Goal: Task Accomplishment & Management: Complete application form

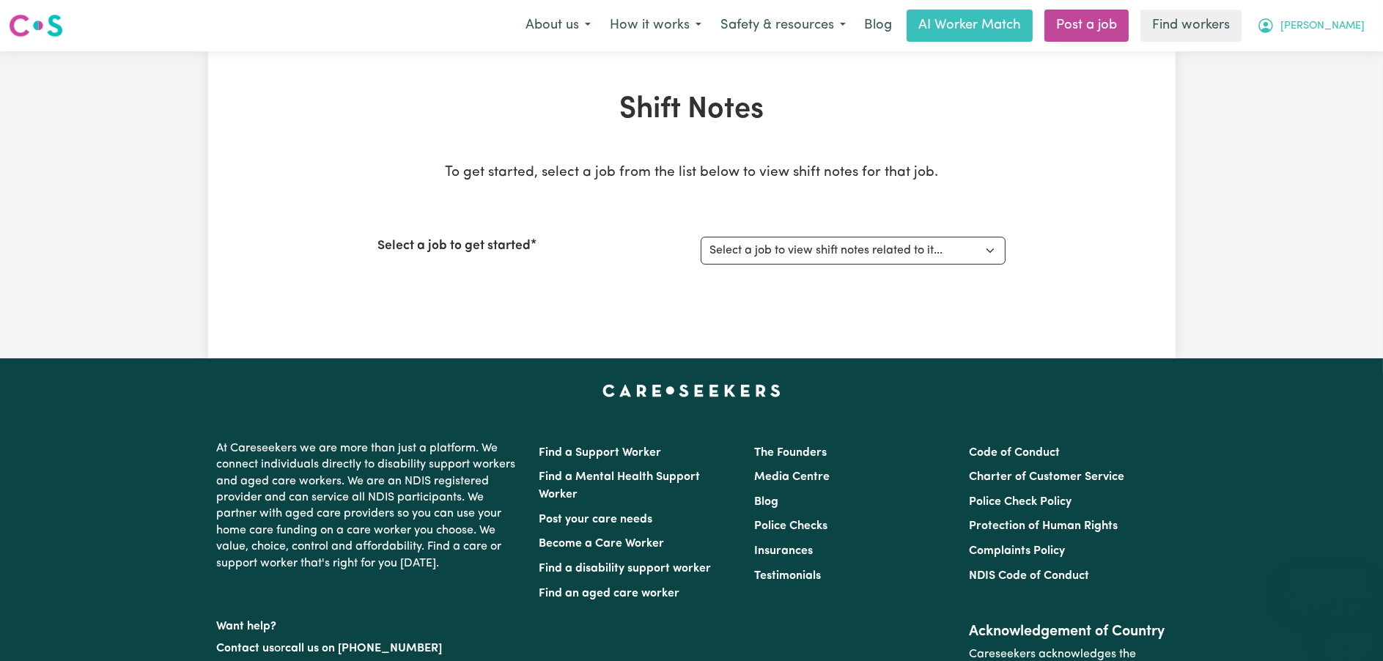
click at [1338, 10] on button "[PERSON_NAME]" at bounding box center [1311, 25] width 127 height 31
click at [1338, 16] on button "[PERSON_NAME]" at bounding box center [1311, 25] width 127 height 31
click at [1336, 30] on span "[PERSON_NAME]" at bounding box center [1323, 26] width 84 height 16
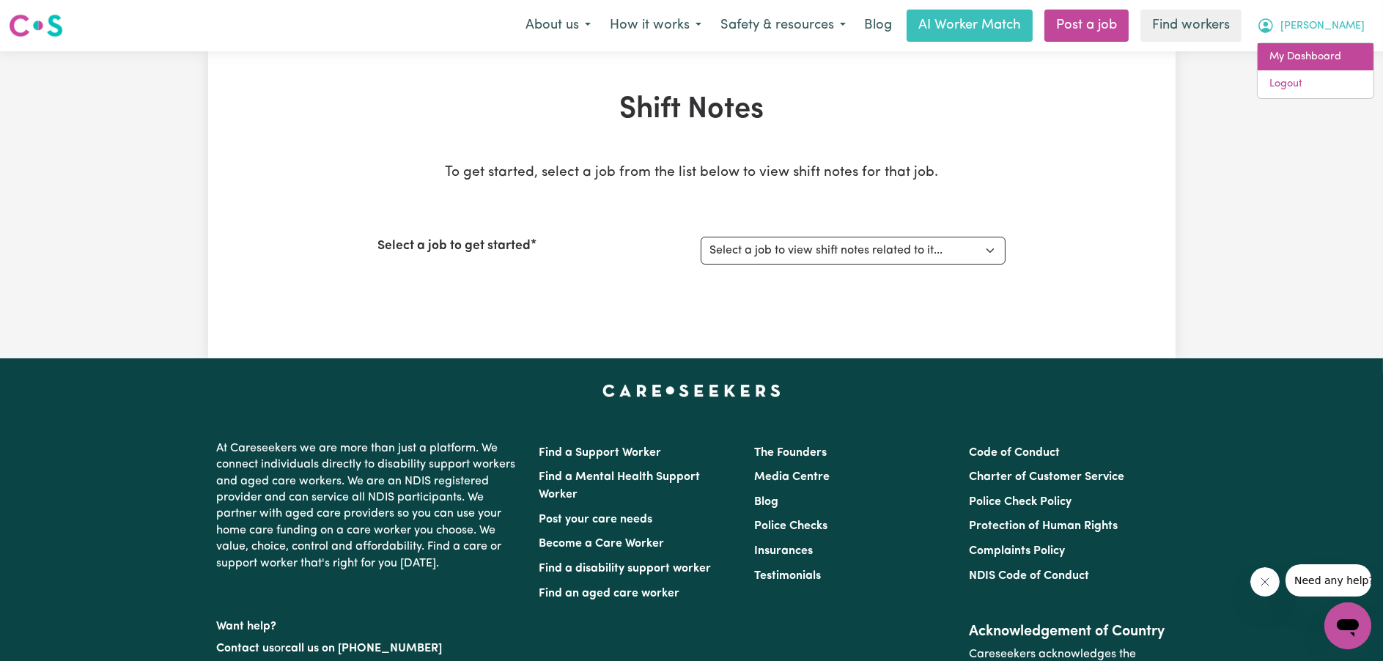
click at [1329, 56] on link "My Dashboard" at bounding box center [1316, 57] width 116 height 28
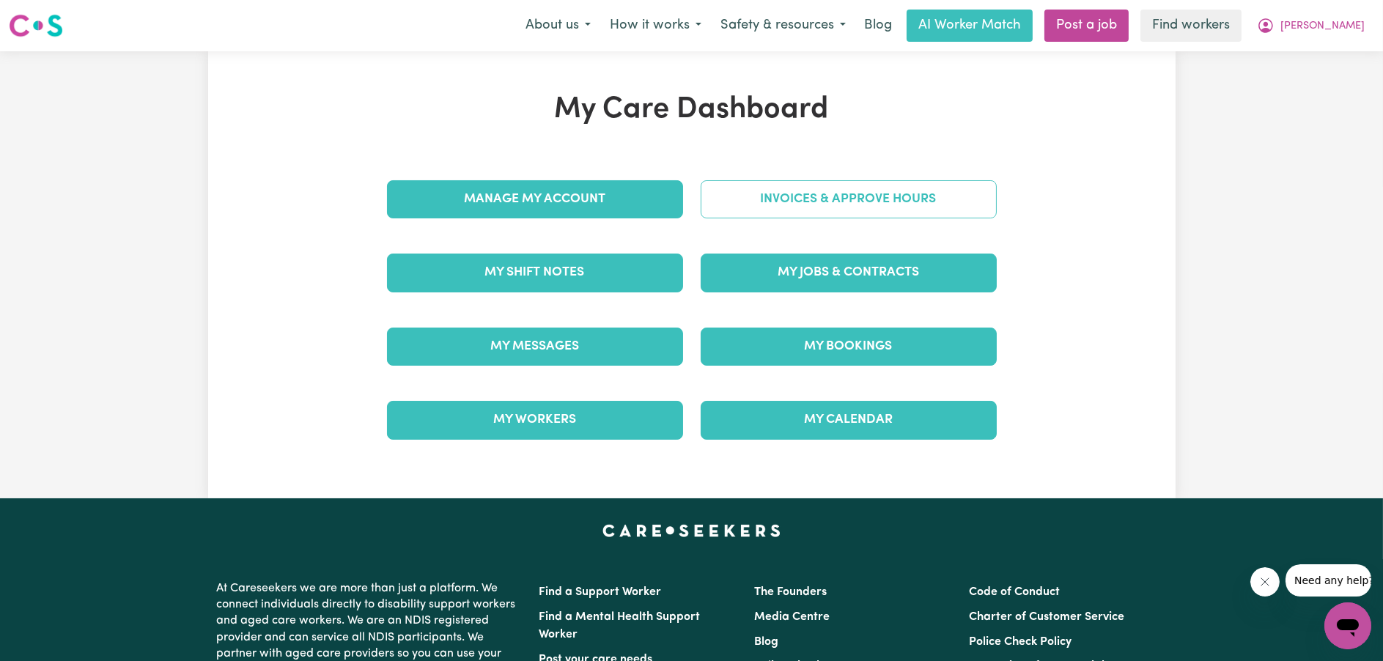
click at [832, 205] on link "Invoices & Approve Hours" at bounding box center [849, 199] width 296 height 38
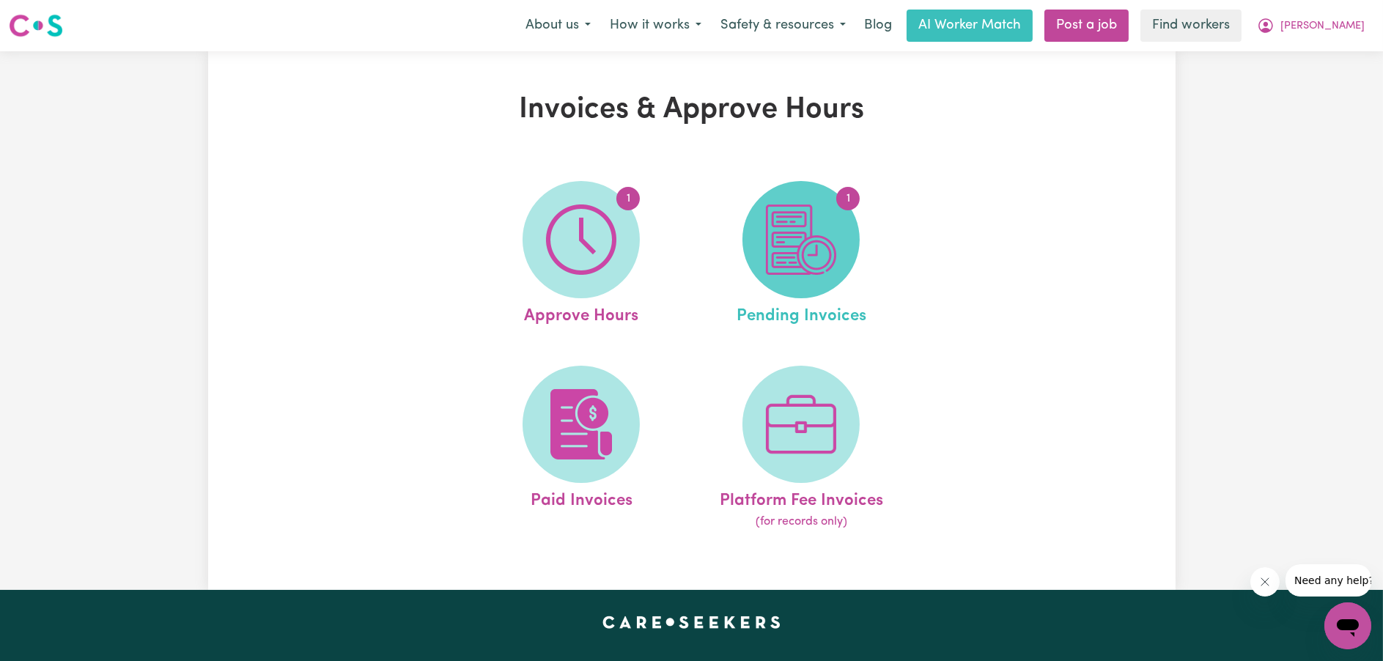
click at [834, 199] on span "1" at bounding box center [801, 239] width 117 height 117
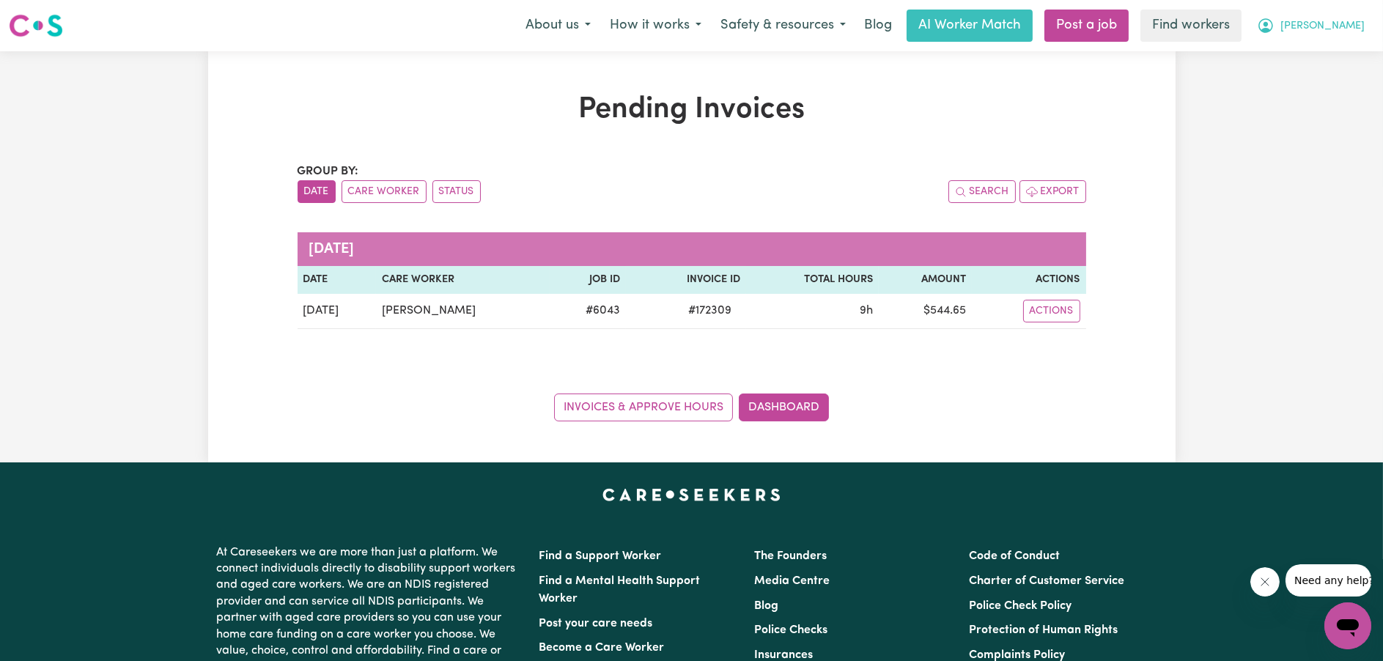
click at [1325, 33] on span "[PERSON_NAME]" at bounding box center [1323, 26] width 84 height 16
click at [1320, 51] on link "My Dashboard" at bounding box center [1316, 57] width 116 height 28
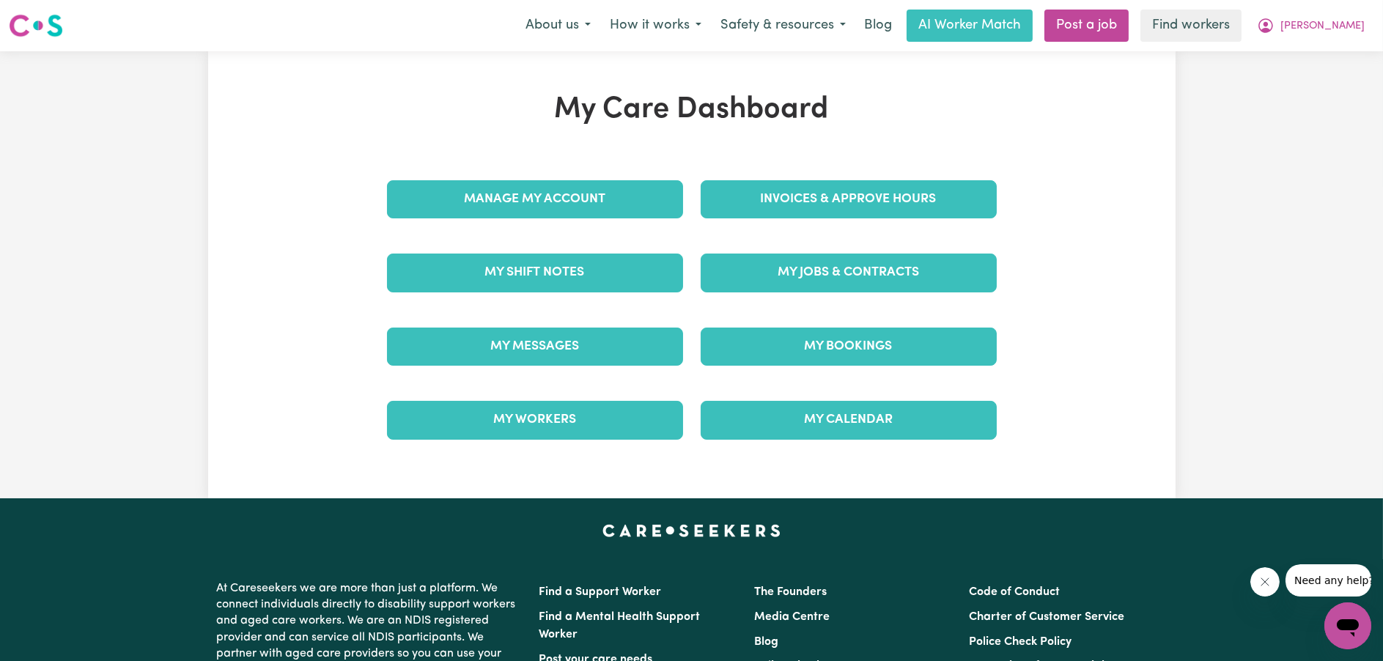
click at [1320, 51] on nav "Menu About us How it works Safety & resources Blog AI Worker Match Post a job F…" at bounding box center [691, 25] width 1383 height 51
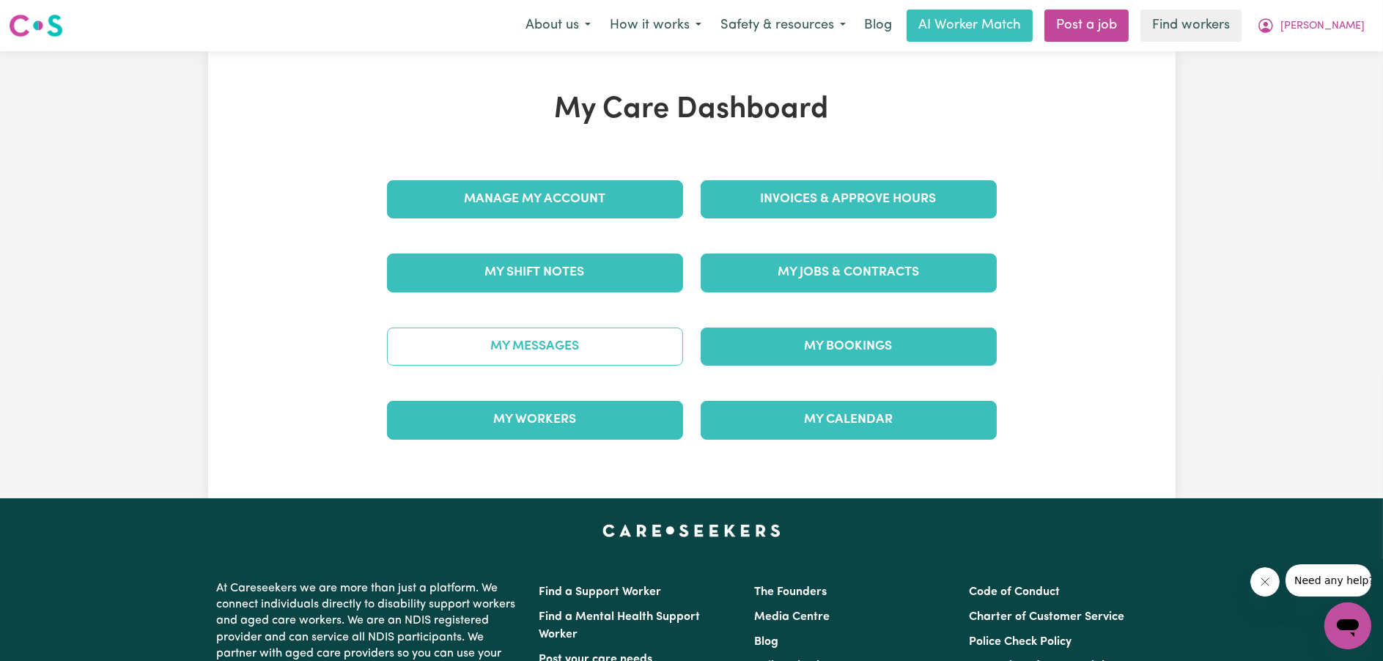
click at [581, 337] on link "My Messages" at bounding box center [535, 347] width 296 height 38
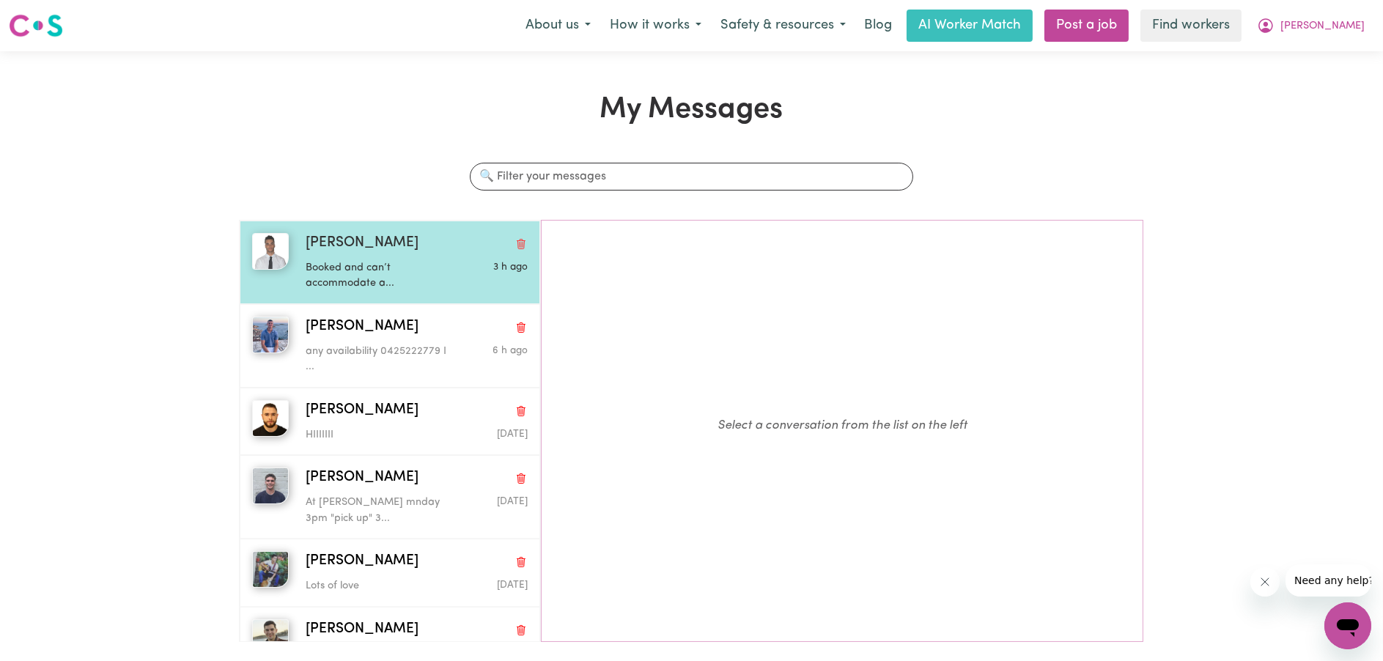
click at [377, 253] on div "Jake F" at bounding box center [417, 243] width 222 height 21
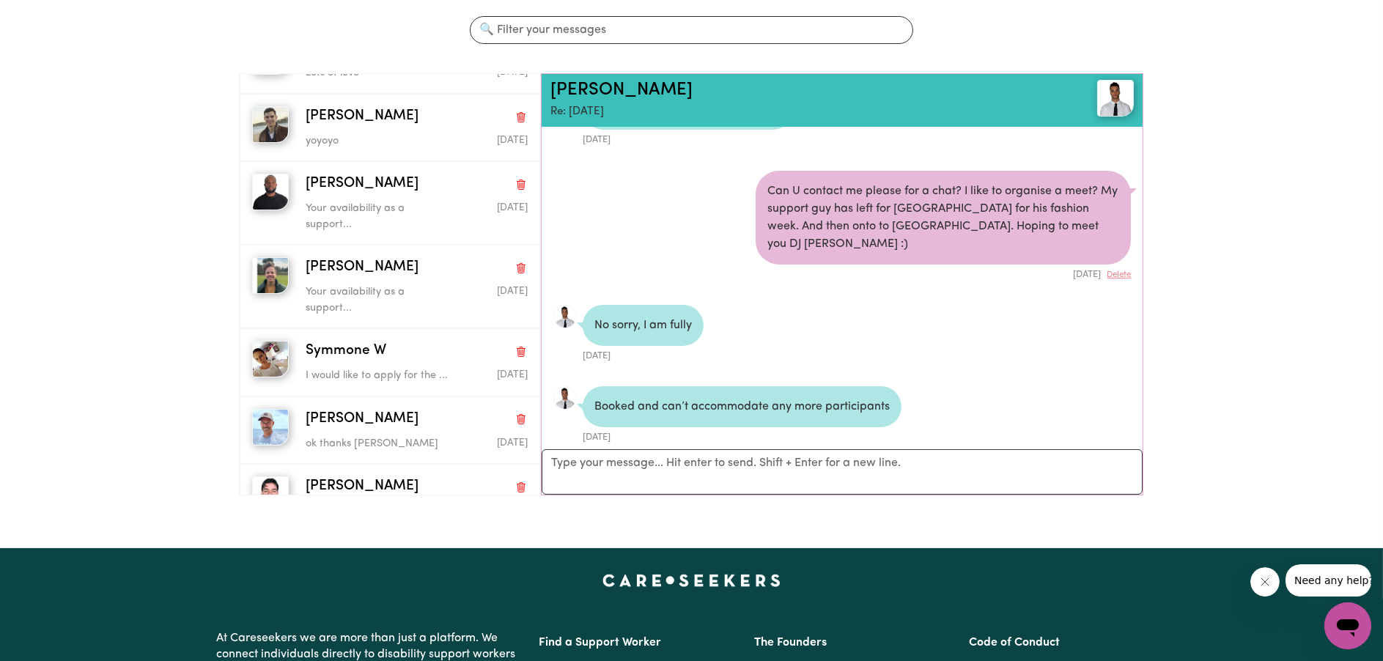
scroll to position [73, 0]
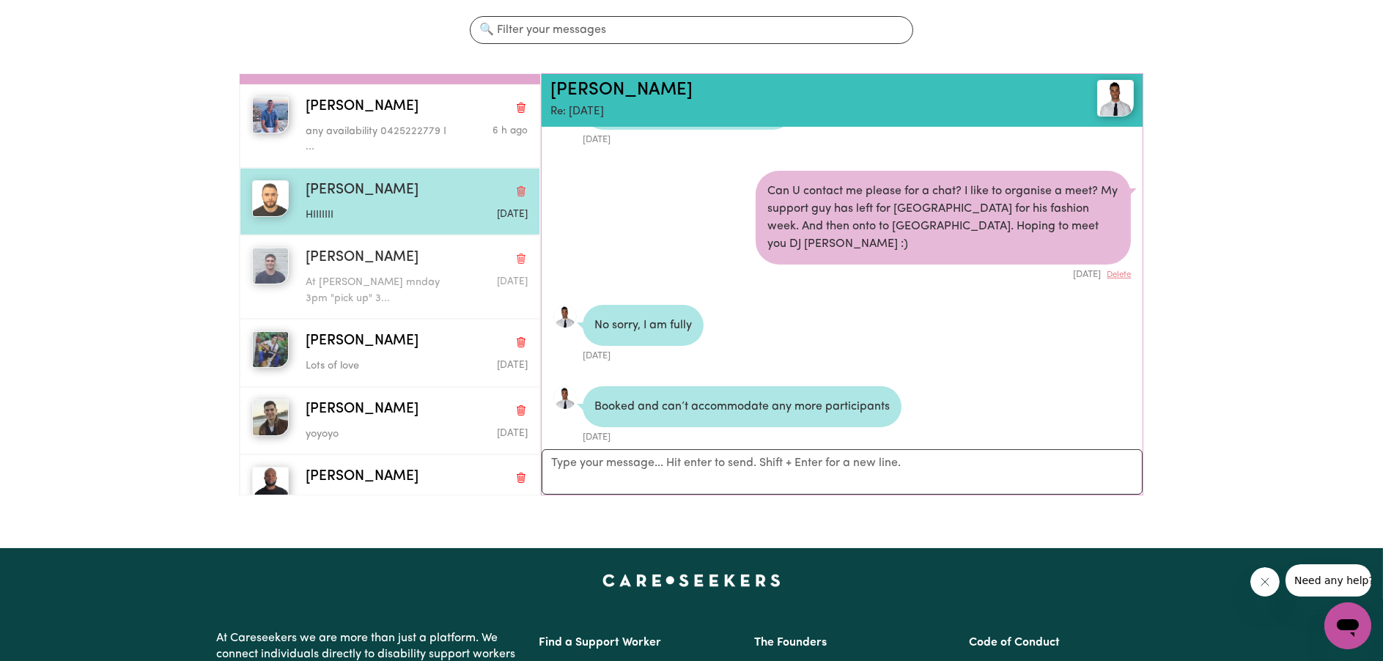
click at [397, 262] on div "Vincent L" at bounding box center [417, 258] width 222 height 21
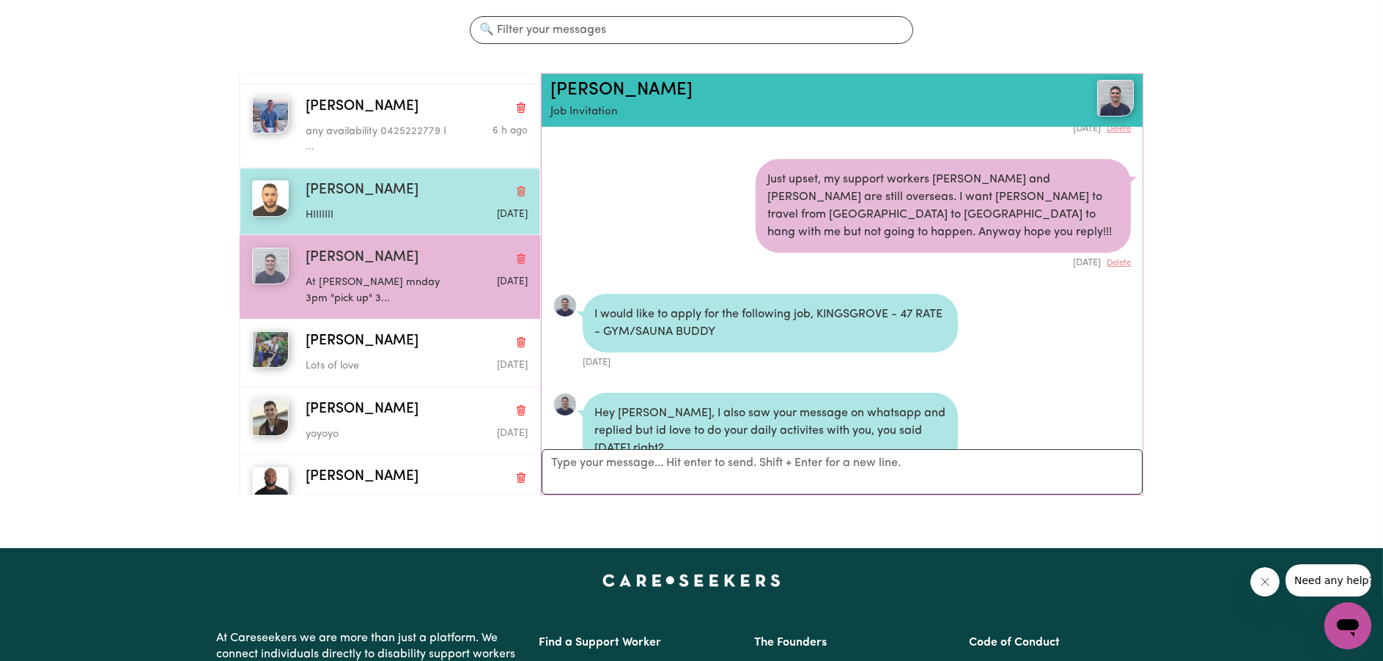
scroll to position [1239, 0]
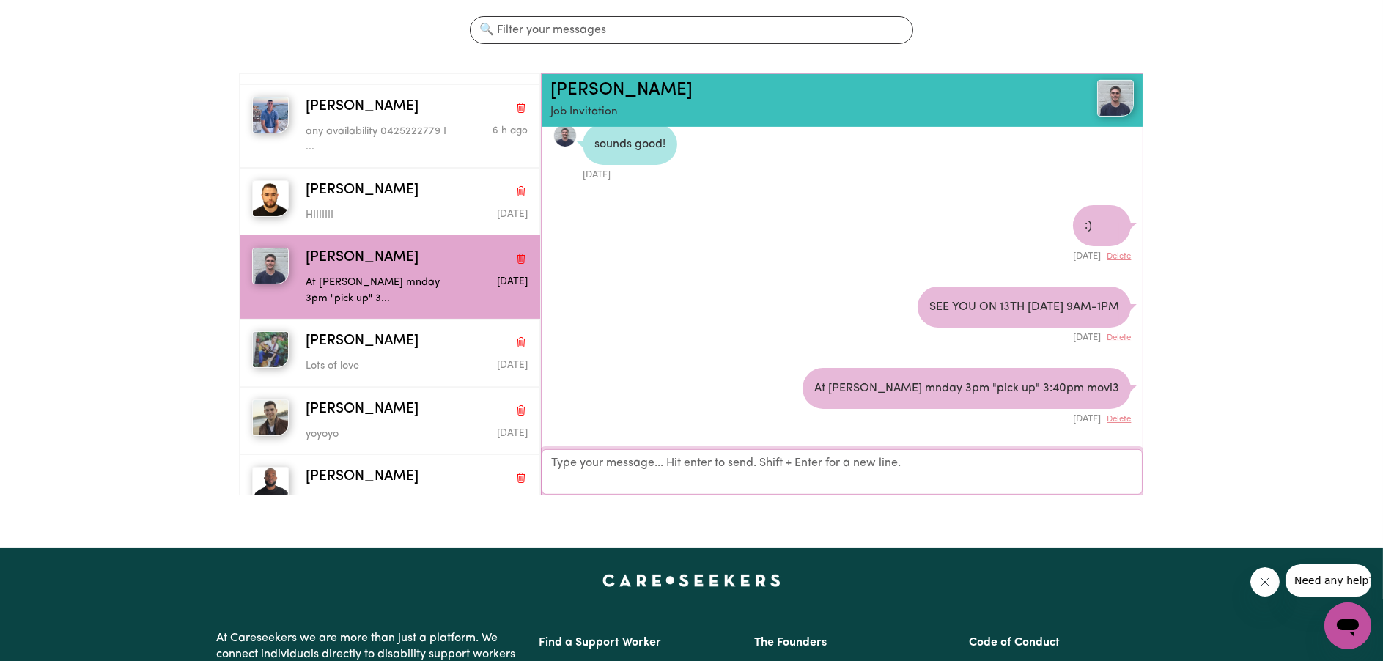
click at [839, 474] on textarea "Your reply" at bounding box center [843, 471] width 602 height 45
type textarea "yaayyyyyyy"
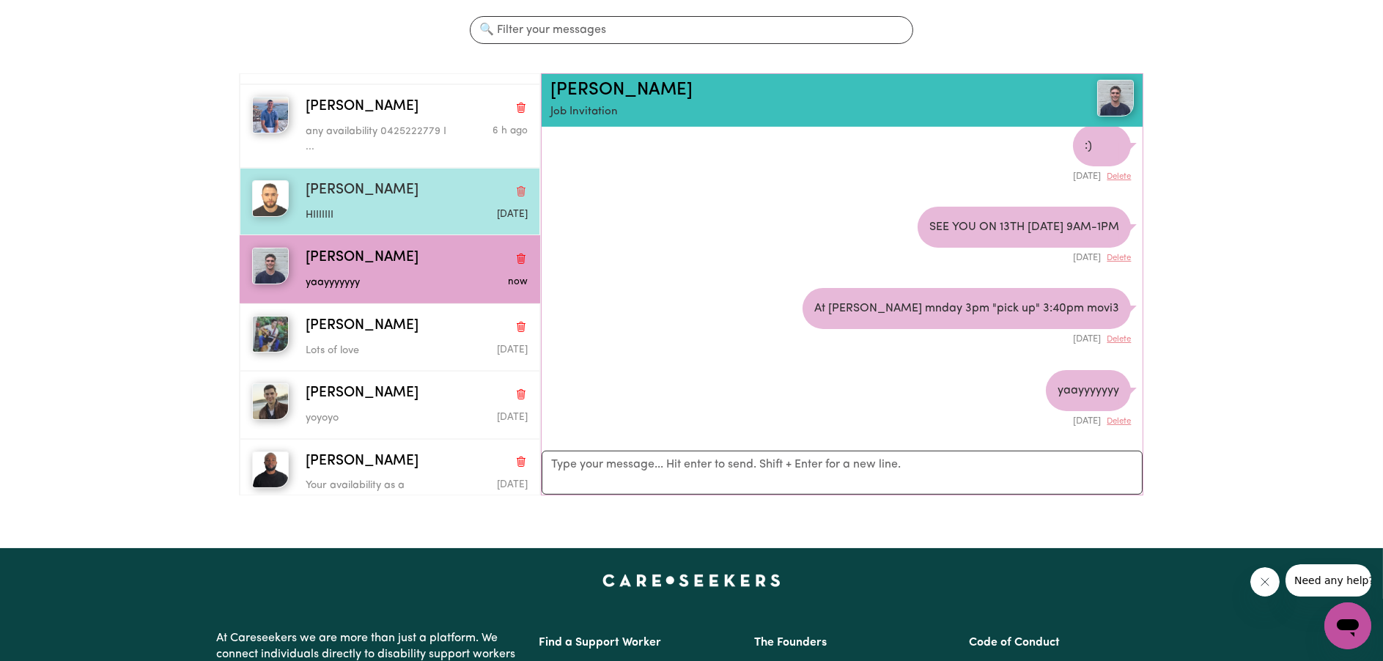
scroll to position [0, 0]
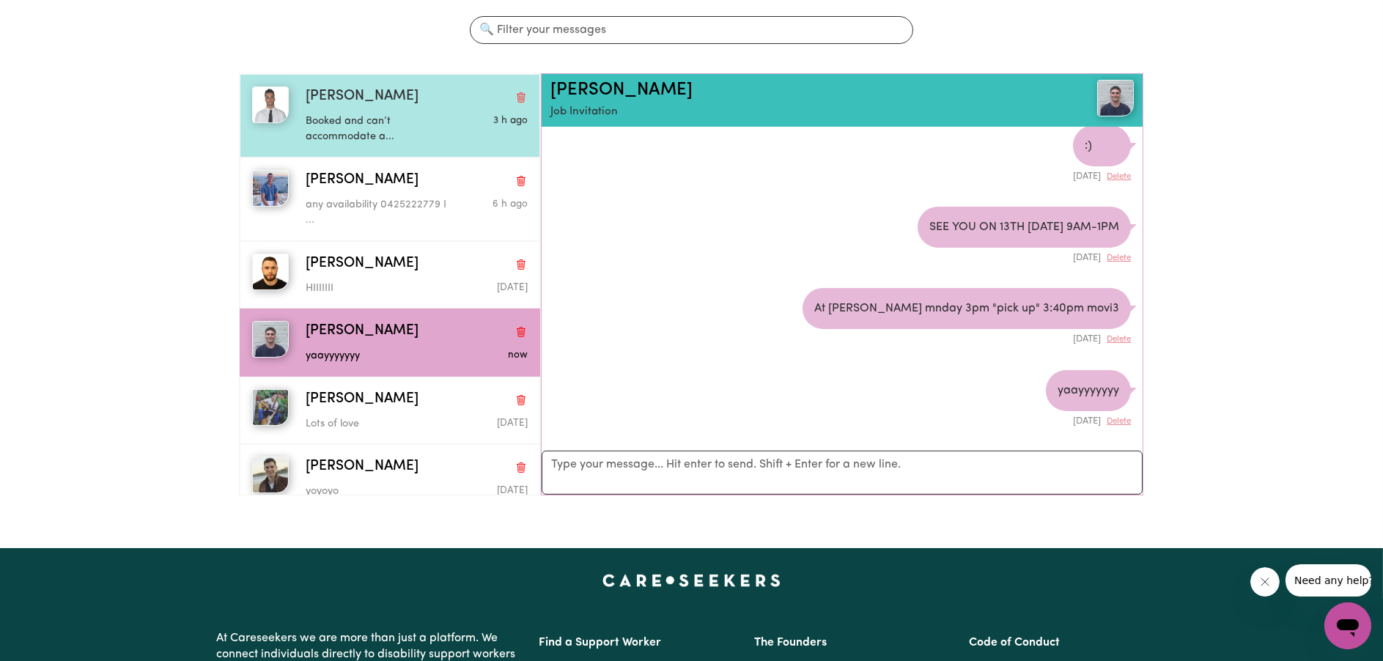
click at [353, 130] on p "Booked and can’t accommodate a..." at bounding box center [380, 130] width 148 height 32
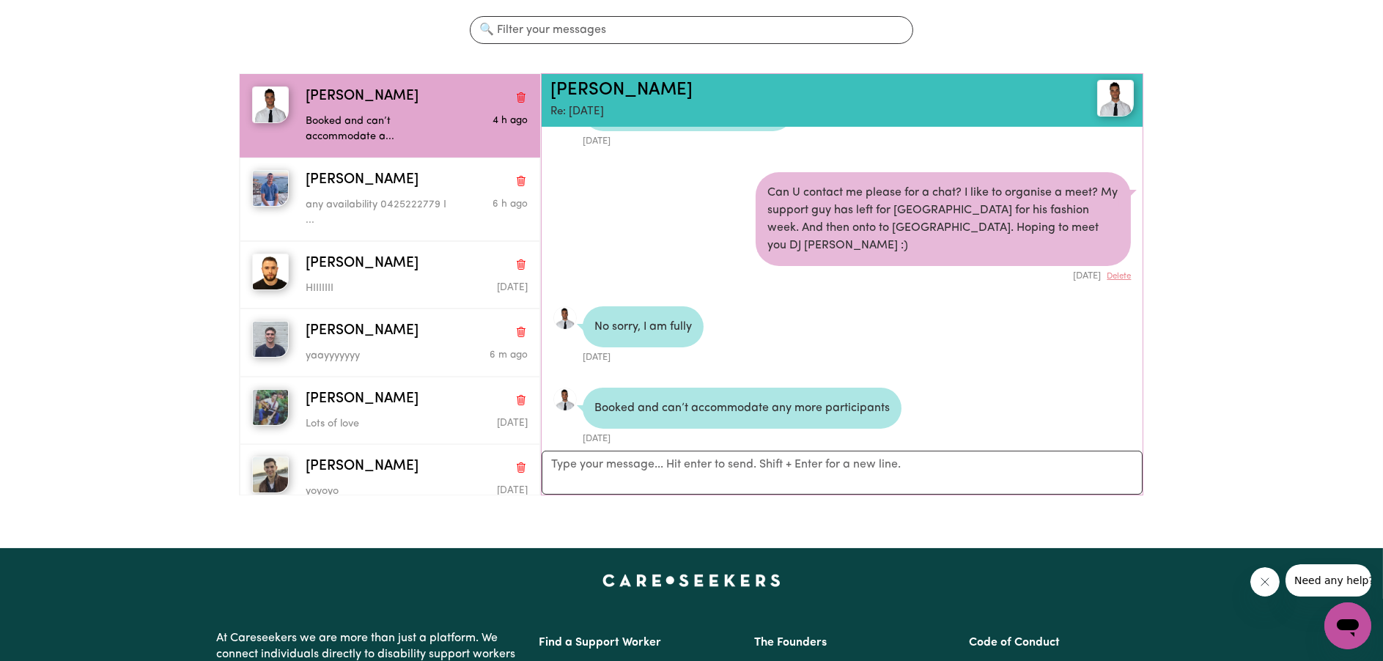
click at [1106, 96] on img at bounding box center [1115, 98] width 37 height 37
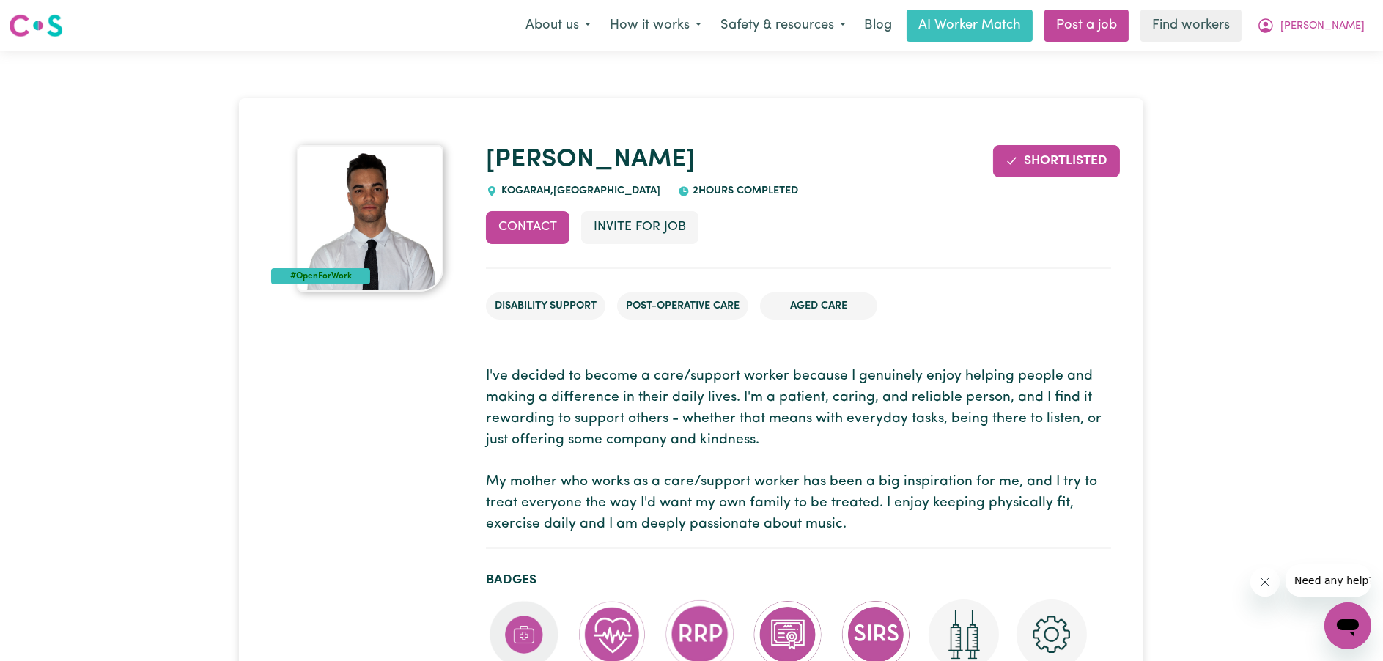
click at [322, 272] on div "#OpenForWork" at bounding box center [320, 276] width 98 height 16
click at [327, 278] on div "#OpenForWork" at bounding box center [320, 276] width 98 height 16
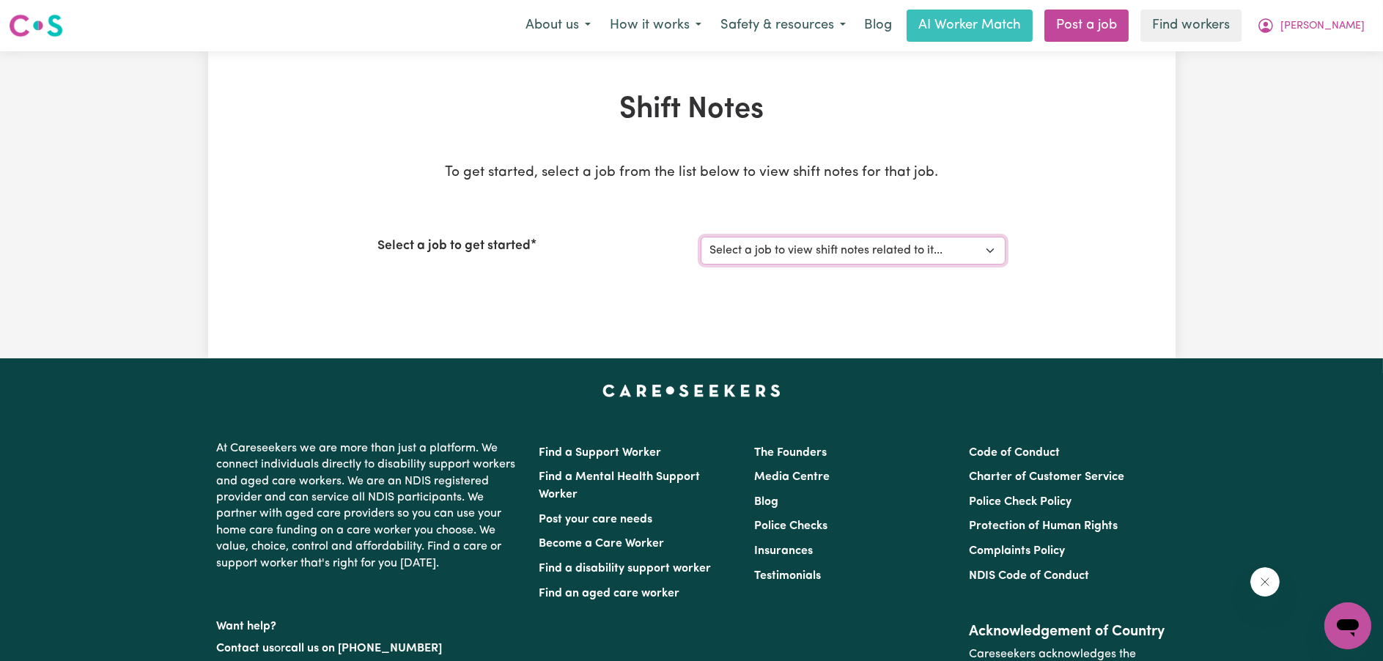
click at [969, 257] on select "Select a job to view shift notes related to it... Wednesday [Nicholas Markou ND…" at bounding box center [853, 251] width 305 height 28
click at [970, 244] on select "Select a job to view shift notes related to it... Wednesday [Nicholas Markou ND…" at bounding box center [853, 251] width 305 height 28
click at [1110, 27] on link "Post a job" at bounding box center [1087, 26] width 84 height 32
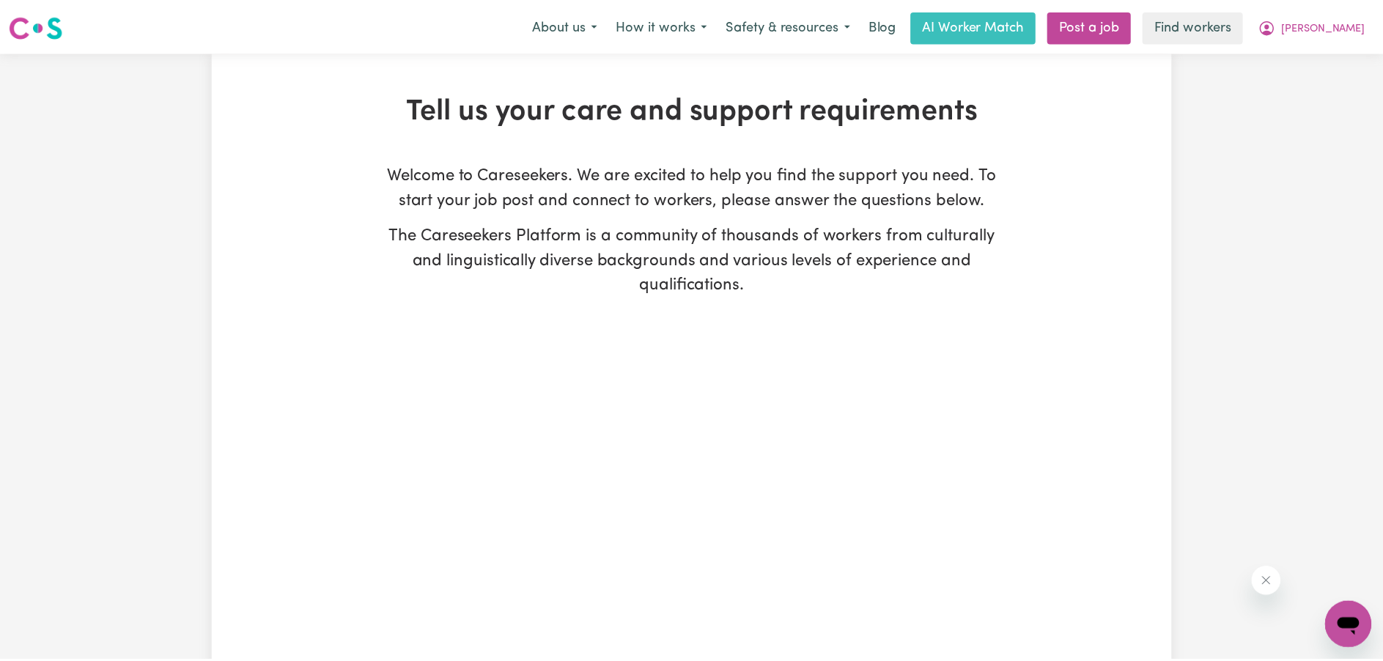
scroll to position [320, 0]
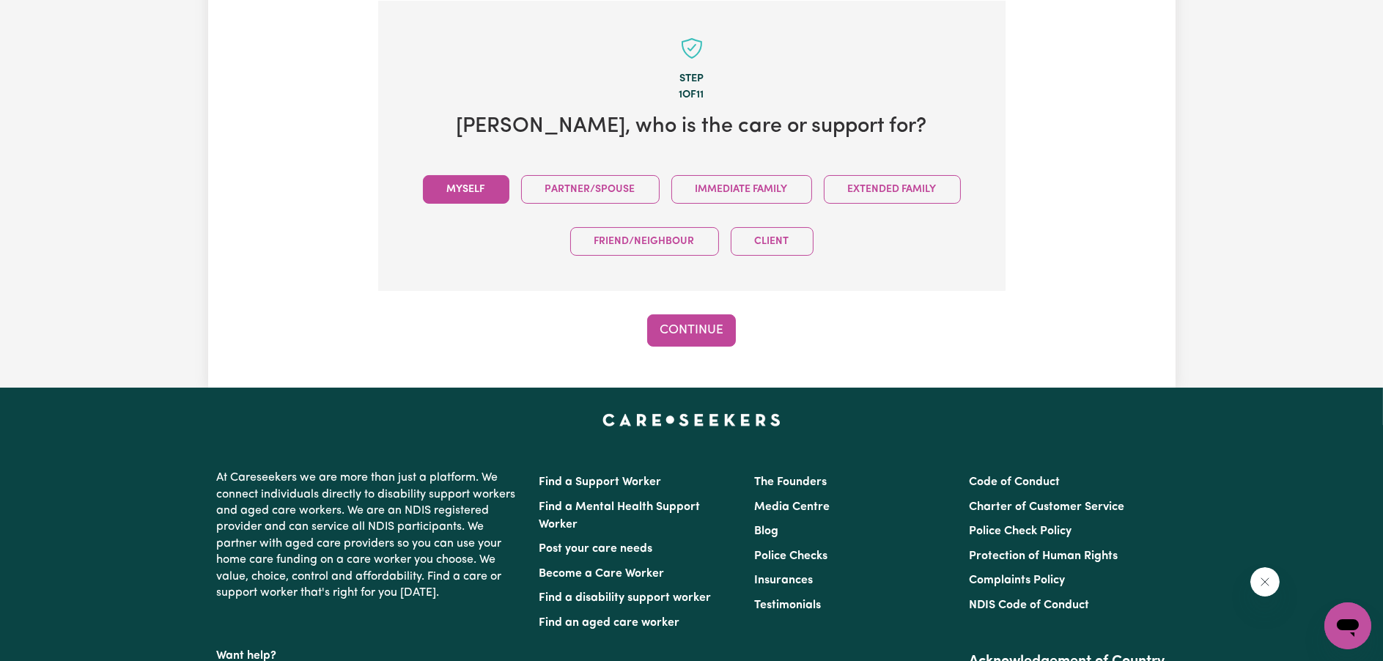
click at [490, 181] on button "Myself" at bounding box center [466, 189] width 86 height 29
click at [675, 330] on button "Continue" at bounding box center [691, 330] width 89 height 32
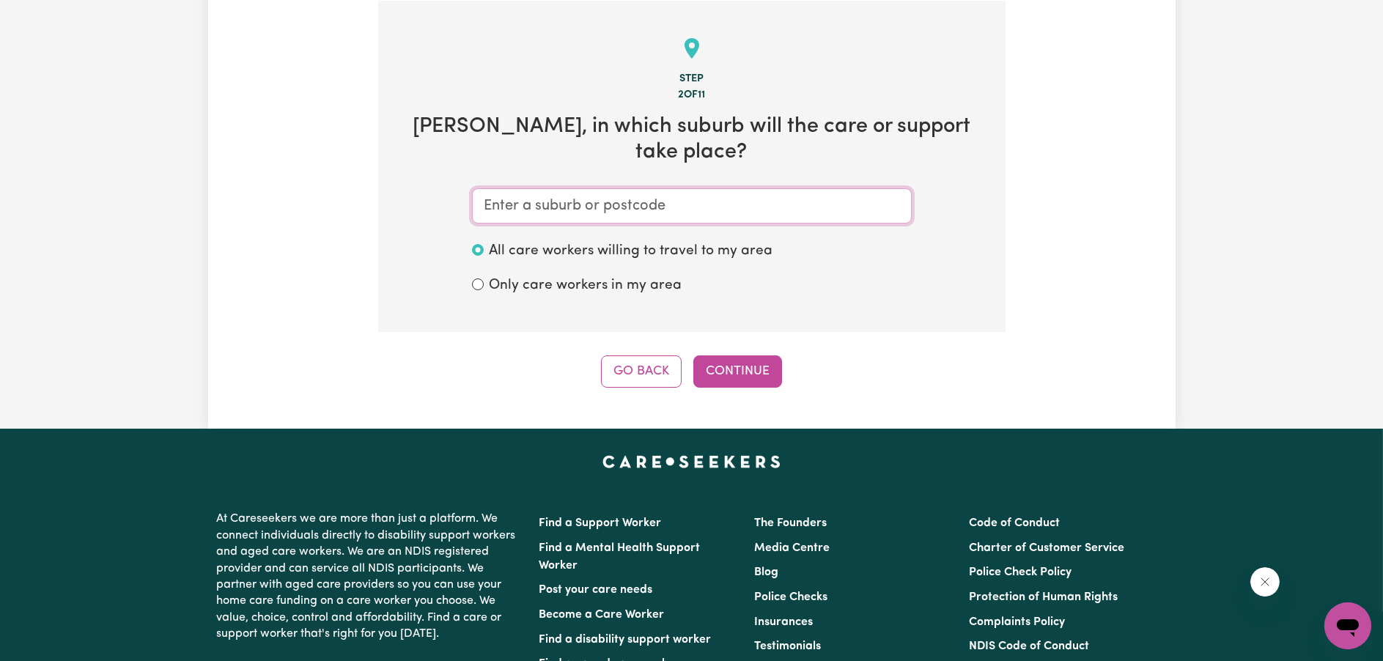
click at [664, 205] on input "text" at bounding box center [692, 205] width 440 height 35
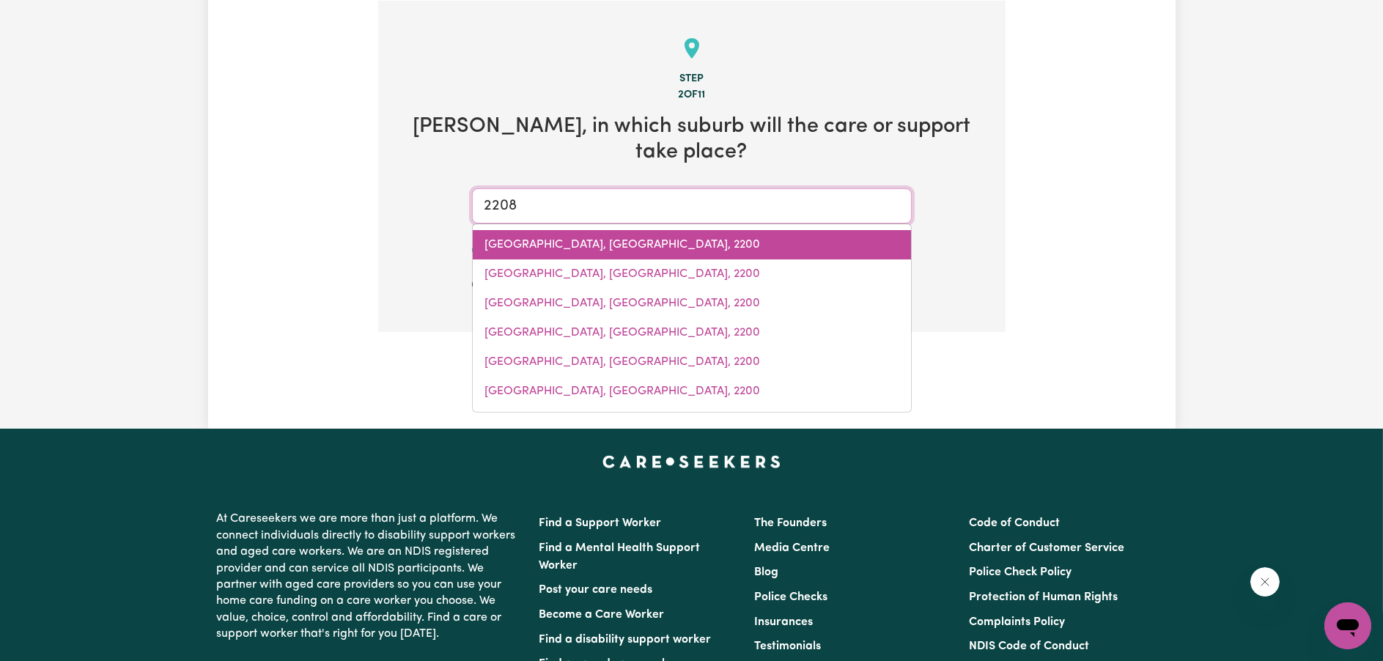
scroll to position [247, 0]
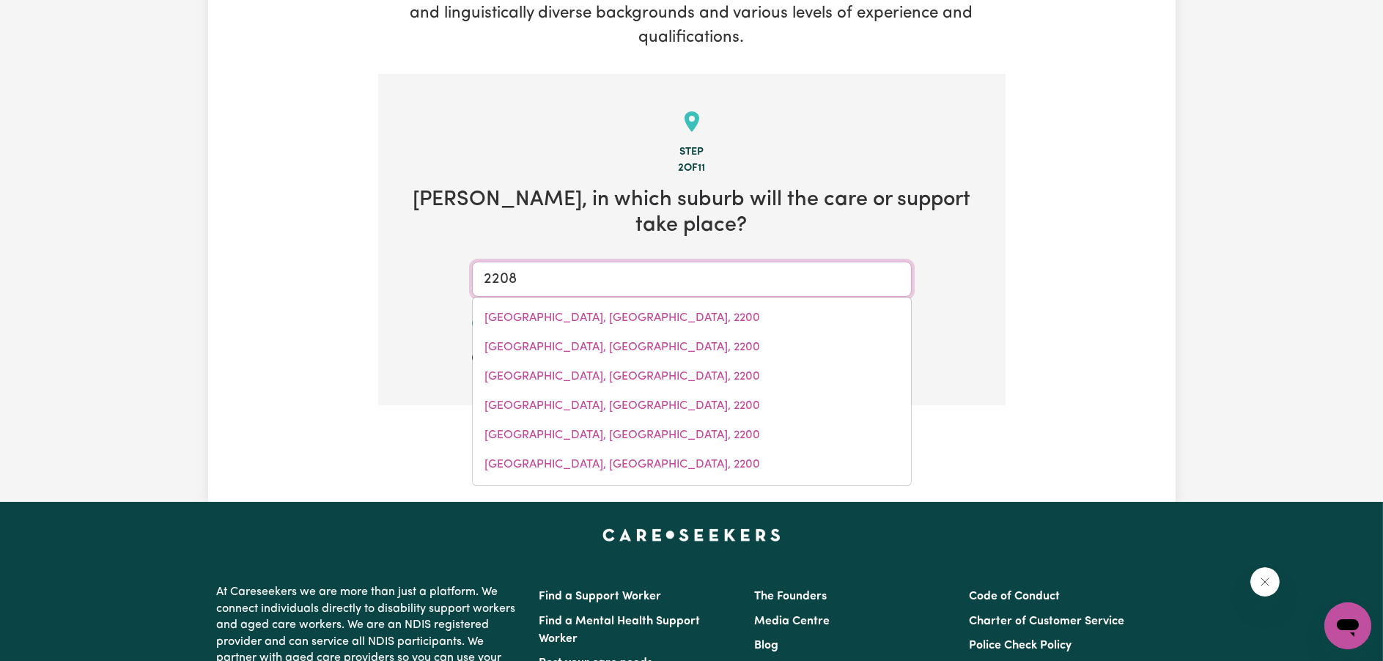
click at [572, 280] on input "2208" at bounding box center [692, 279] width 440 height 35
type input "king"
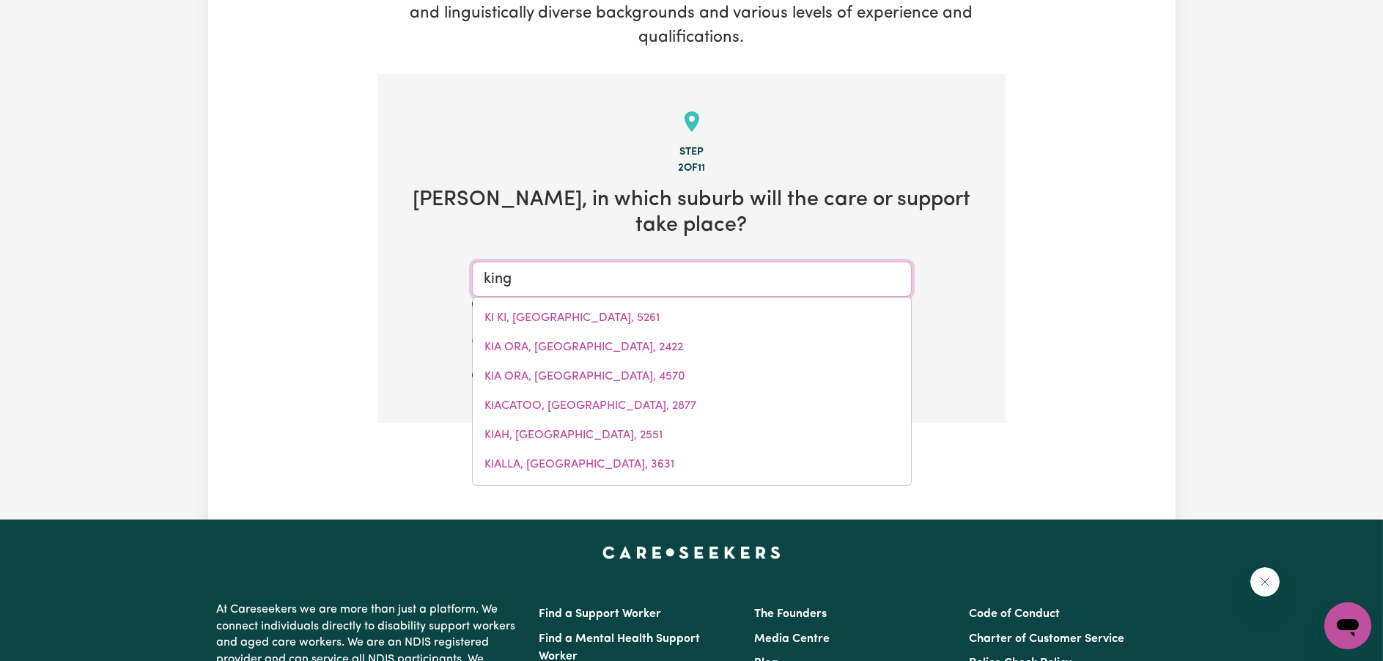
type input "king ASH BAY, Northern Territory, 0854"
type input "kings"
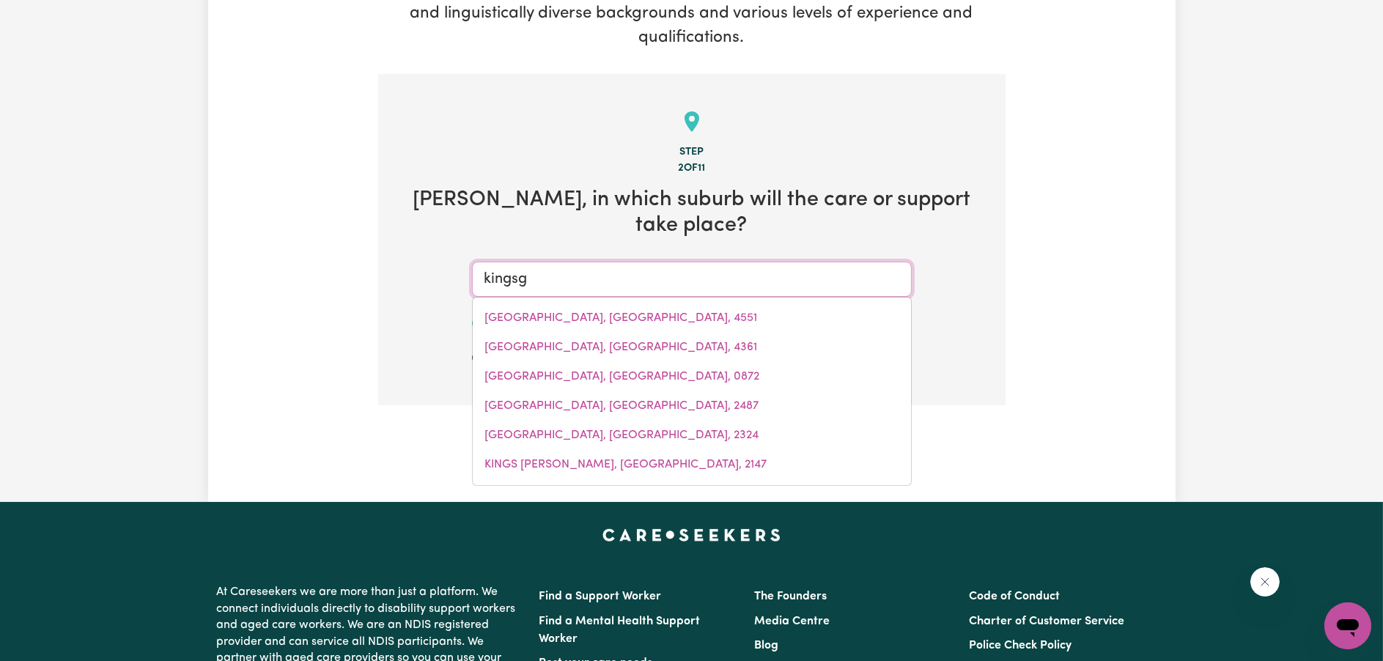
type input "kingsgr"
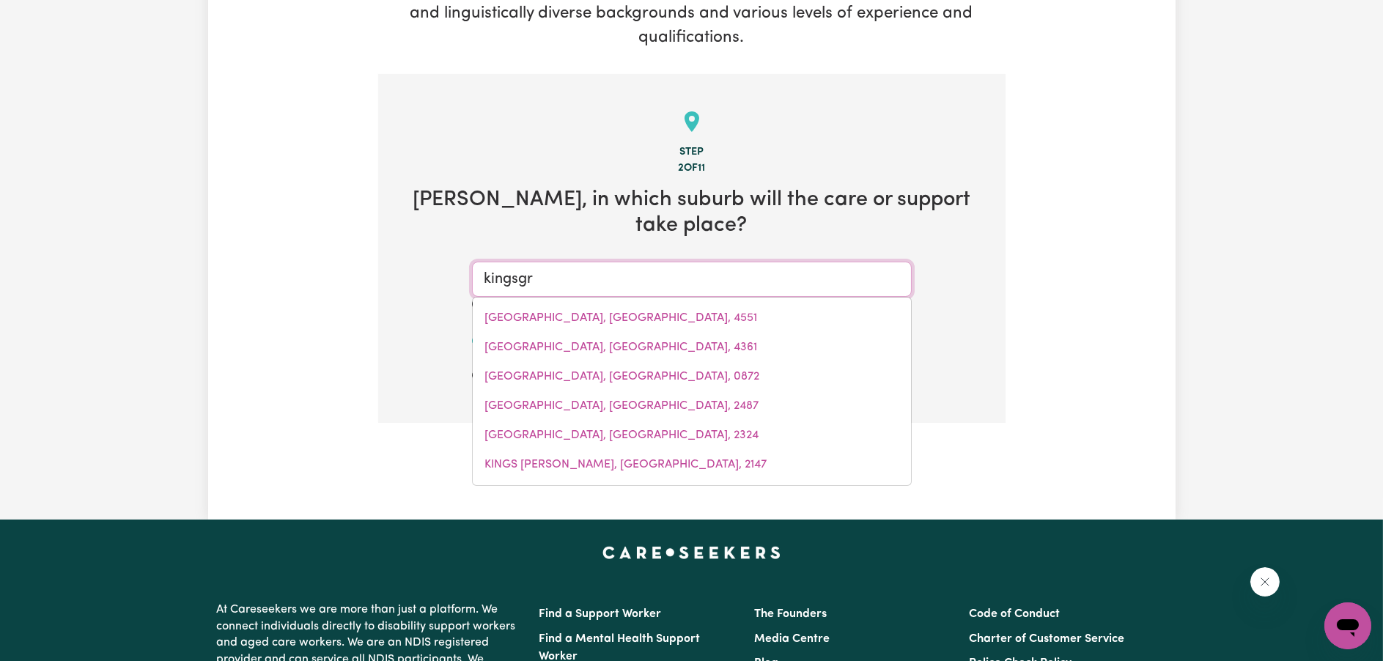
type input "kingsgrOVE, New South Wales, 2208"
type input "kingsgro"
type input "kingsgroVE, New South Wales, 2208"
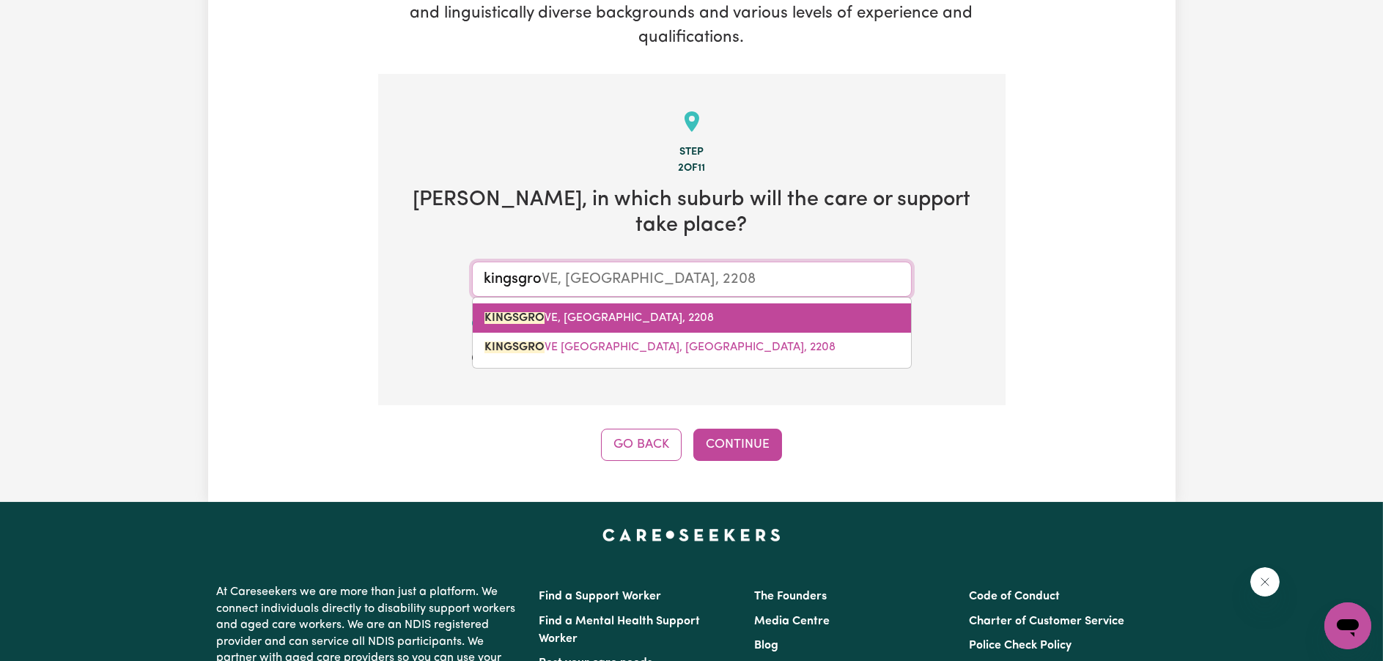
click at [583, 312] on span "KINGSGRO VE, New South Wales, 2208" at bounding box center [599, 318] width 229 height 12
type input "KINGSGROVE, New South Wales, 2208"
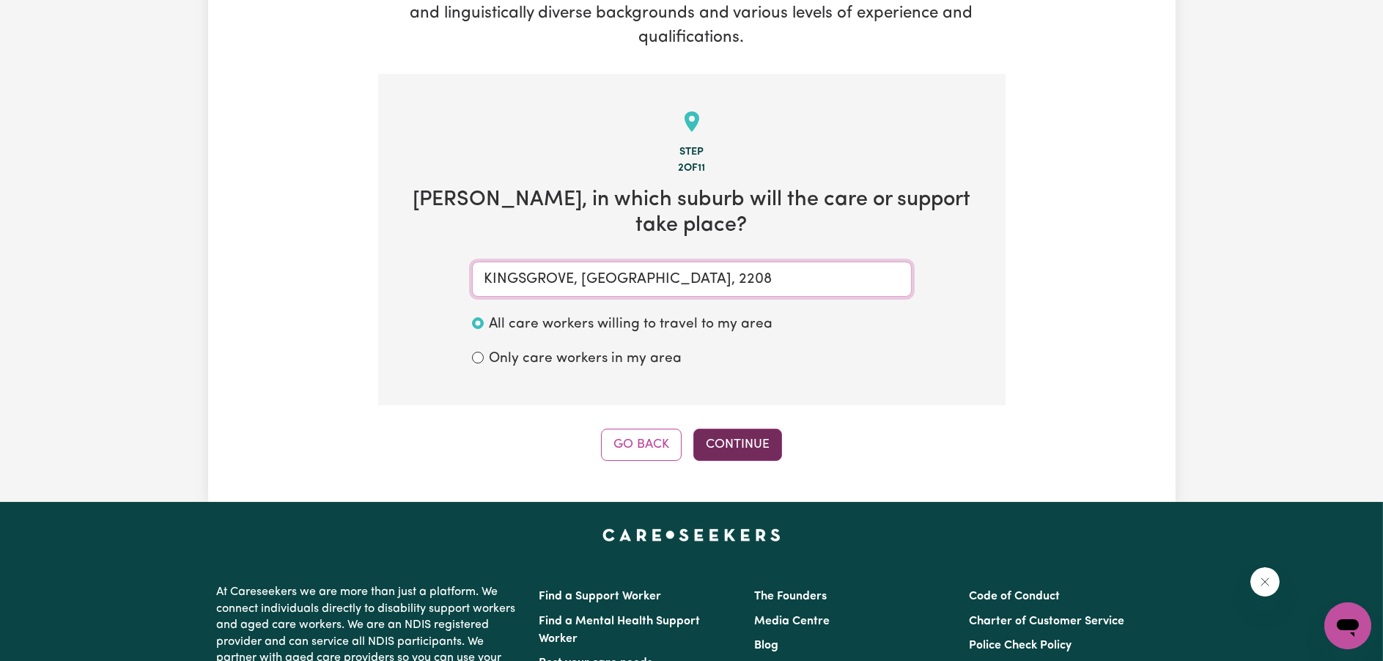
type input "KINGSGROVE, New South Wales, 2208"
click at [756, 449] on button "Continue" at bounding box center [737, 445] width 89 height 32
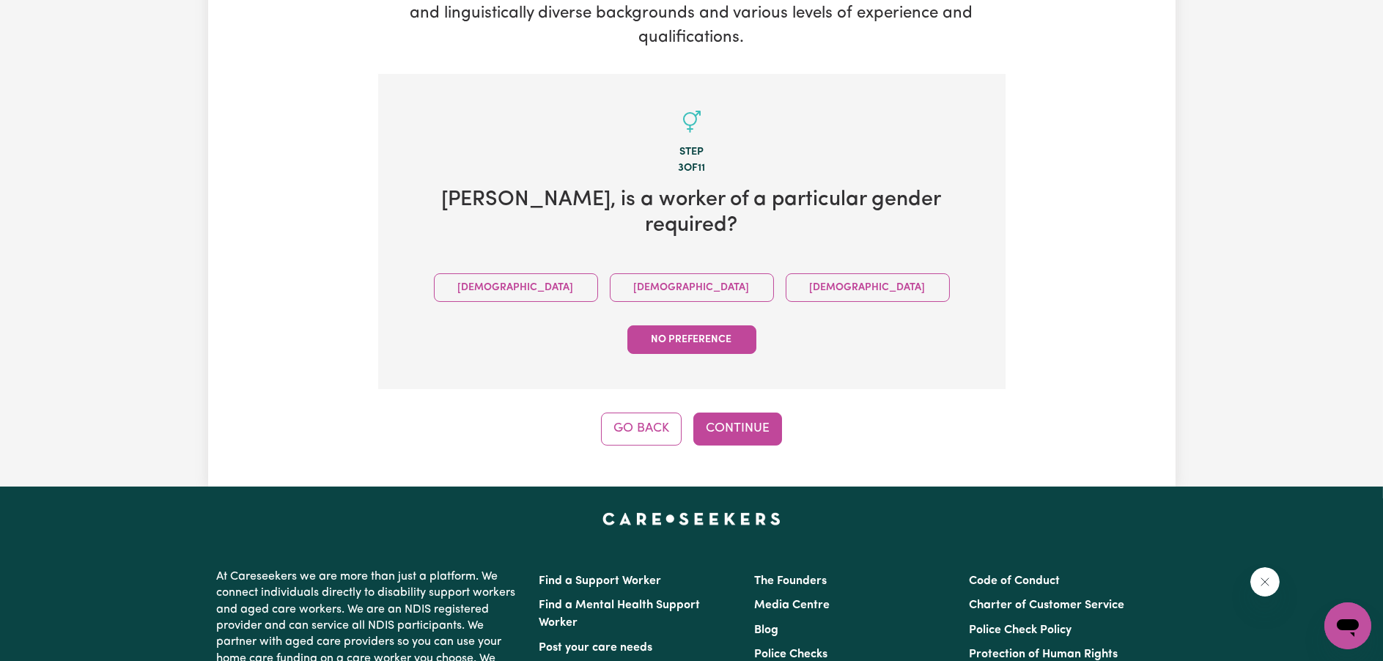
click at [792, 413] on div "Go Back Continue" at bounding box center [691, 429] width 627 height 32
click at [761, 413] on button "Continue" at bounding box center [737, 429] width 89 height 32
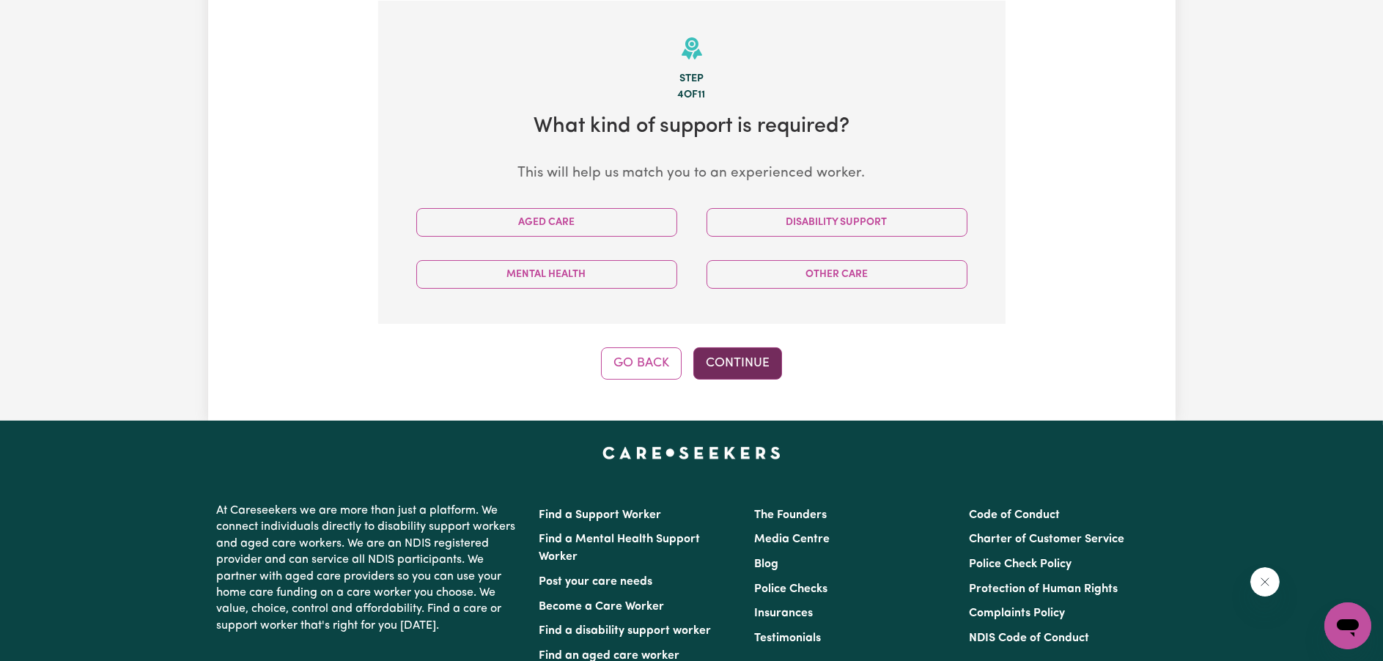
click at [761, 368] on button "Continue" at bounding box center [737, 363] width 89 height 32
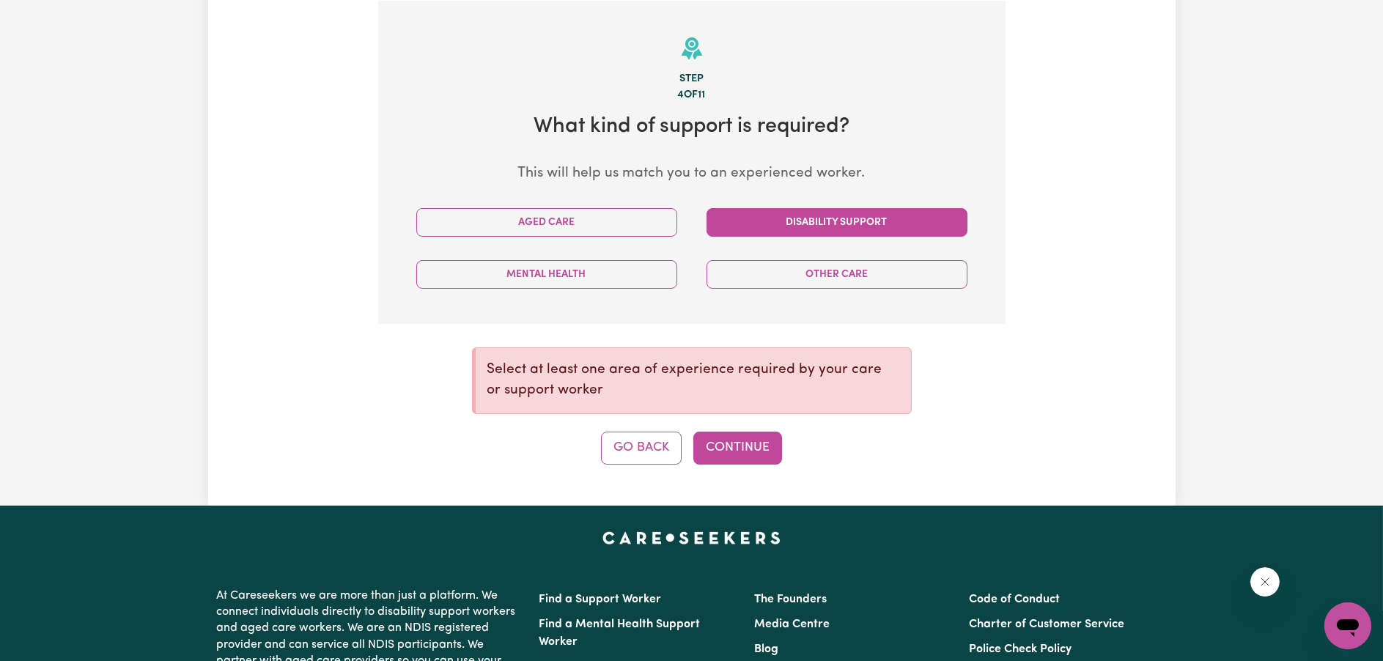
click at [720, 221] on button "Disability Support" at bounding box center [837, 222] width 261 height 29
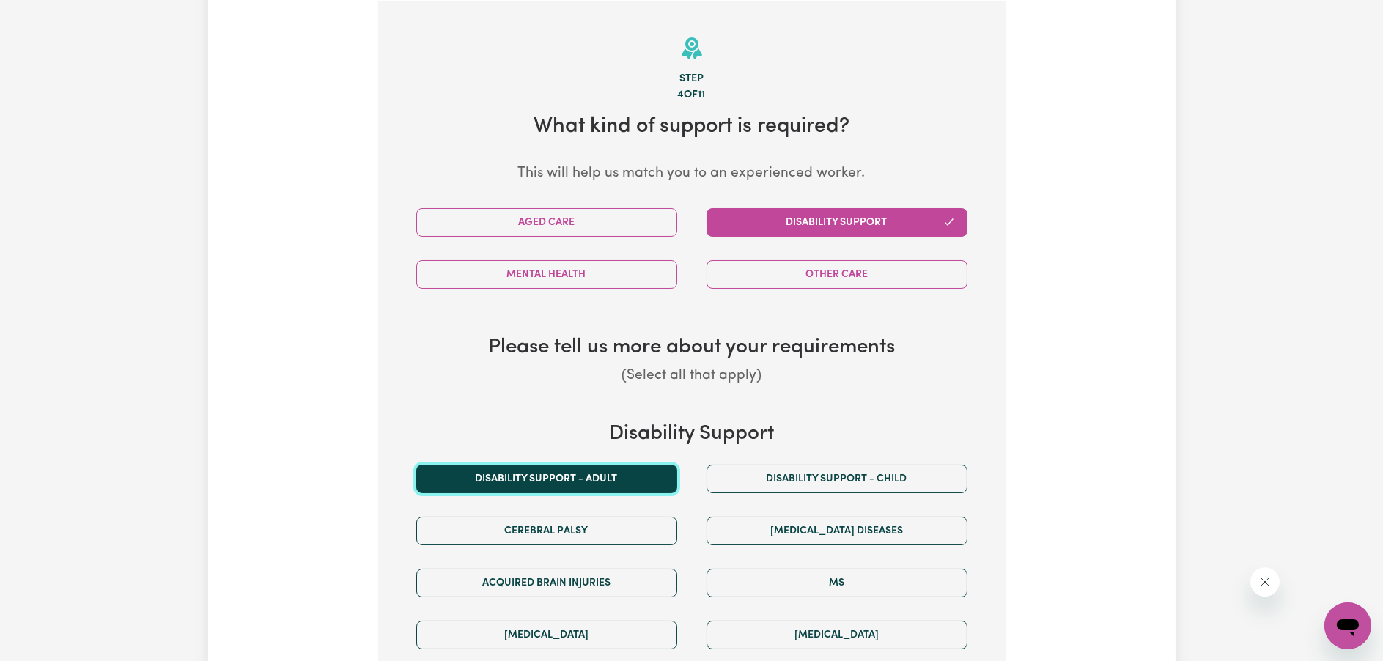
click at [614, 465] on button "Disability support - Adult" at bounding box center [546, 479] width 261 height 29
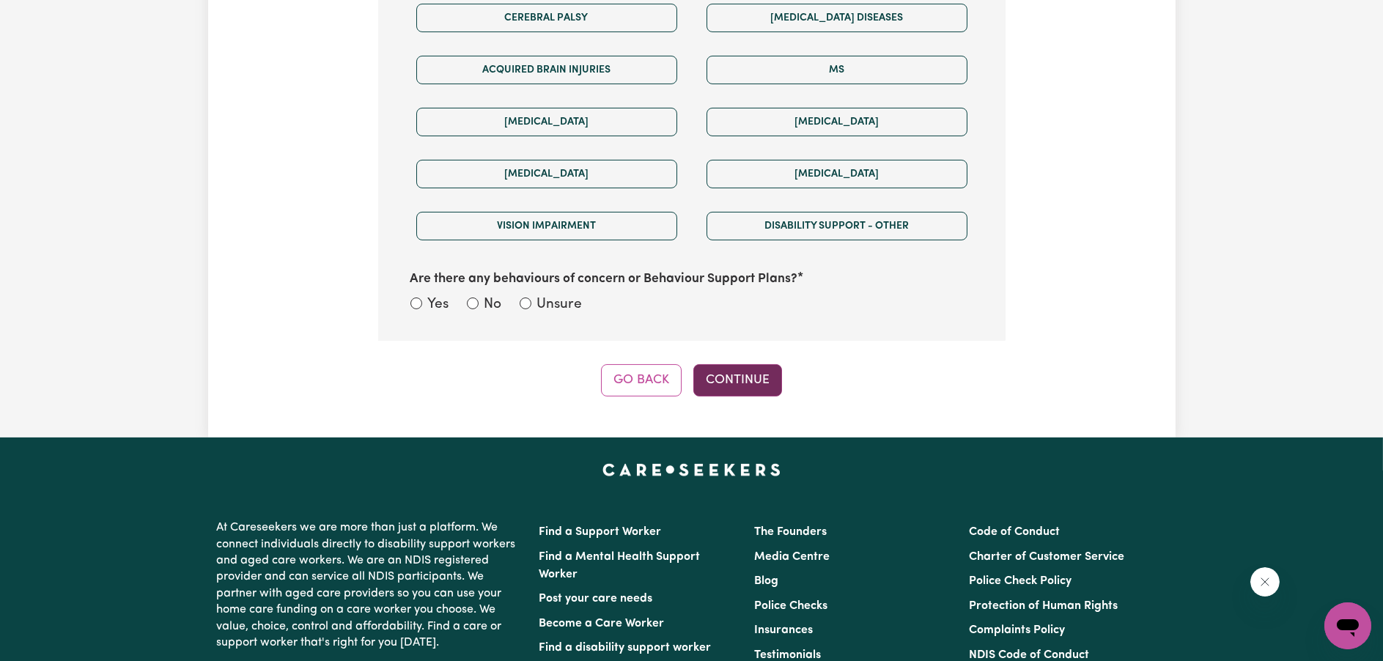
click at [756, 375] on button "Continue" at bounding box center [737, 380] width 89 height 32
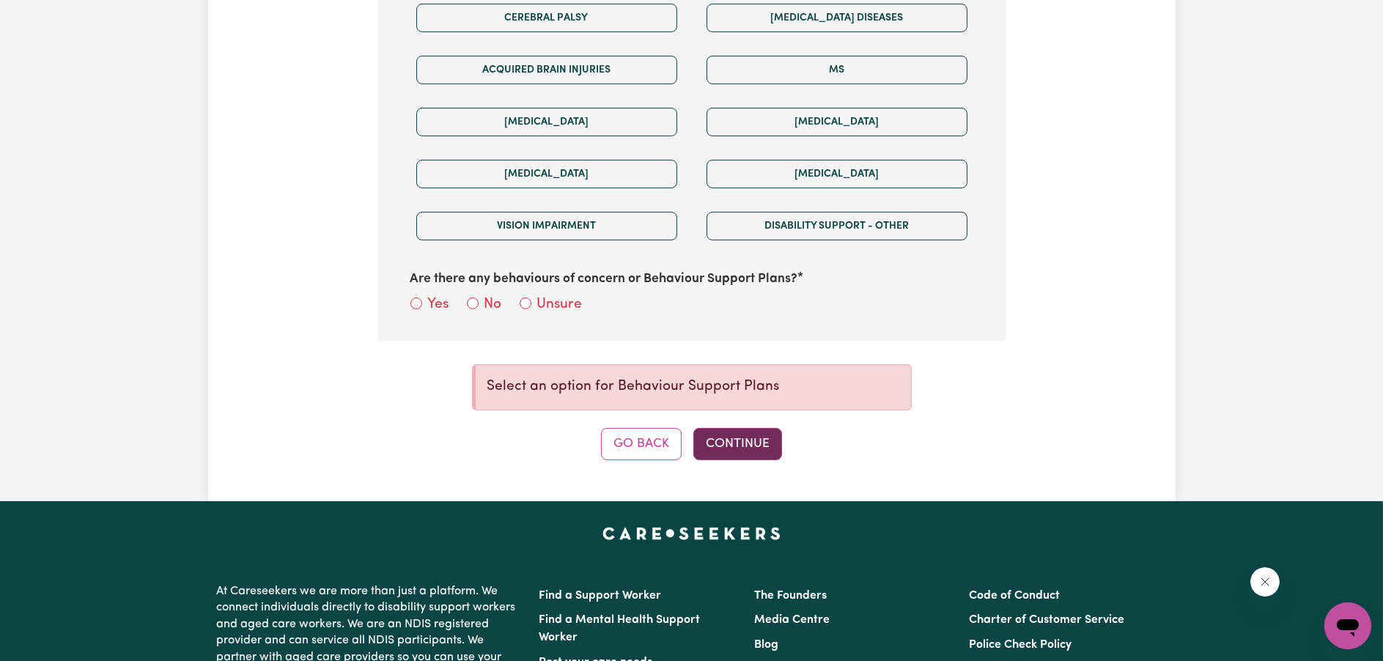
click at [756, 377] on p "Select an option for Behaviour Support Plans" at bounding box center [693, 387] width 412 height 21
click at [476, 306] on input "No" at bounding box center [473, 304] width 12 height 12
radio input "true"
click at [538, 303] on label "Unsure" at bounding box center [559, 305] width 45 height 21
click at [531, 303] on input "Unsure" at bounding box center [526, 304] width 12 height 12
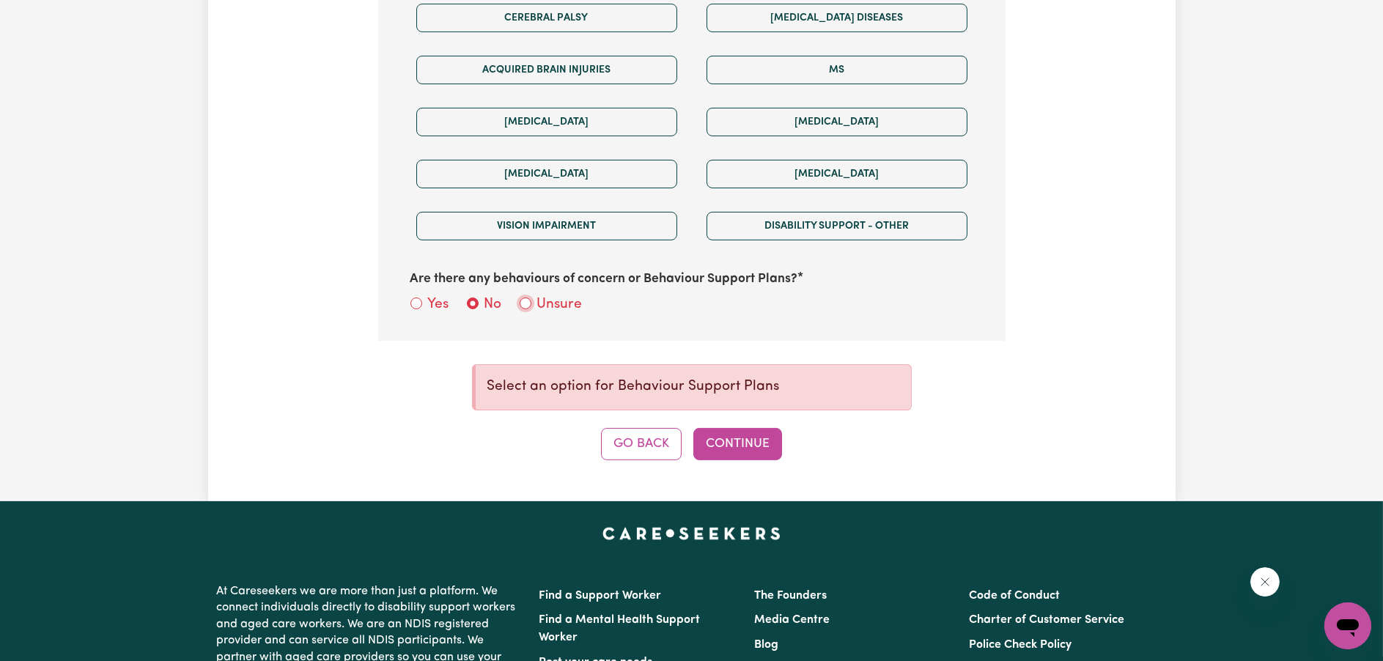
radio input "true"
click at [740, 432] on button "Continue" at bounding box center [737, 444] width 89 height 32
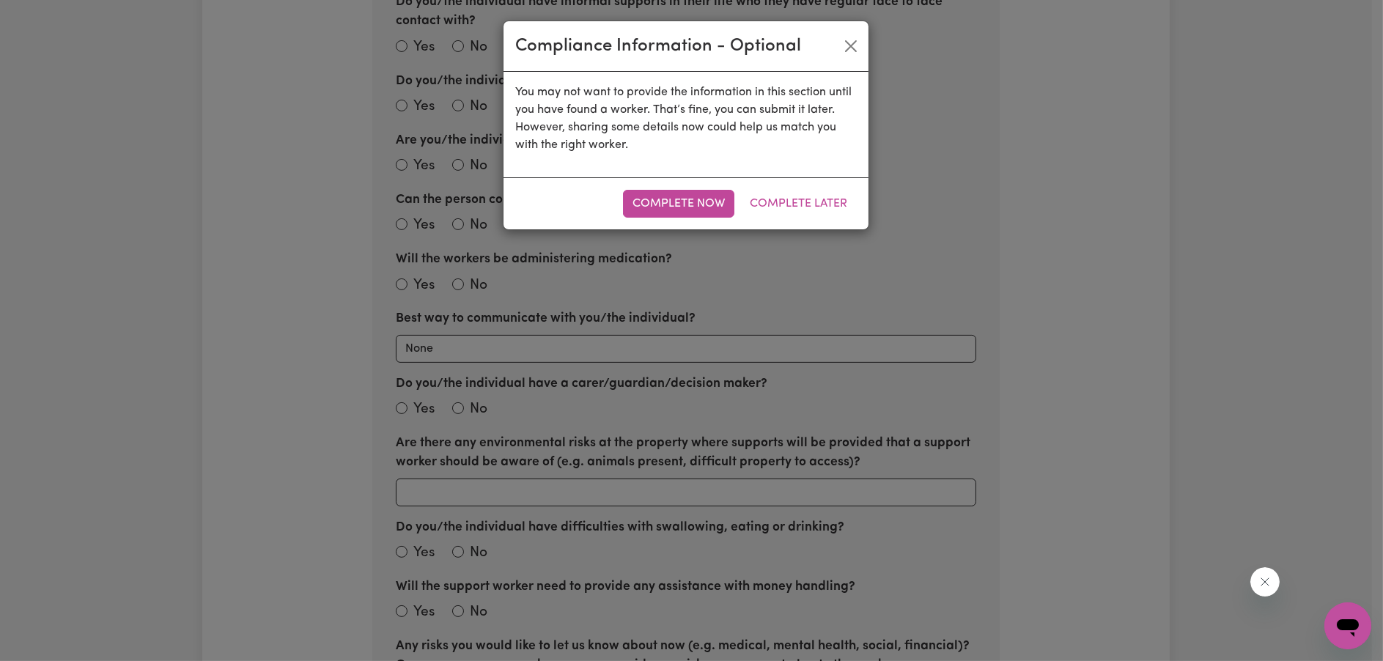
scroll to position [320, 0]
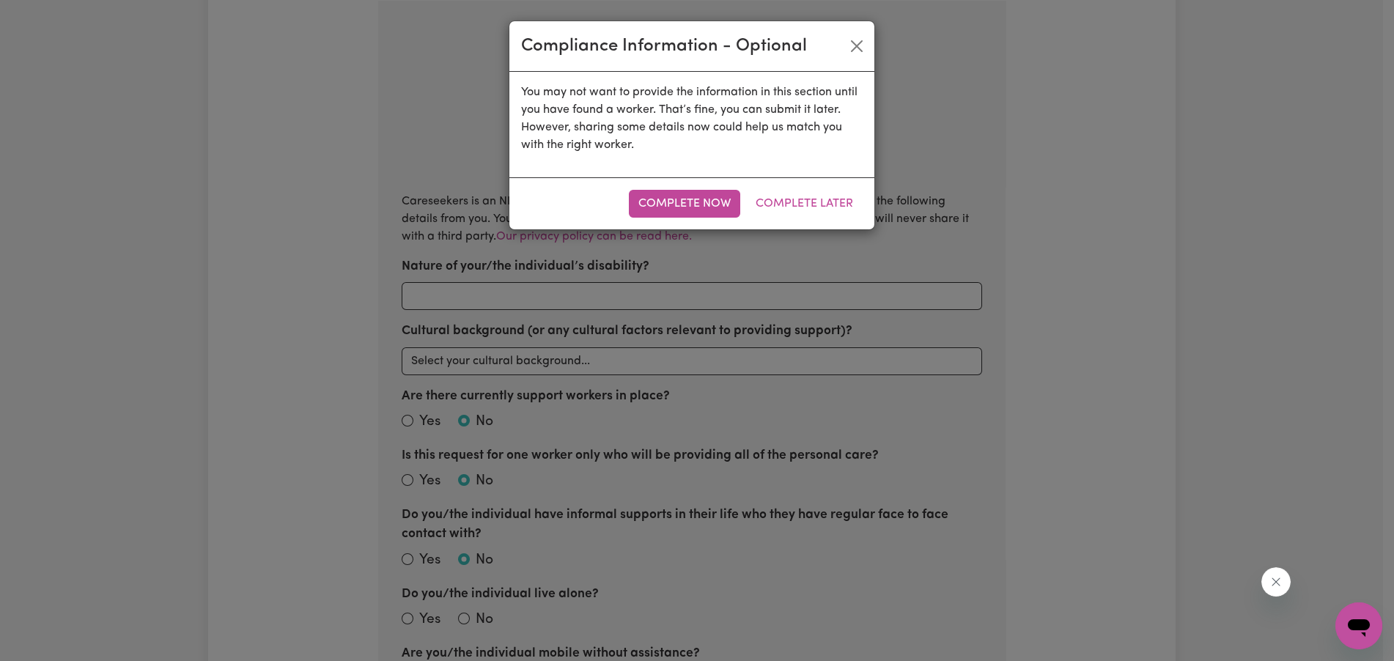
radio input "true"
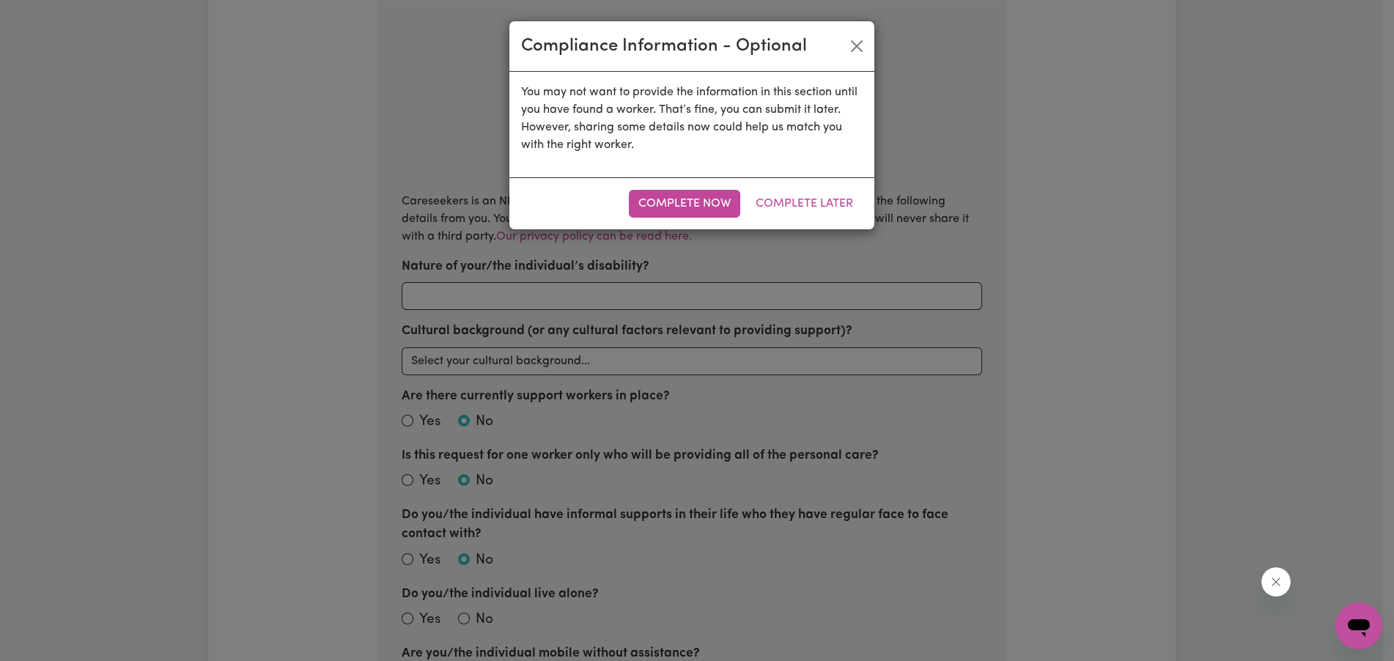
radio input "true"
select select "email"
radio input "true"
select select "NDIS_FUNDING_PLAN_MANAGED"
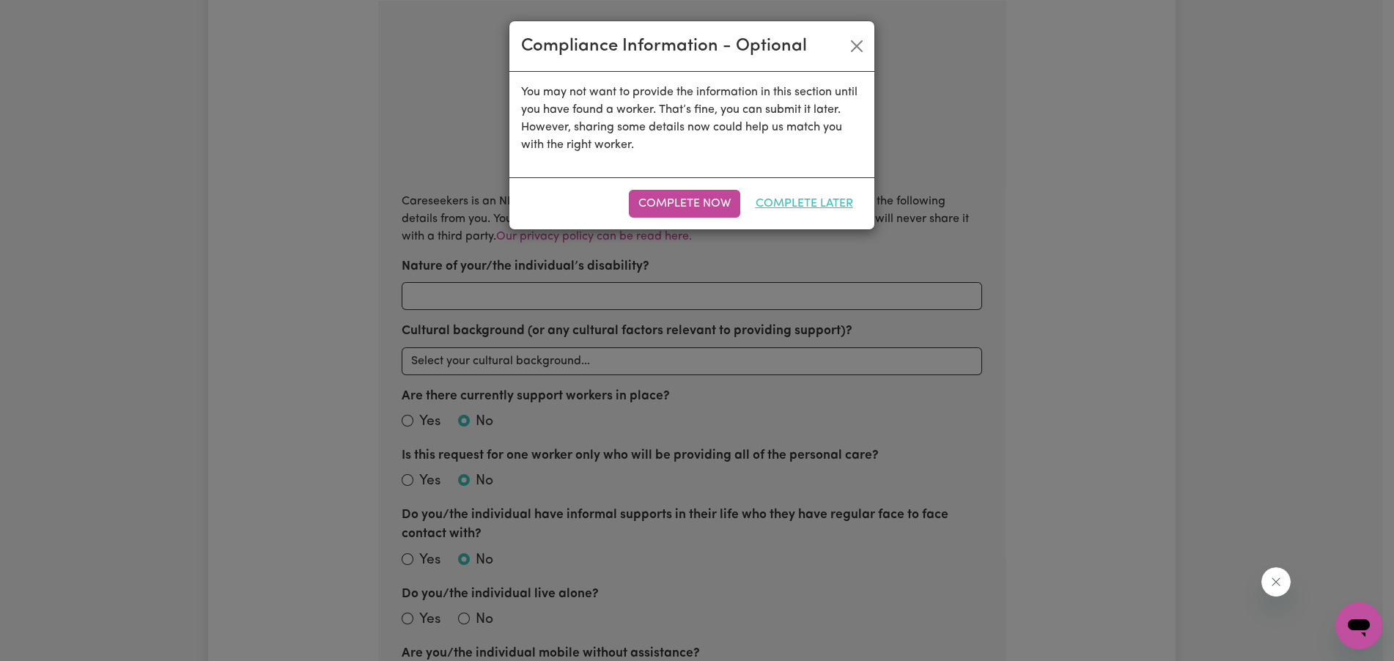
click at [793, 197] on button "Complete Later" at bounding box center [804, 204] width 117 height 28
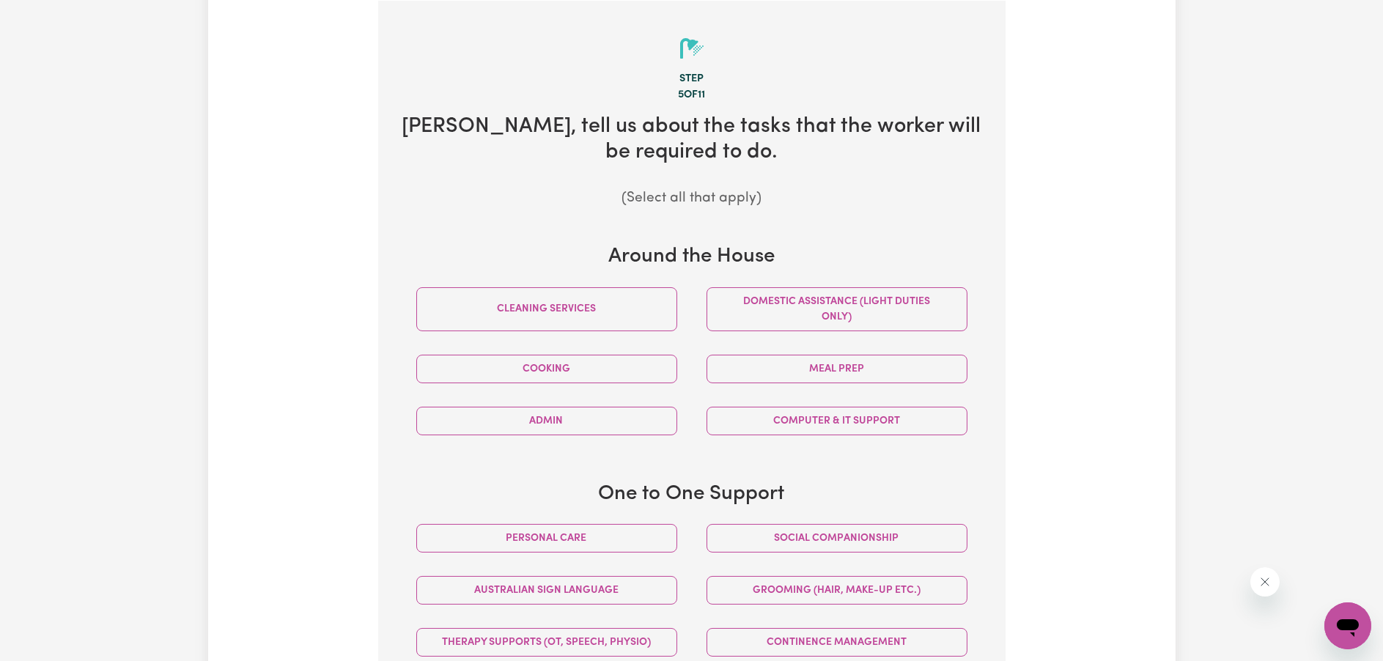
scroll to position [540, 0]
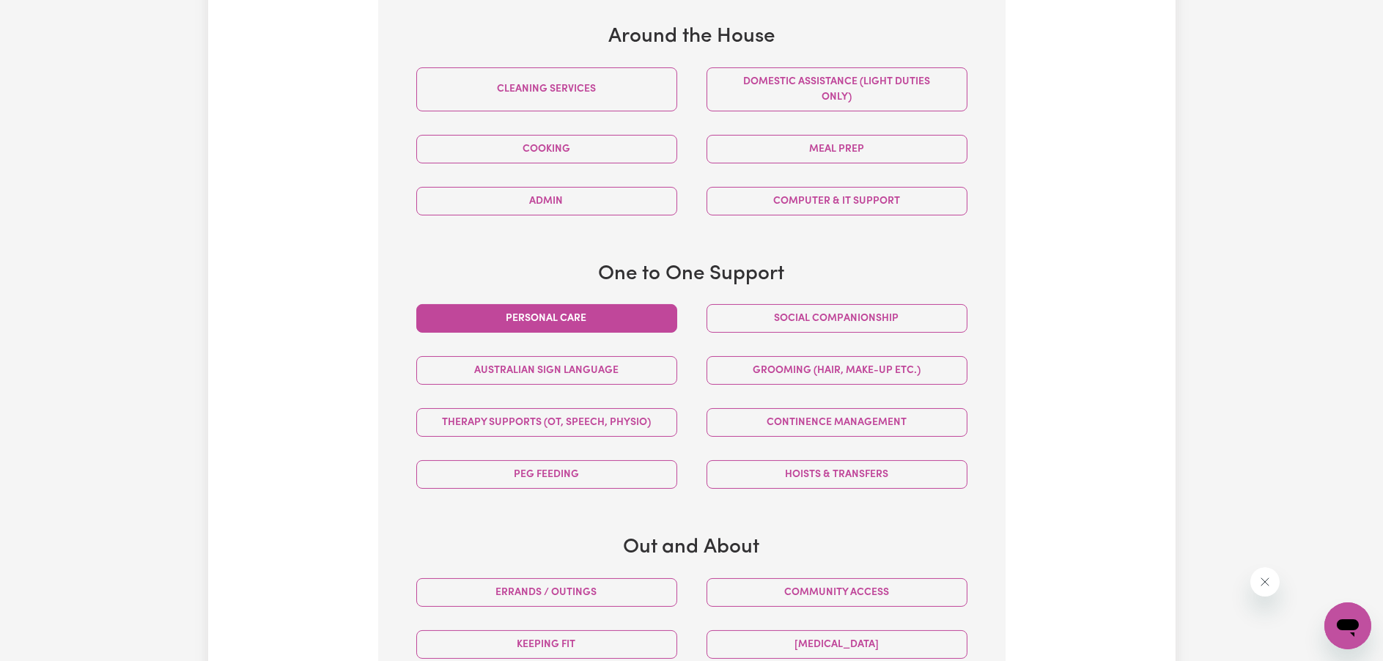
click at [631, 310] on button "Personal care" at bounding box center [546, 318] width 261 height 29
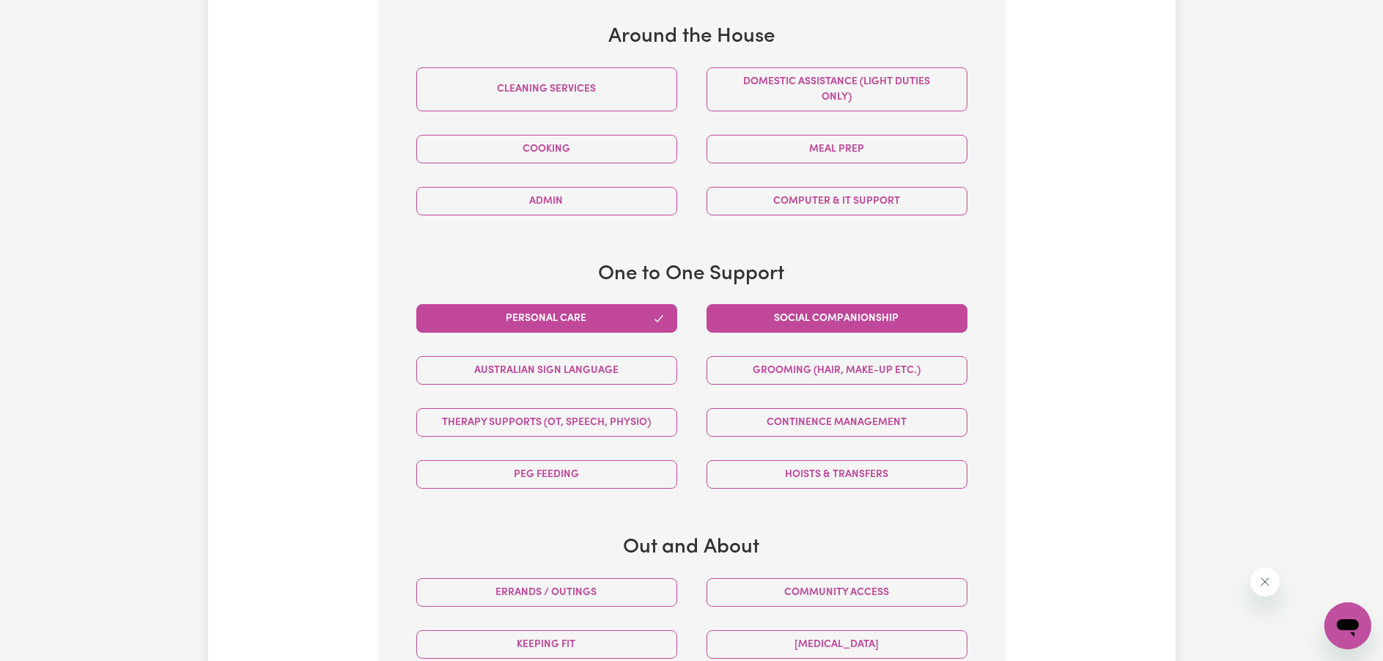
click at [756, 312] on button "Social companionship" at bounding box center [837, 318] width 261 height 29
click at [629, 317] on button "Personal care" at bounding box center [546, 318] width 261 height 29
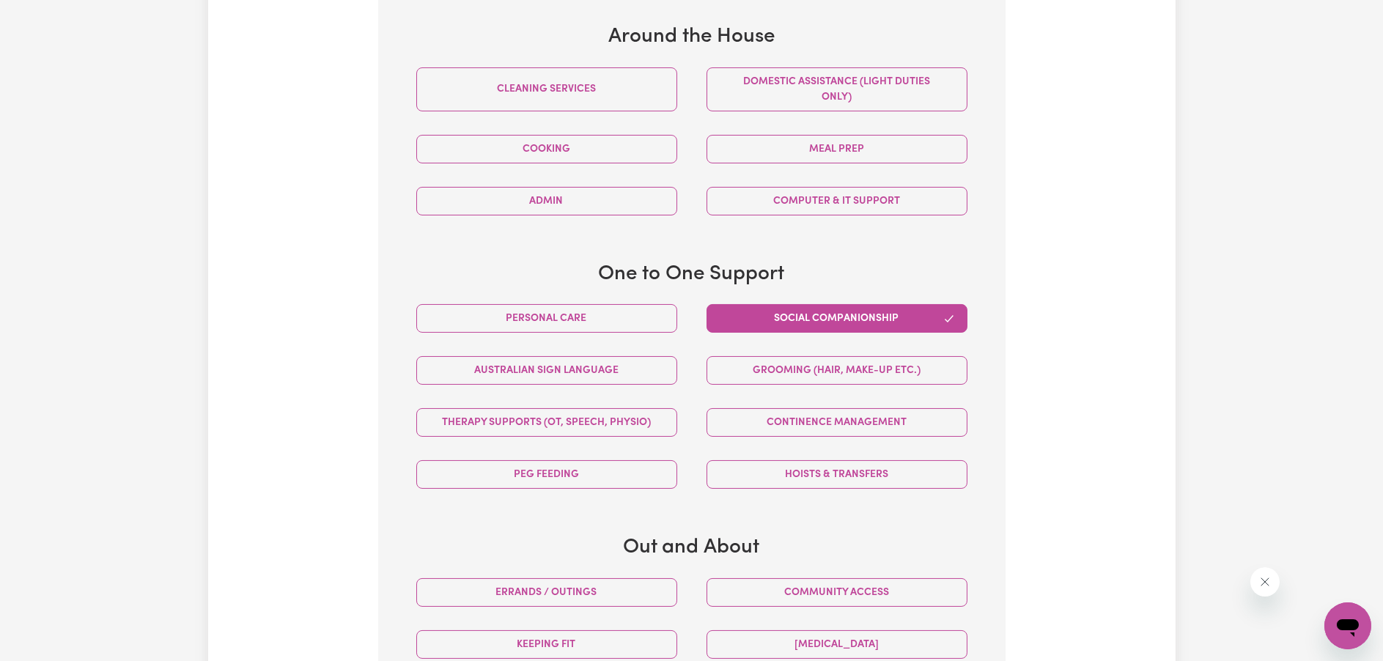
scroll to position [687, 0]
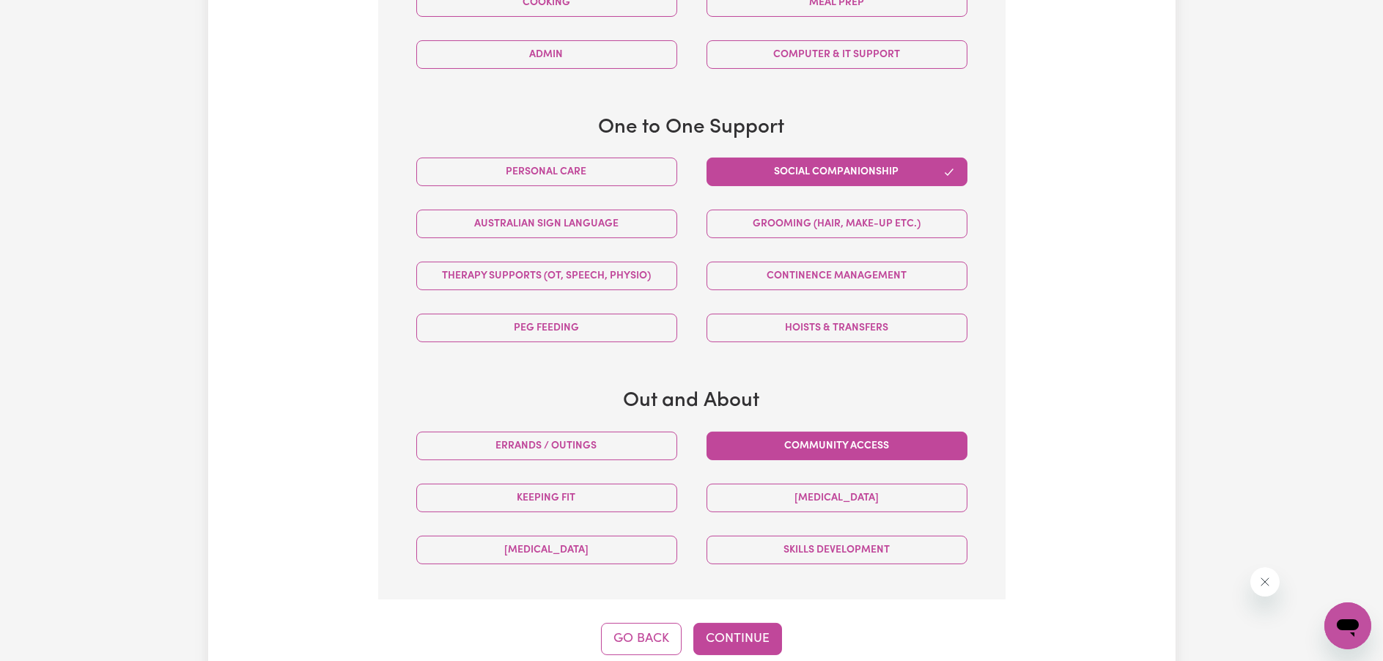
click at [801, 441] on button "Community access" at bounding box center [837, 446] width 261 height 29
click at [581, 501] on button "Keeping fit" at bounding box center [546, 498] width 261 height 29
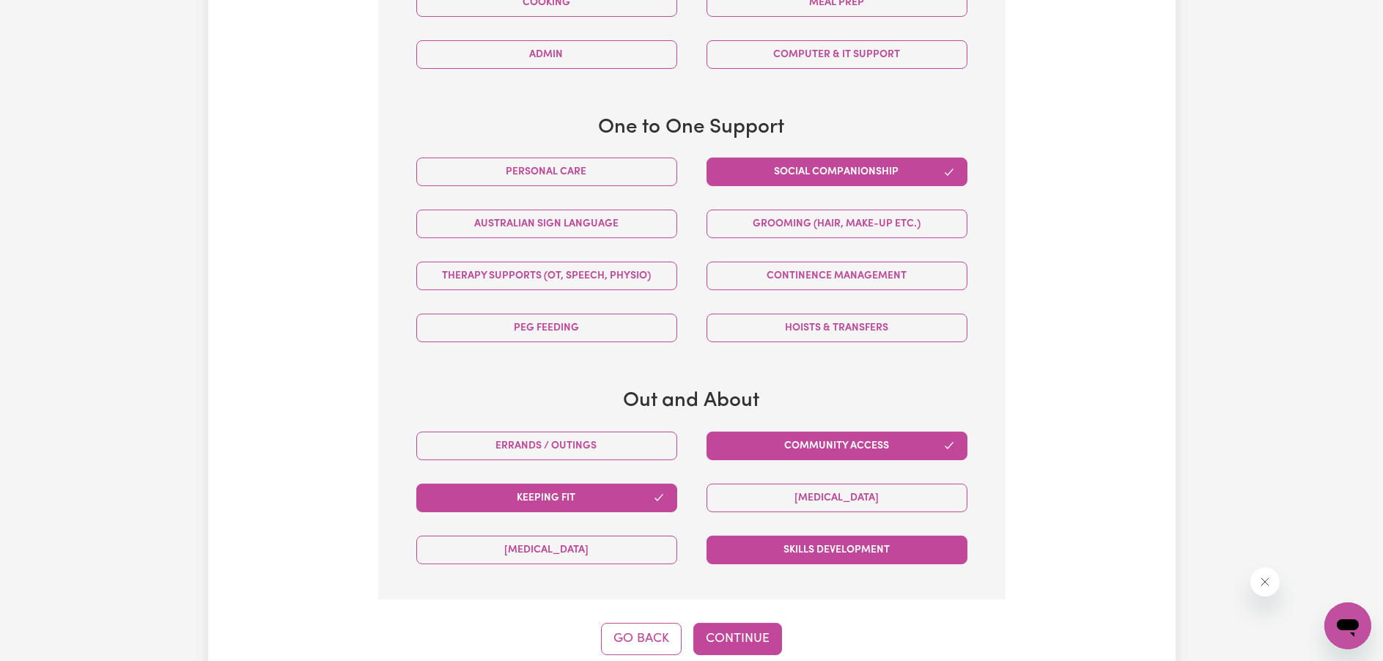
click at [732, 547] on button "Skills Development" at bounding box center [837, 550] width 261 height 29
click at [737, 641] on button "Continue" at bounding box center [737, 639] width 89 height 32
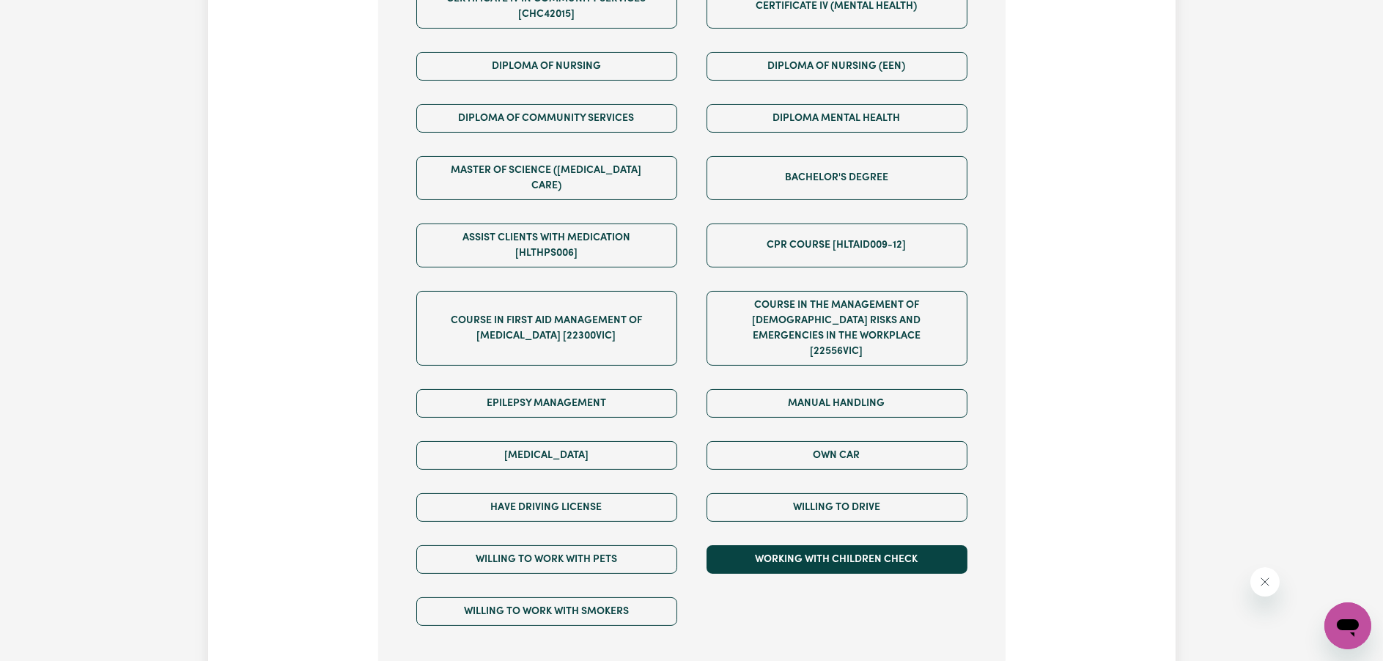
scroll to position [980, 0]
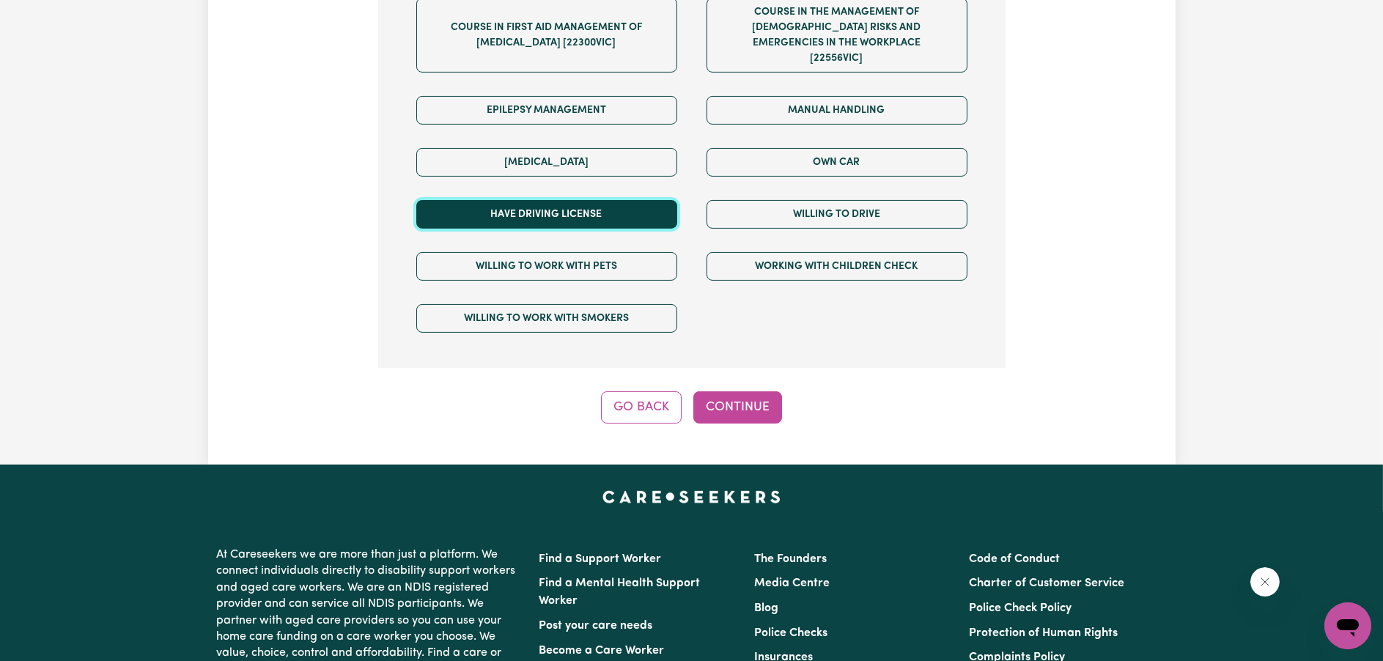
click at [627, 200] on button "Have driving license" at bounding box center [546, 214] width 261 height 29
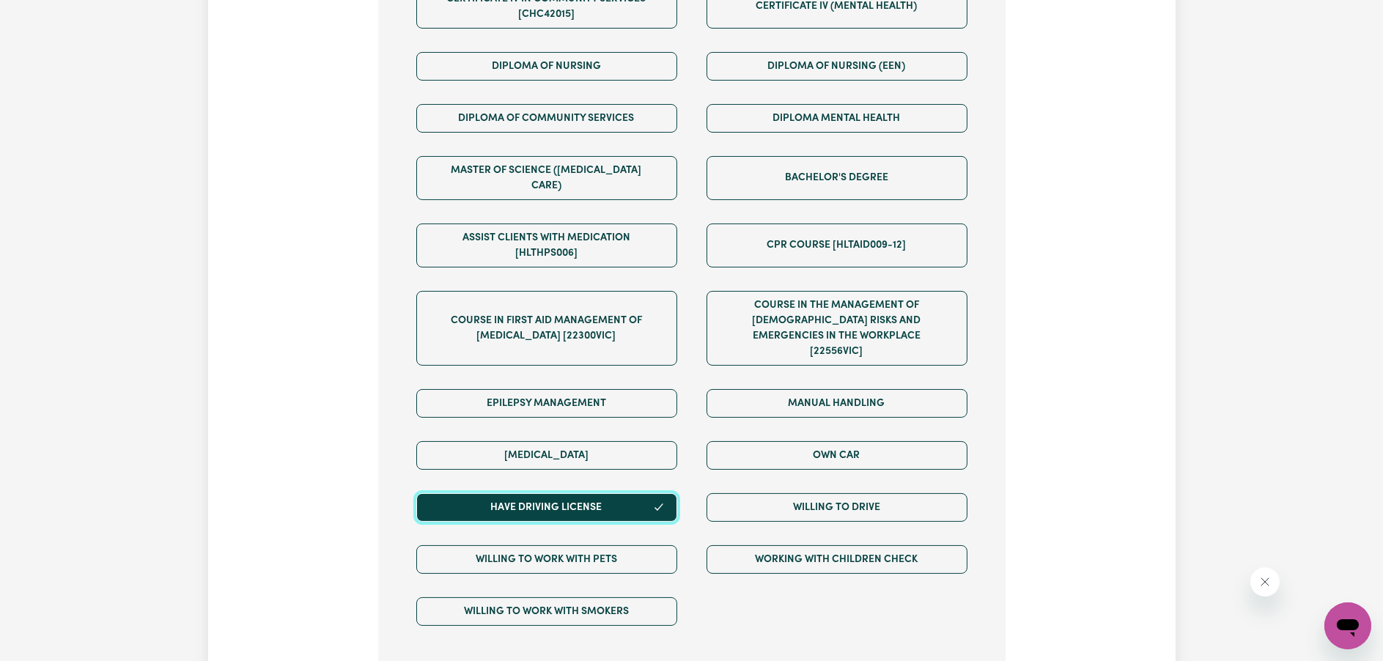
scroll to position [760, 0]
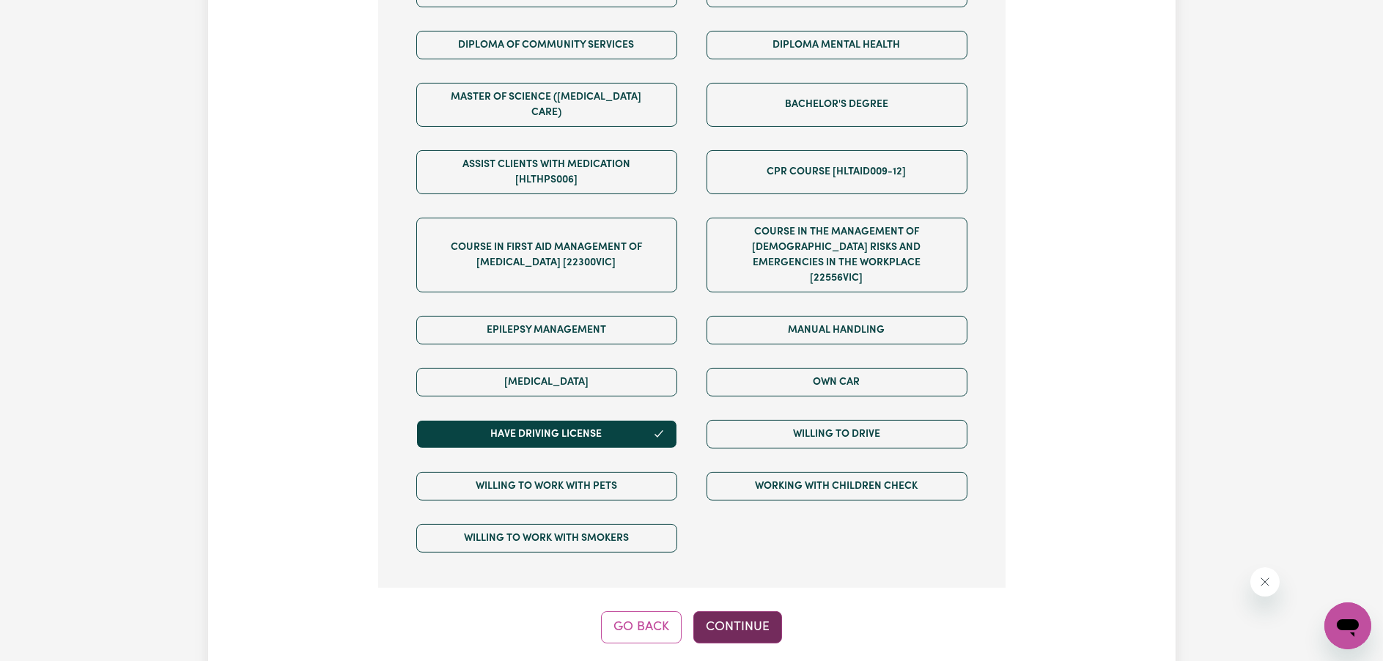
click at [765, 611] on button "Continue" at bounding box center [737, 627] width 89 height 32
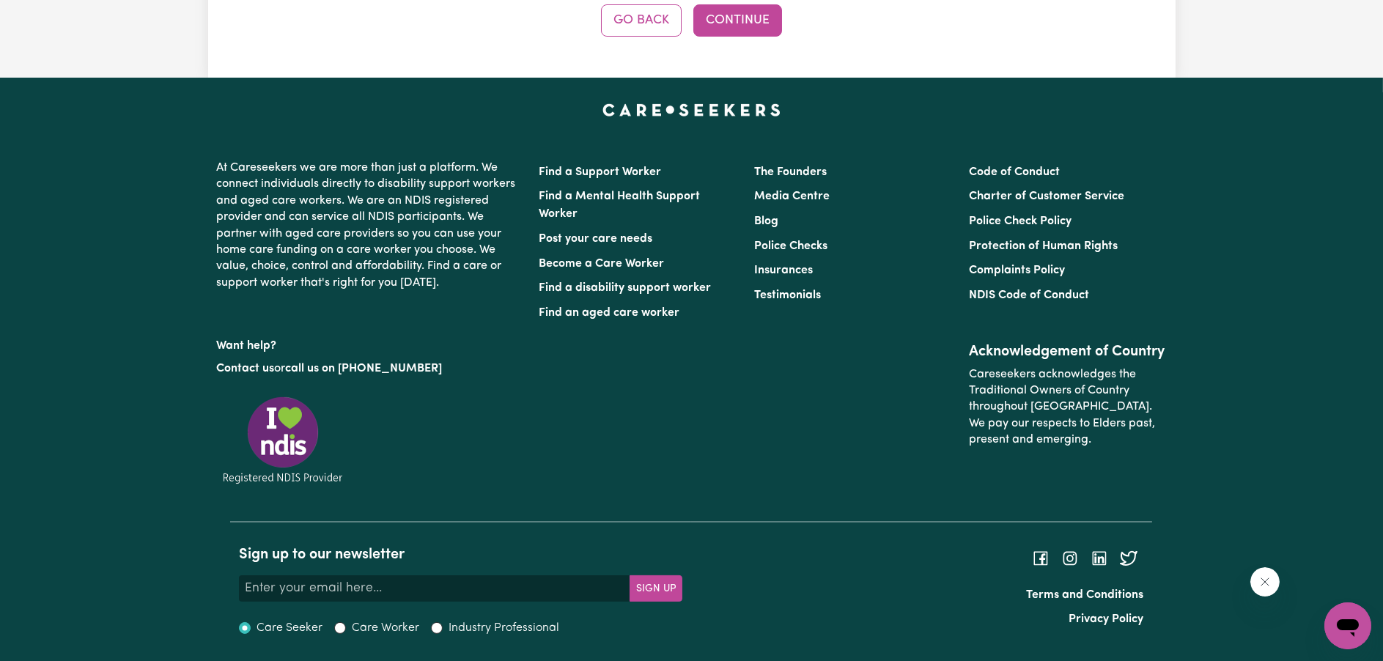
scroll to position [320, 0]
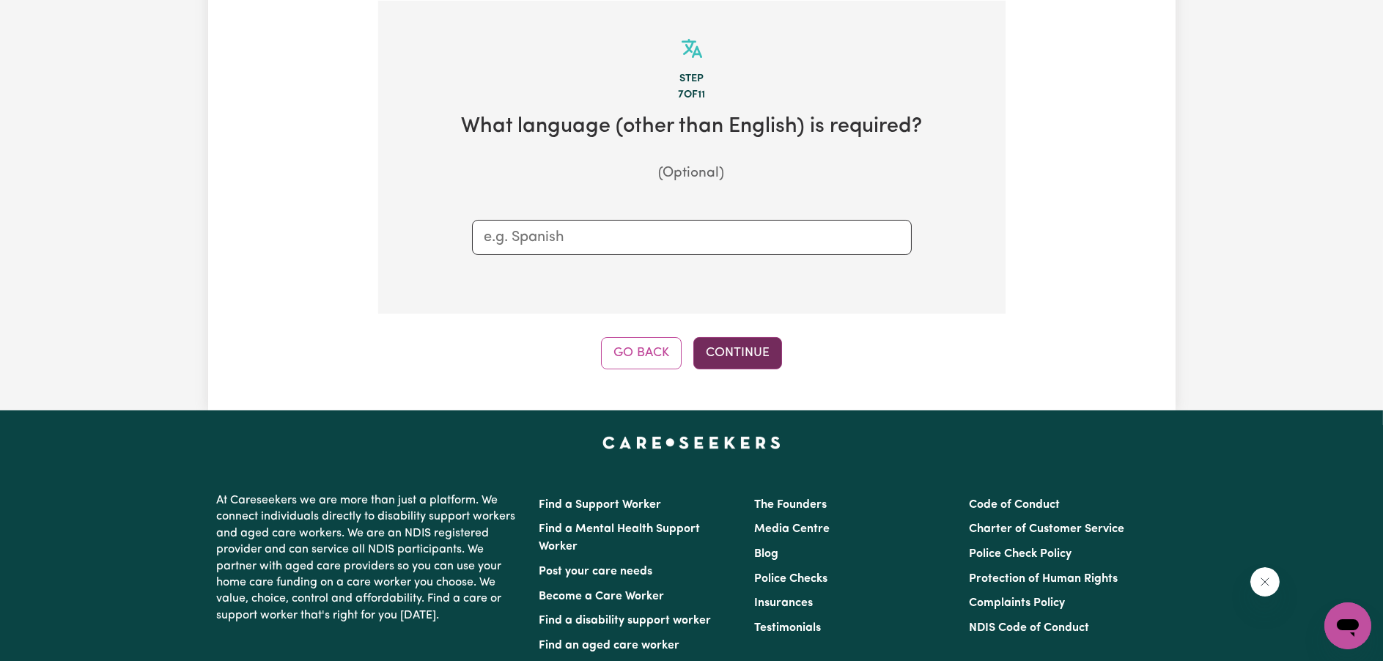
click at [732, 351] on button "Continue" at bounding box center [737, 353] width 89 height 32
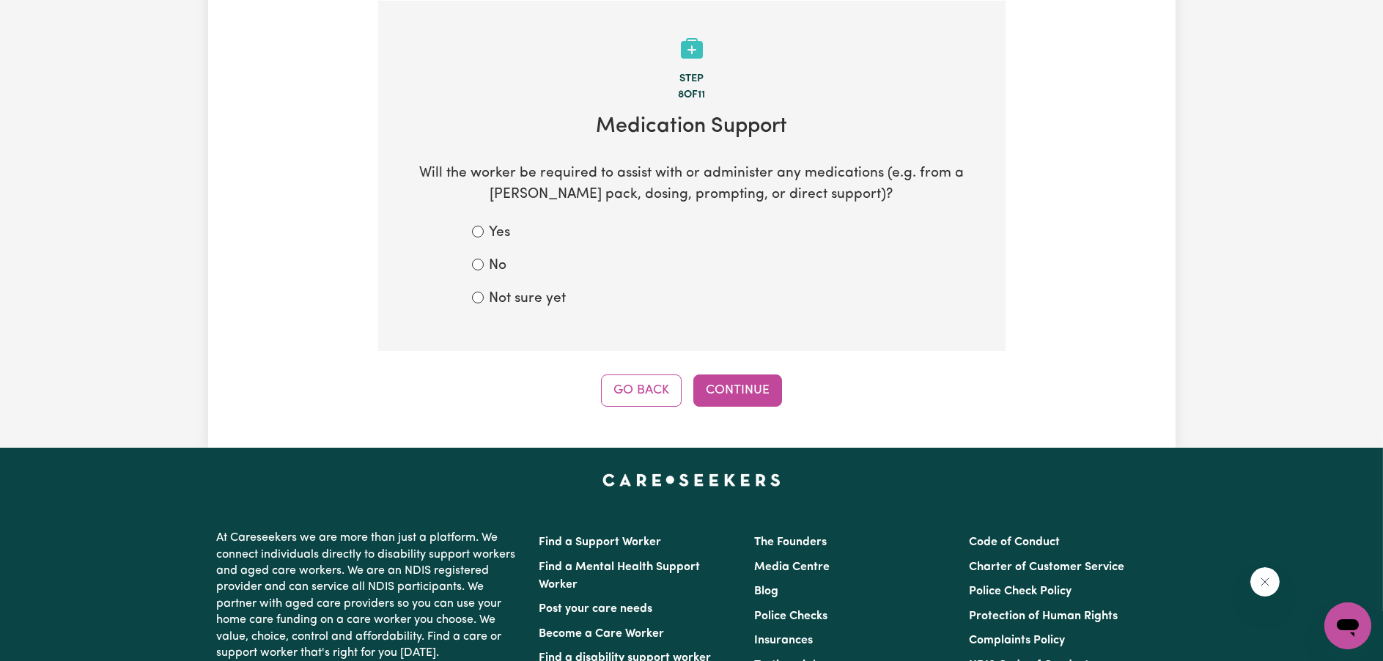
click at [546, 299] on label "Not sure yet" at bounding box center [528, 299] width 77 height 21
click at [484, 299] on input "Not sure yet" at bounding box center [478, 298] width 12 height 12
radio input "true"
click at [483, 261] on div "No" at bounding box center [692, 266] width 440 height 21
click at [496, 265] on label "No" at bounding box center [499, 266] width 18 height 21
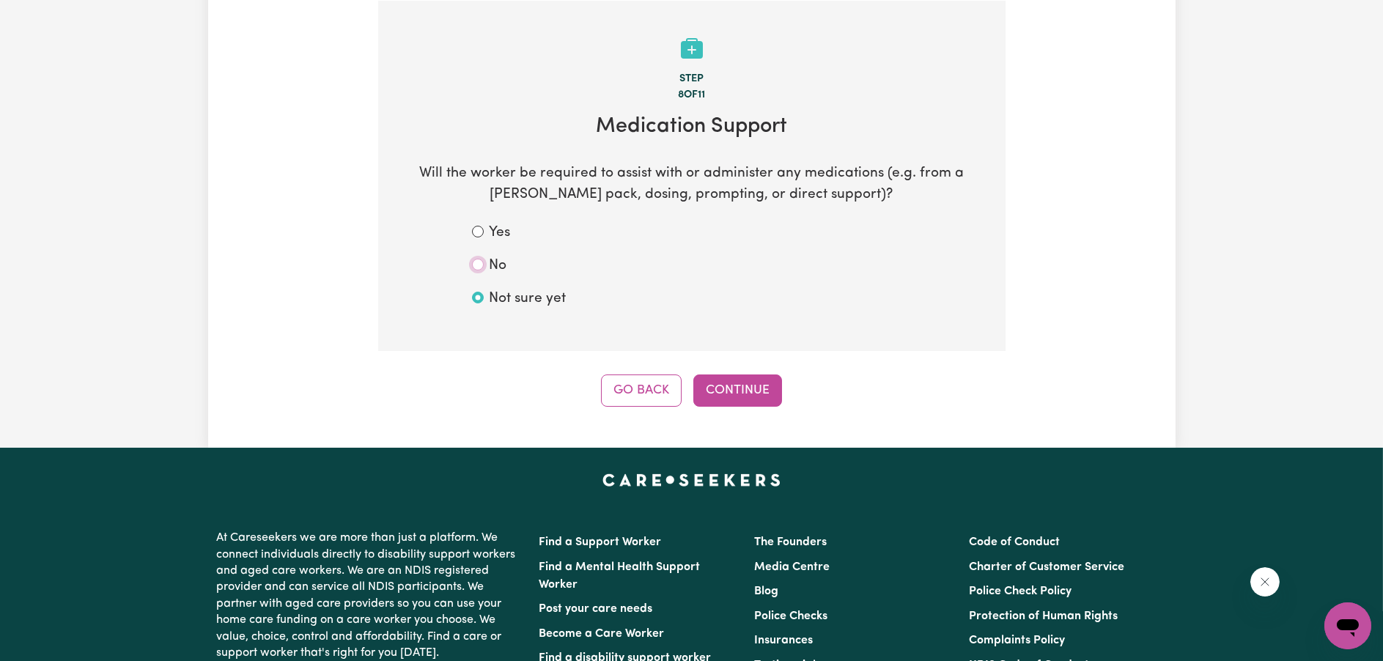
click at [484, 265] on input "No" at bounding box center [478, 265] width 12 height 12
radio input "true"
click at [767, 404] on button "Continue" at bounding box center [737, 391] width 89 height 32
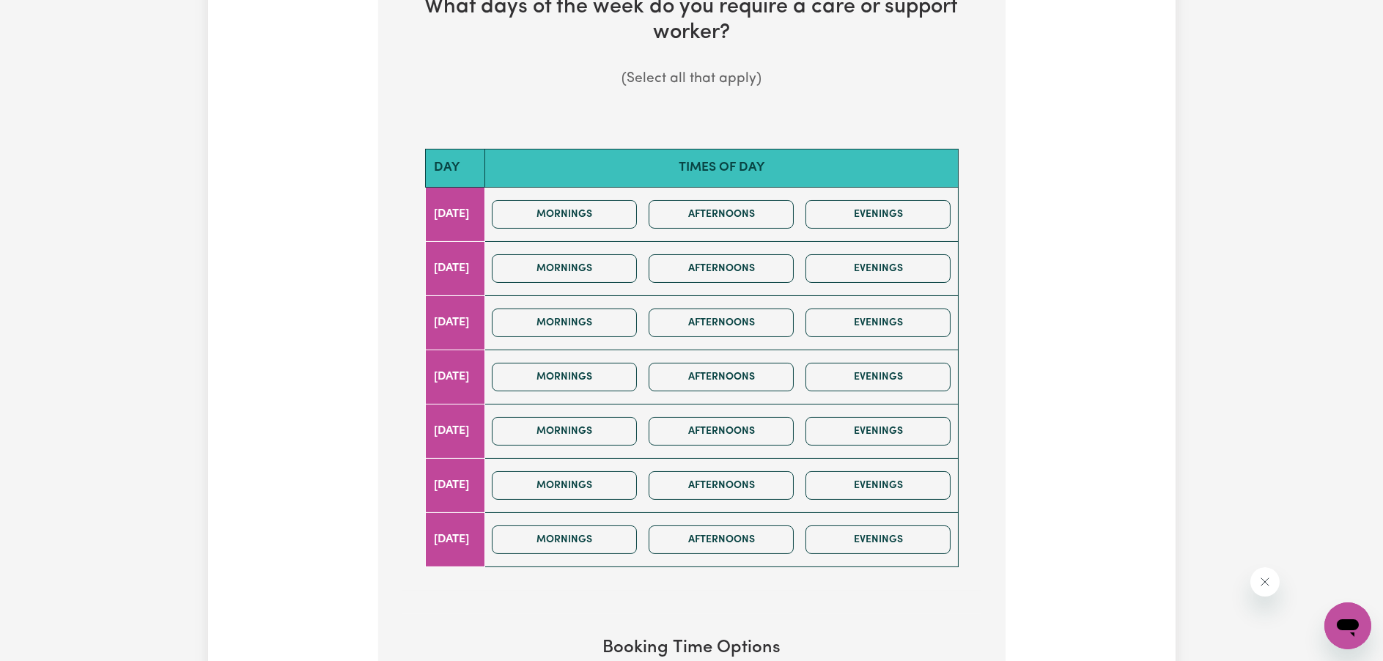
scroll to position [733, 0]
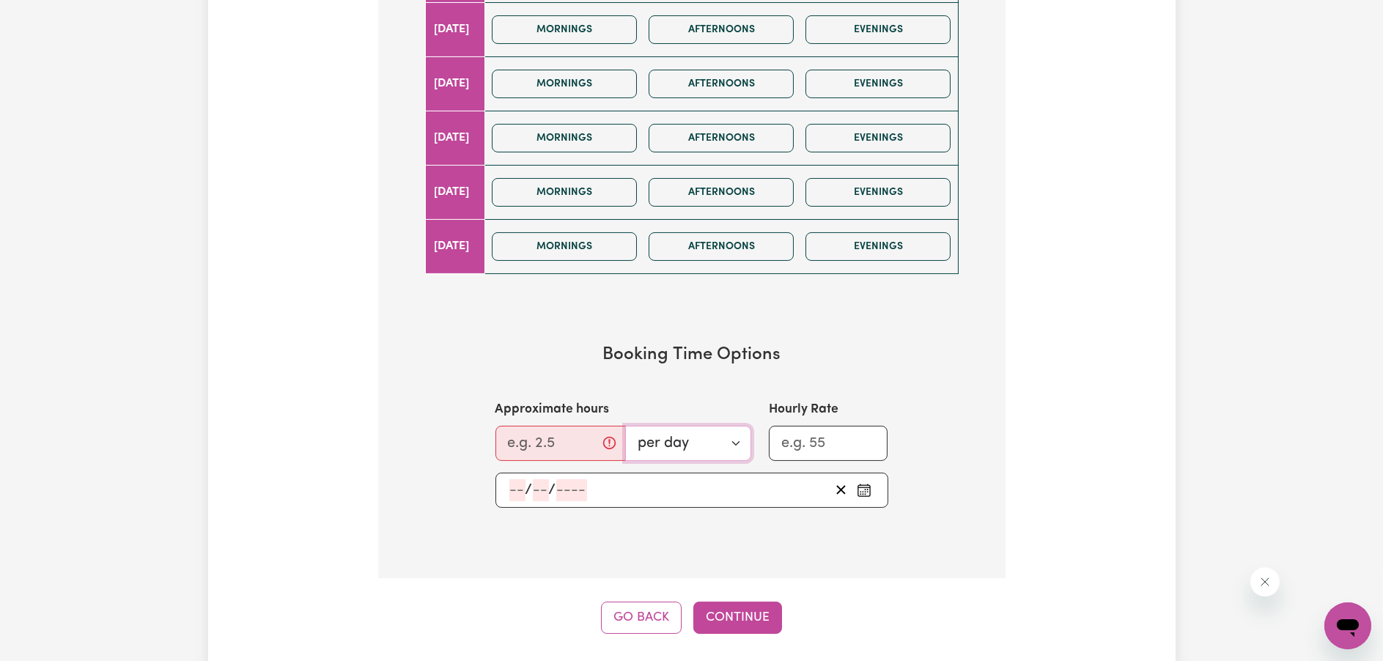
click at [686, 435] on select "per day per week" at bounding box center [688, 443] width 126 height 35
click at [561, 439] on input "Approximate hours" at bounding box center [560, 443] width 130 height 35
click at [880, 436] on input "Hourly Rate" at bounding box center [828, 443] width 119 height 35
click at [524, 435] on input "Approximate hours" at bounding box center [560, 443] width 130 height 35
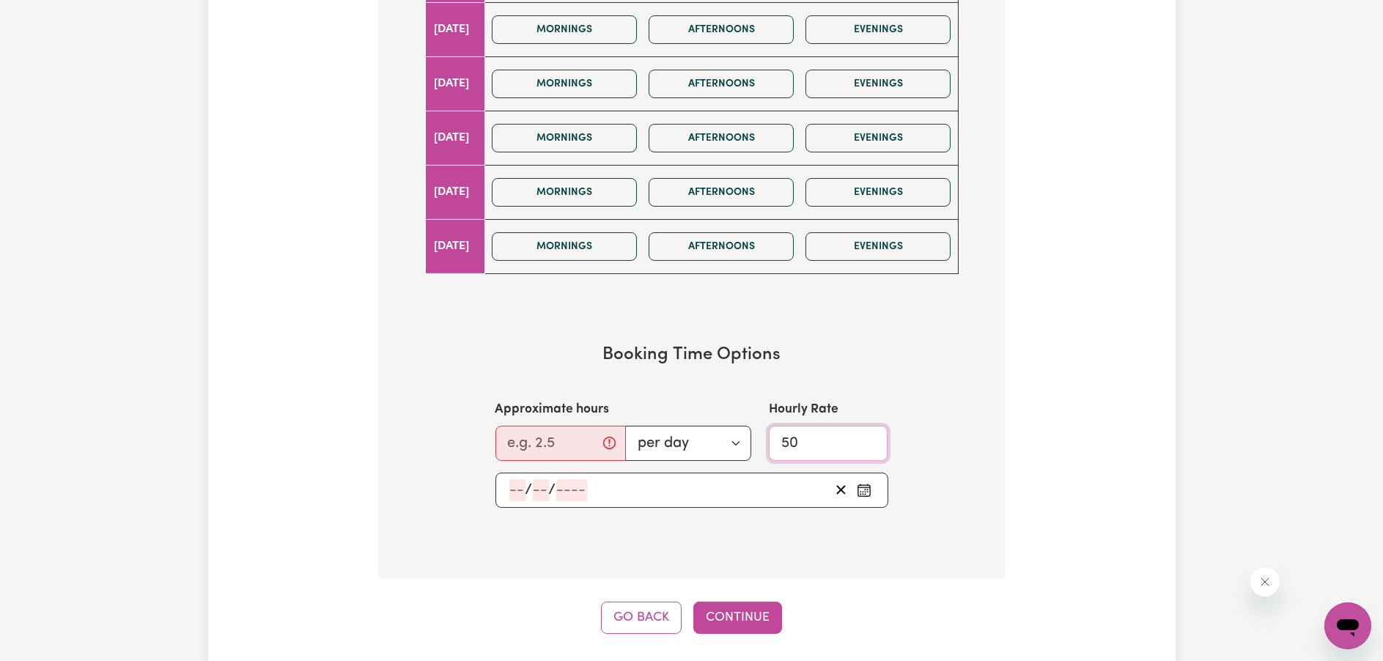
drag, startPoint x: 811, startPoint y: 436, endPoint x: 740, endPoint y: 438, distance: 71.9
click at [740, 438] on div "Approximate hours per day per week Hourly Rate 50" at bounding box center [692, 430] width 410 height 60
type input "47"
click at [578, 434] on input "Approximate hours" at bounding box center [560, 443] width 130 height 35
type input "5"
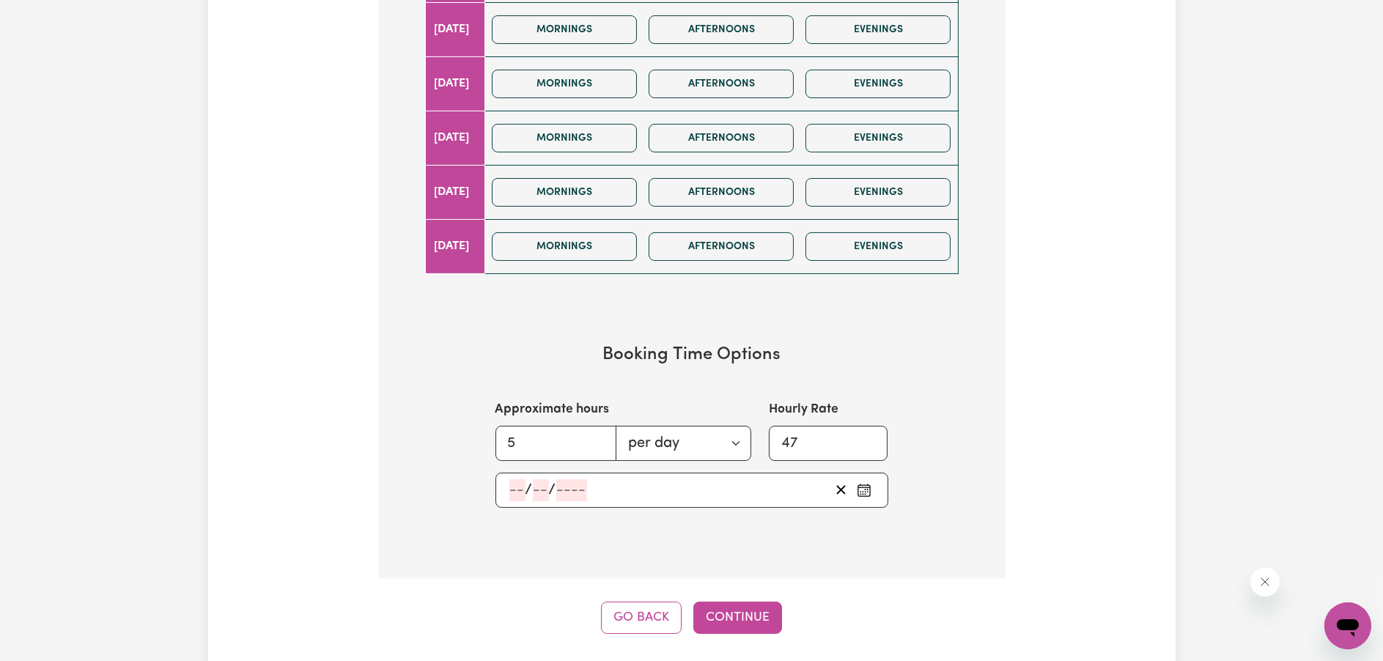
click at [523, 506] on div "/ /" at bounding box center [691, 490] width 393 height 35
click at [867, 491] on icon "Pick an approximate start date" at bounding box center [864, 490] width 15 height 15
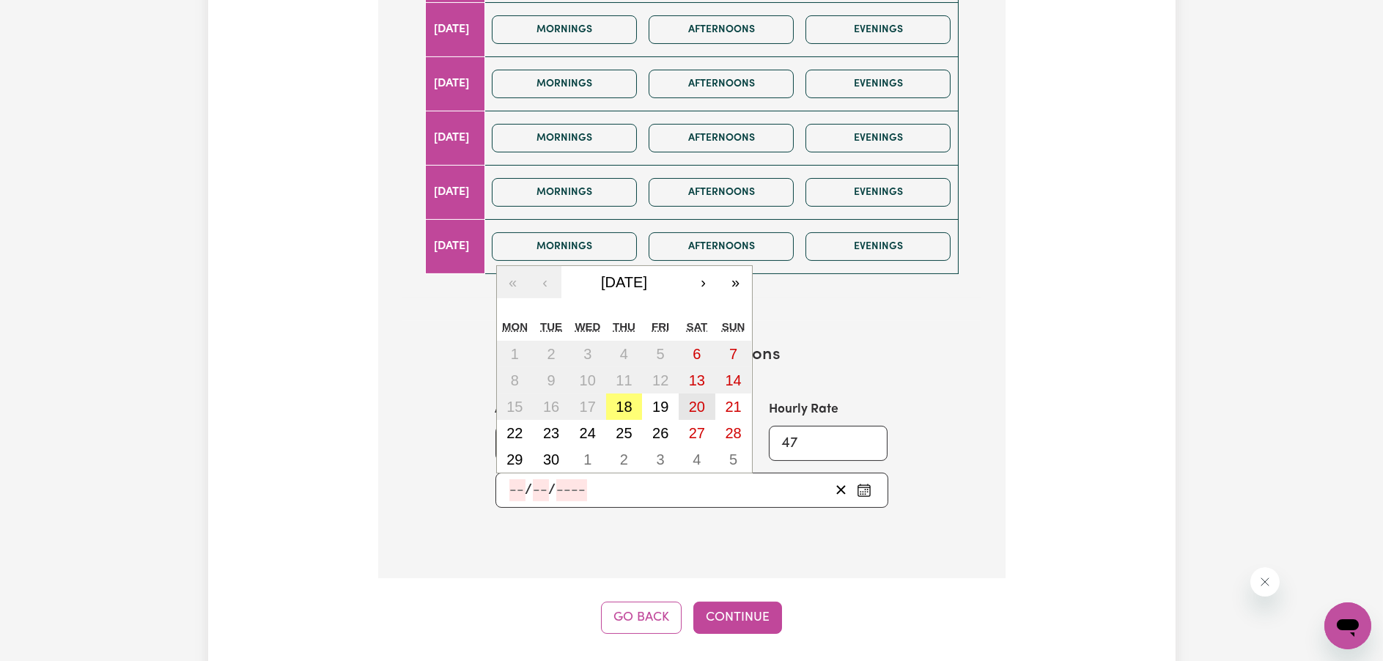
click at [704, 402] on abbr "20" at bounding box center [697, 407] width 16 height 16
type input "2025-09-20"
type input "20"
type input "9"
type input "2025"
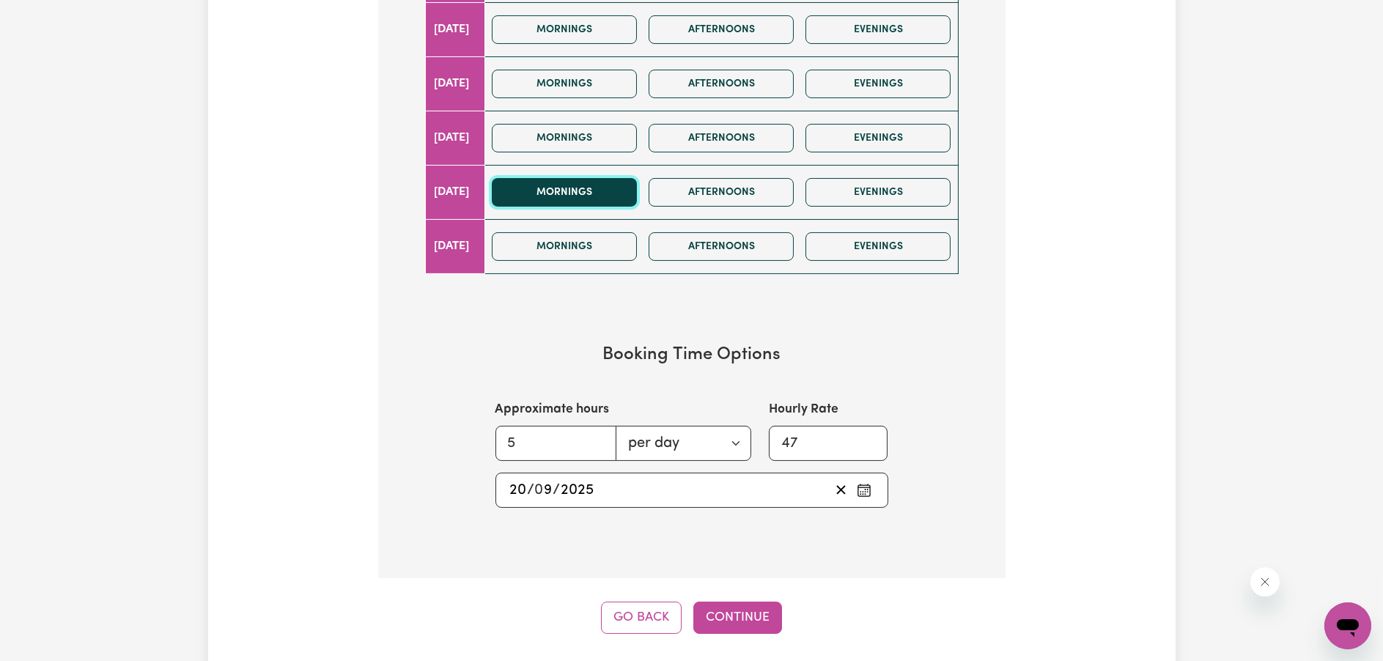
click at [614, 199] on button "Mornings" at bounding box center [564, 192] width 145 height 29
click at [759, 616] on button "Continue" at bounding box center [737, 618] width 89 height 32
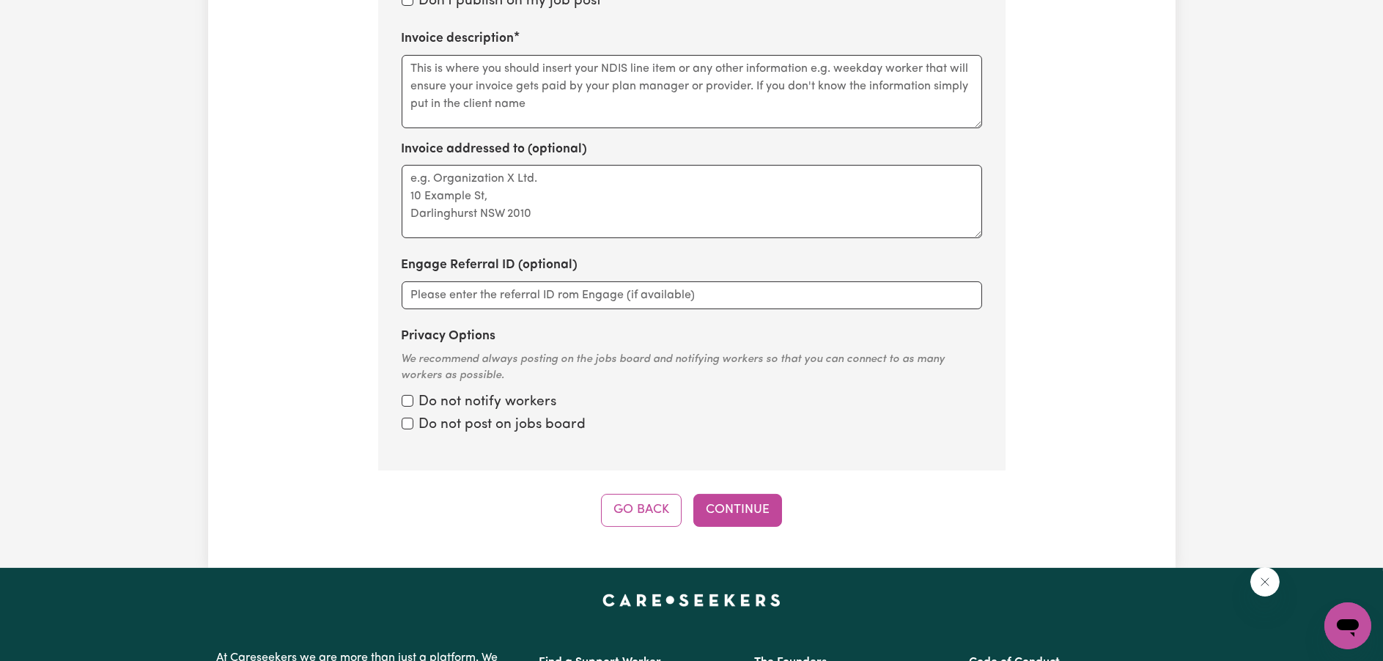
scroll to position [320, 0]
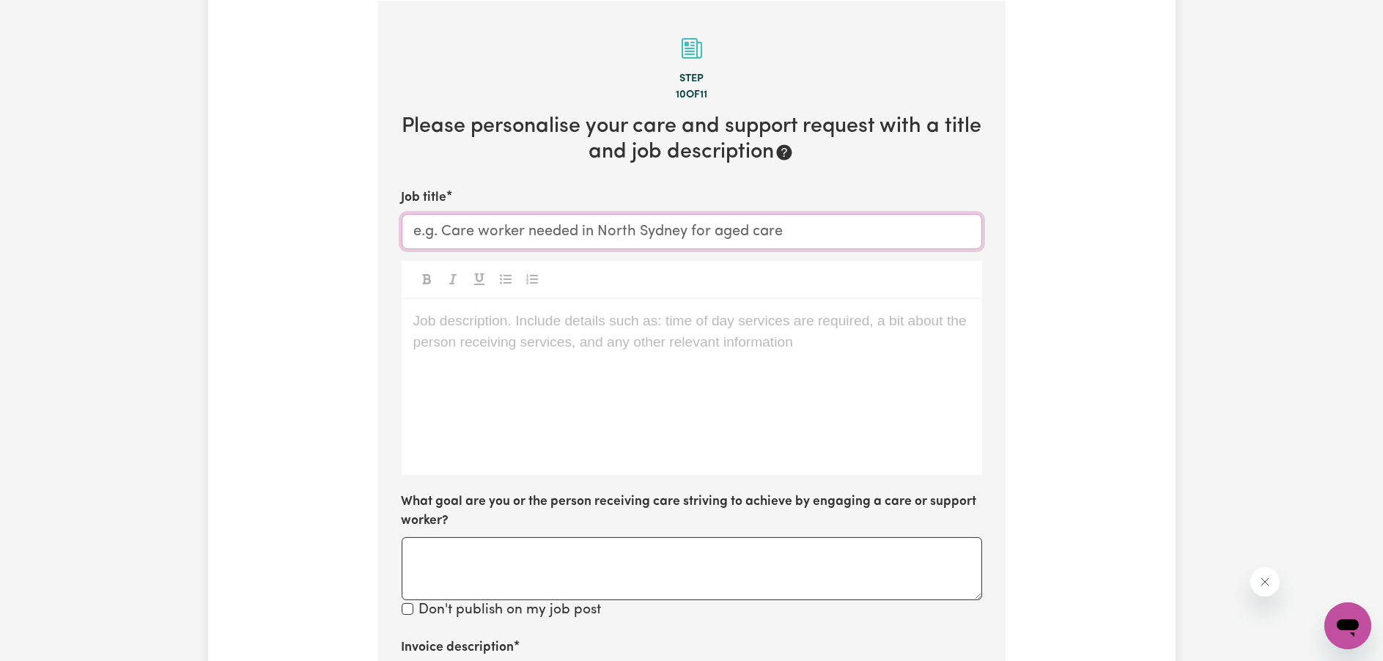
paste input "PHOTOGRAPHY, VIDEOGRAPHY & CONTENT CREATION EXPO"
type input "PHOTOGRAPHY, VIDEOGRAPHY & CONTENT CREATION EXPO"
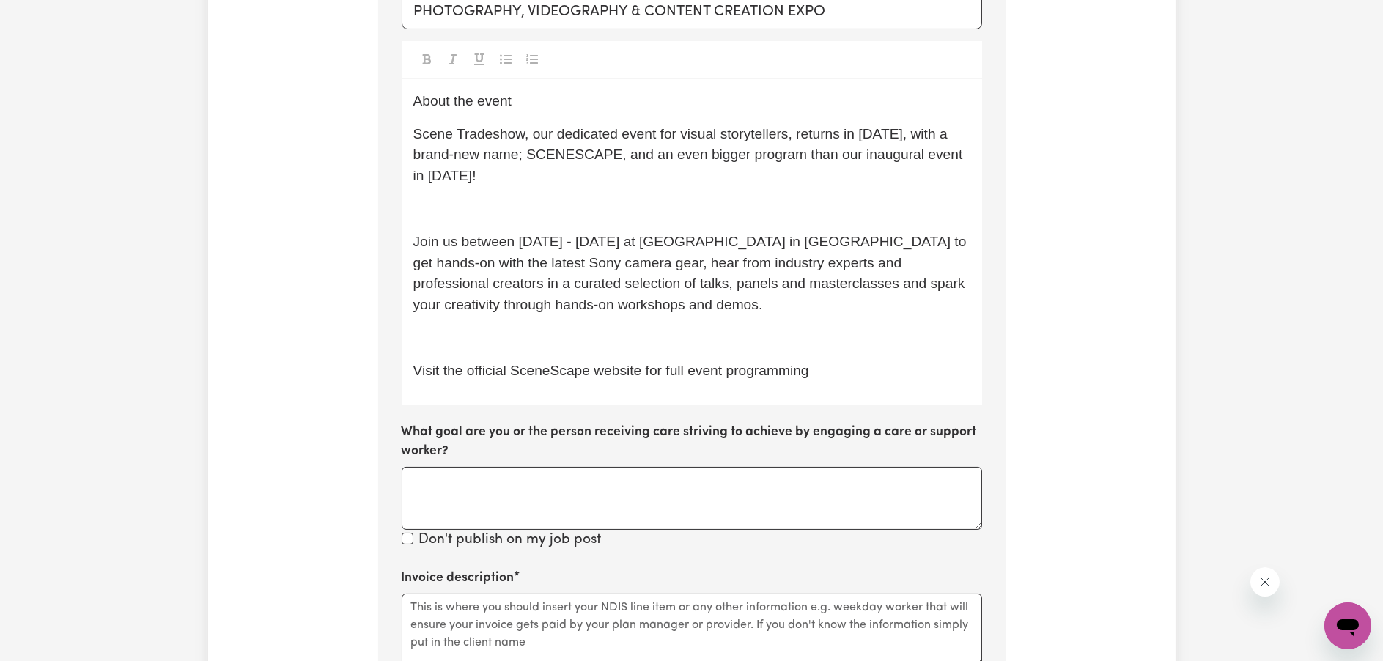
scroll to position [394, 0]
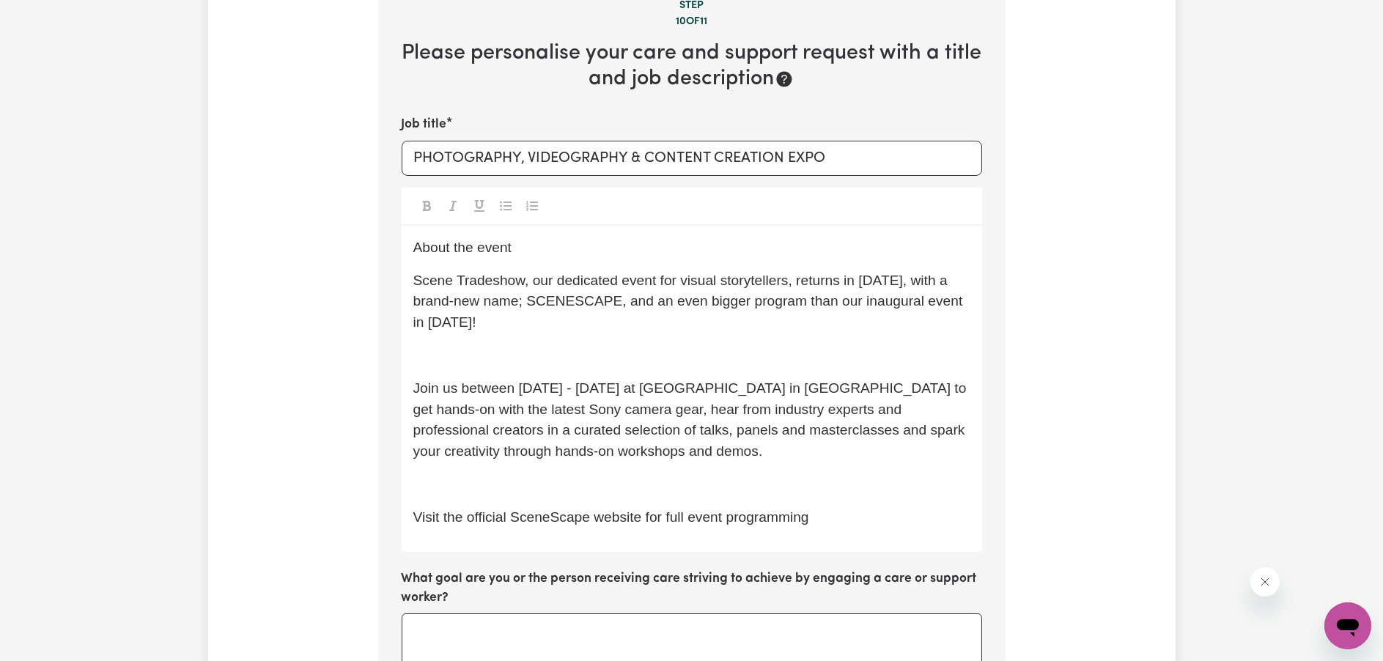
click at [408, 240] on div "About the event Scene Tradeshow, our dedicated event for visual storytellers, r…" at bounding box center [692, 389] width 581 height 326
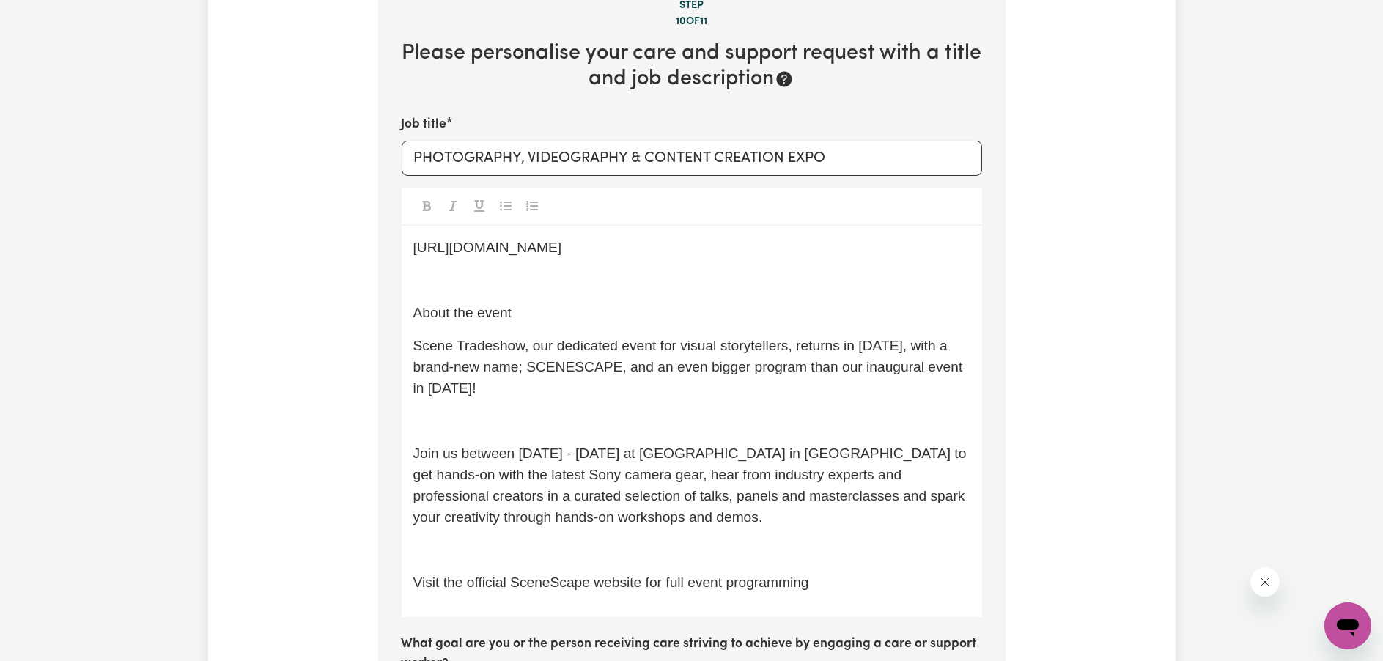
click at [457, 292] on p "﻿" at bounding box center [691, 280] width 557 height 21
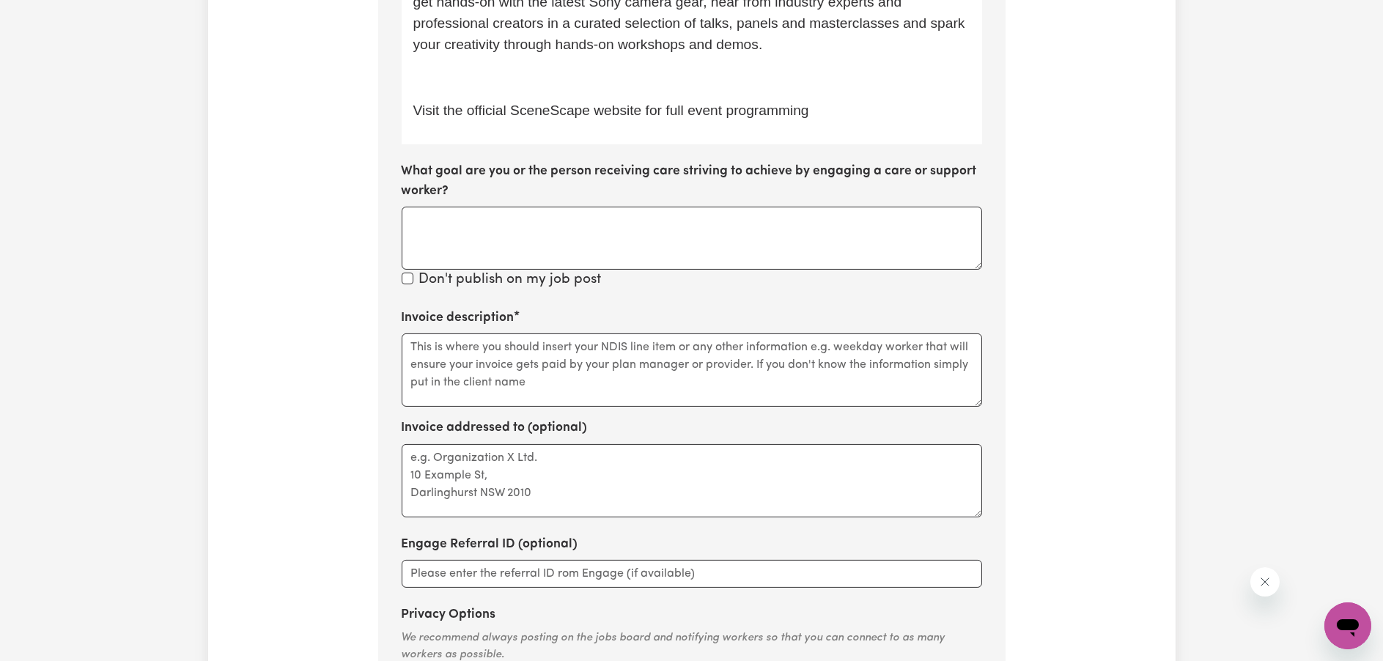
scroll to position [907, 0]
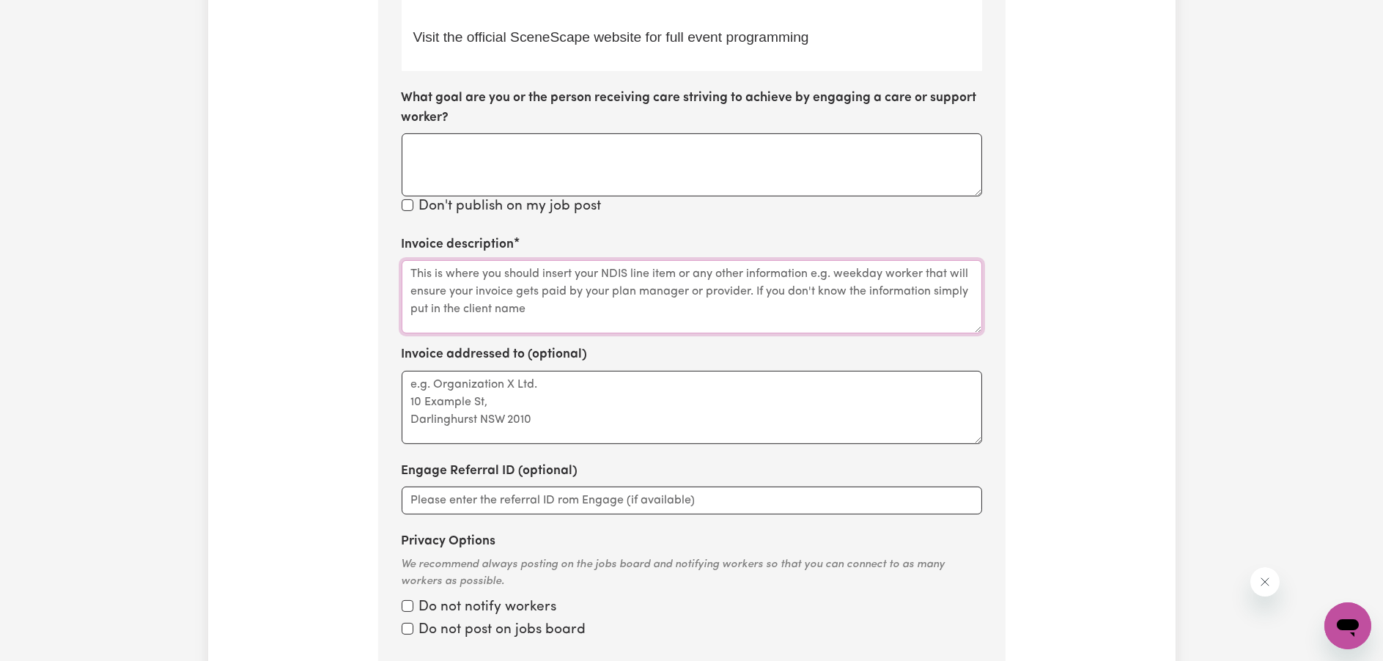
click at [477, 334] on textarea "Invoice description" at bounding box center [692, 296] width 581 height 73
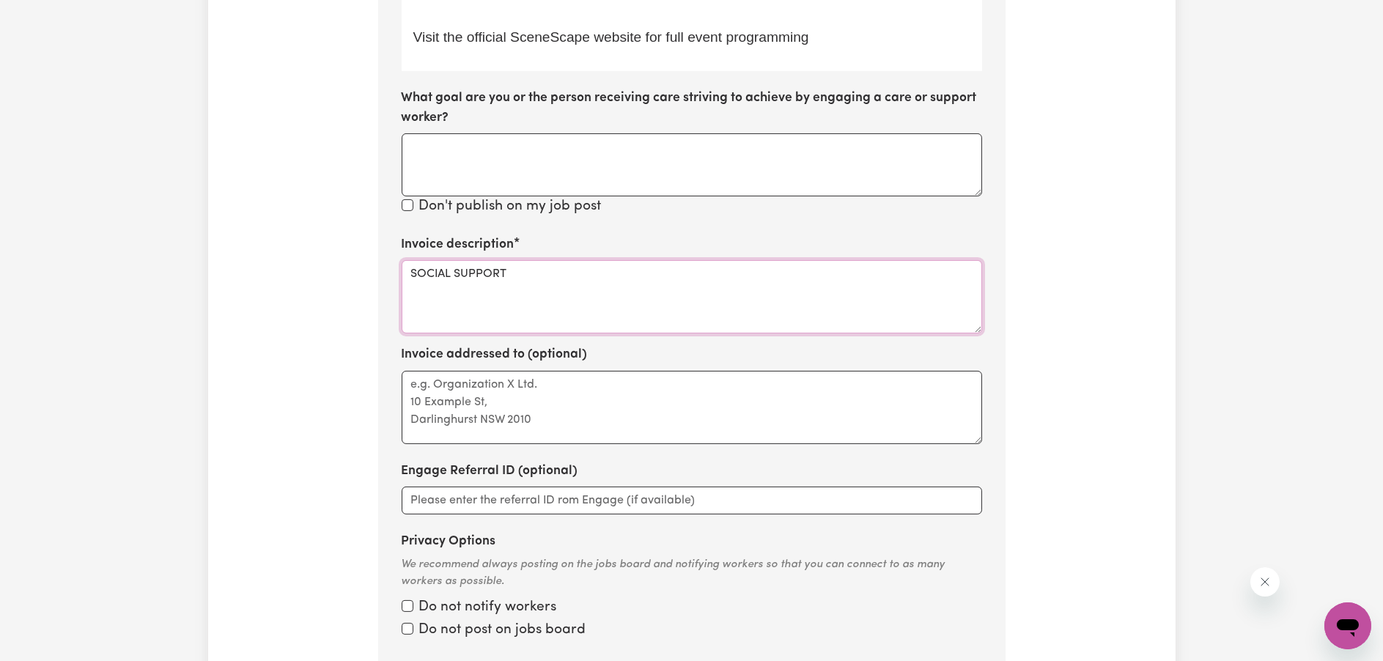
scroll to position [1200, 0]
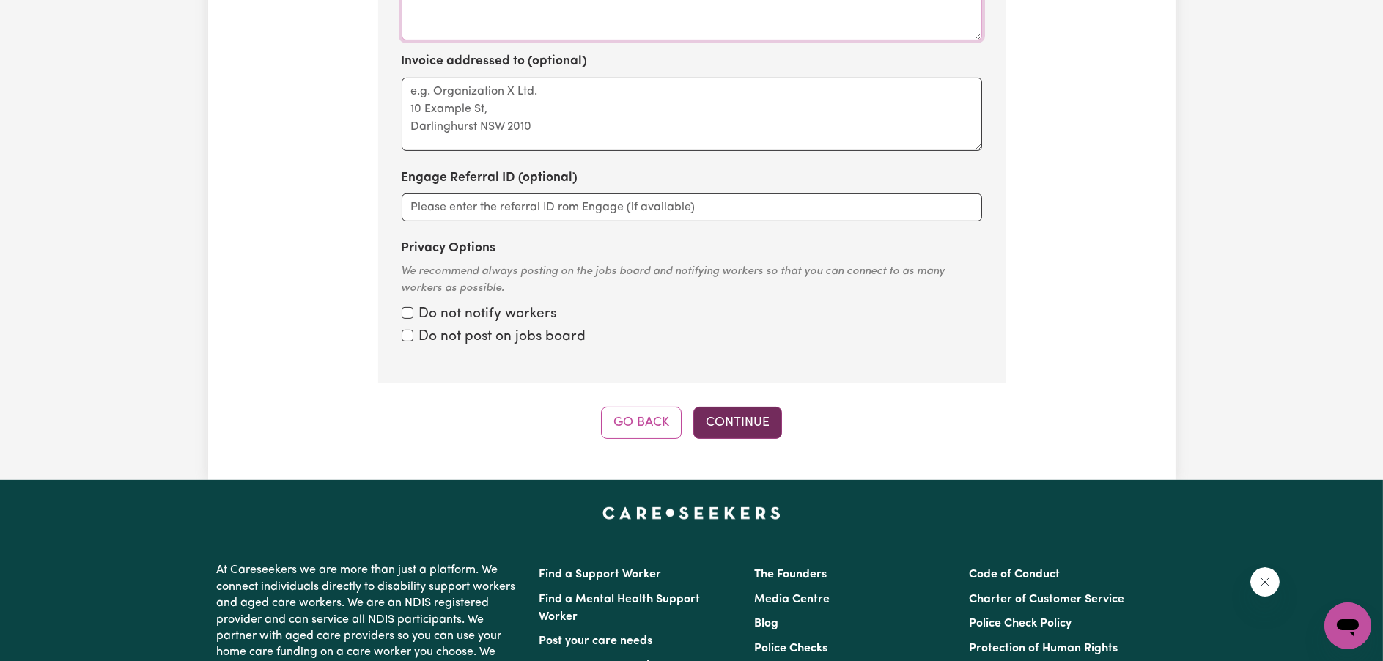
type textarea "SOCIAL SUPPORT"
click at [748, 439] on button "Continue" at bounding box center [737, 423] width 89 height 32
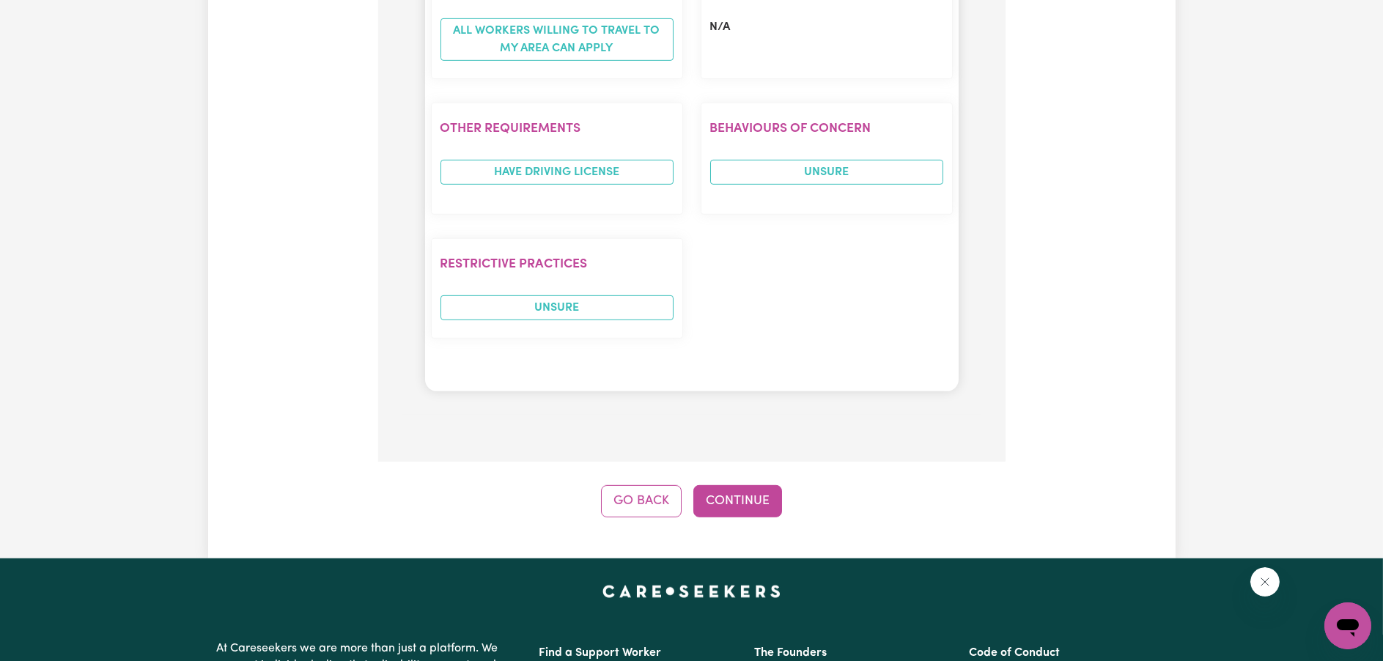
scroll to position [1860, 0]
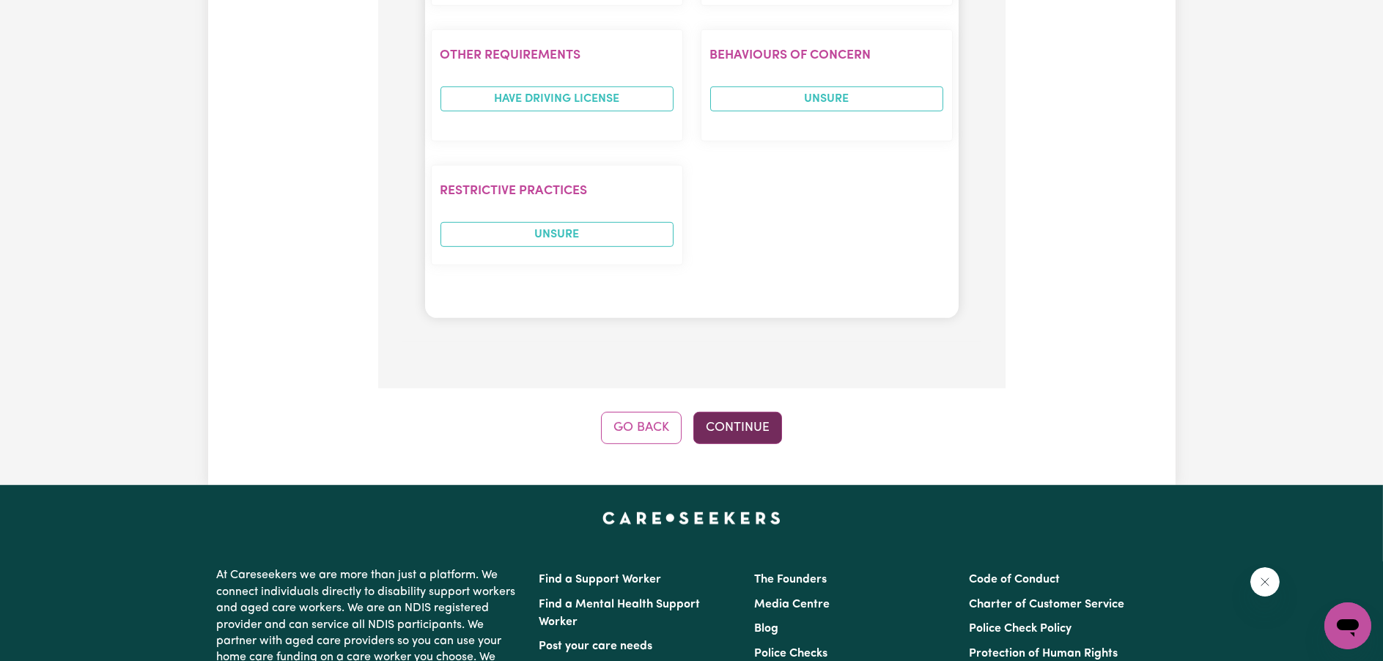
click at [753, 444] on button "Continue" at bounding box center [737, 428] width 89 height 32
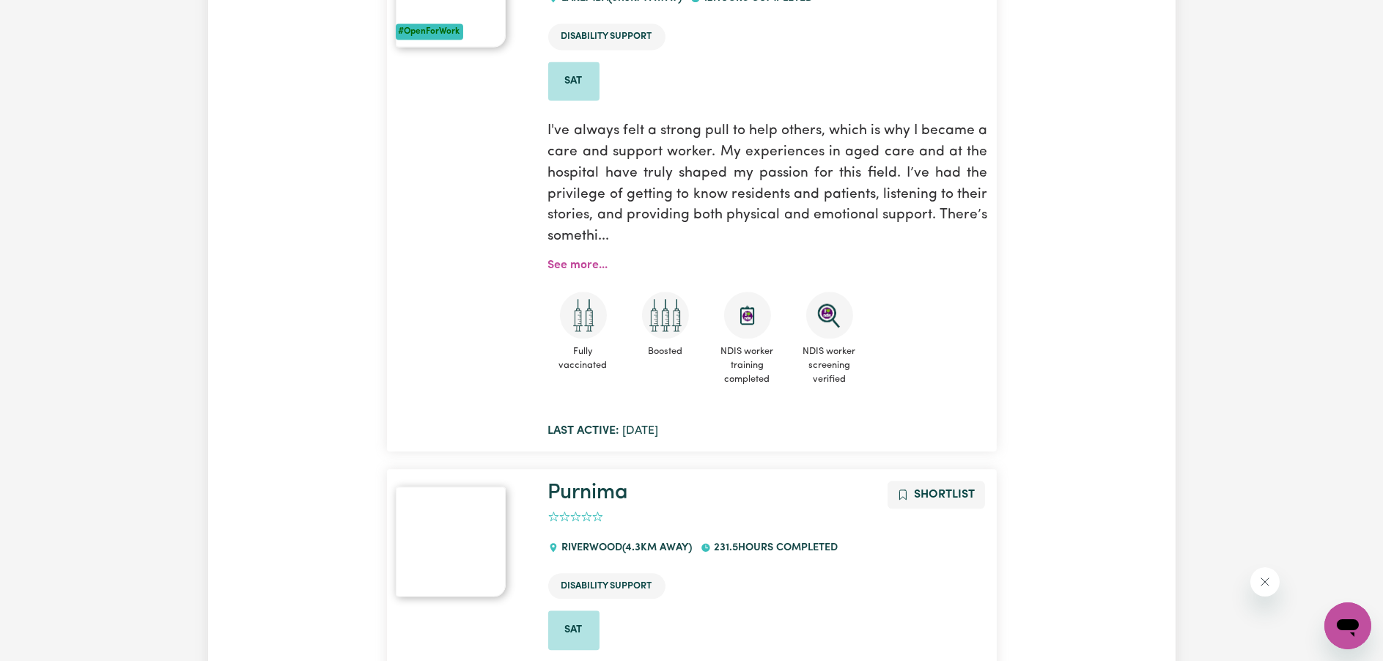
scroll to position [6963, 0]
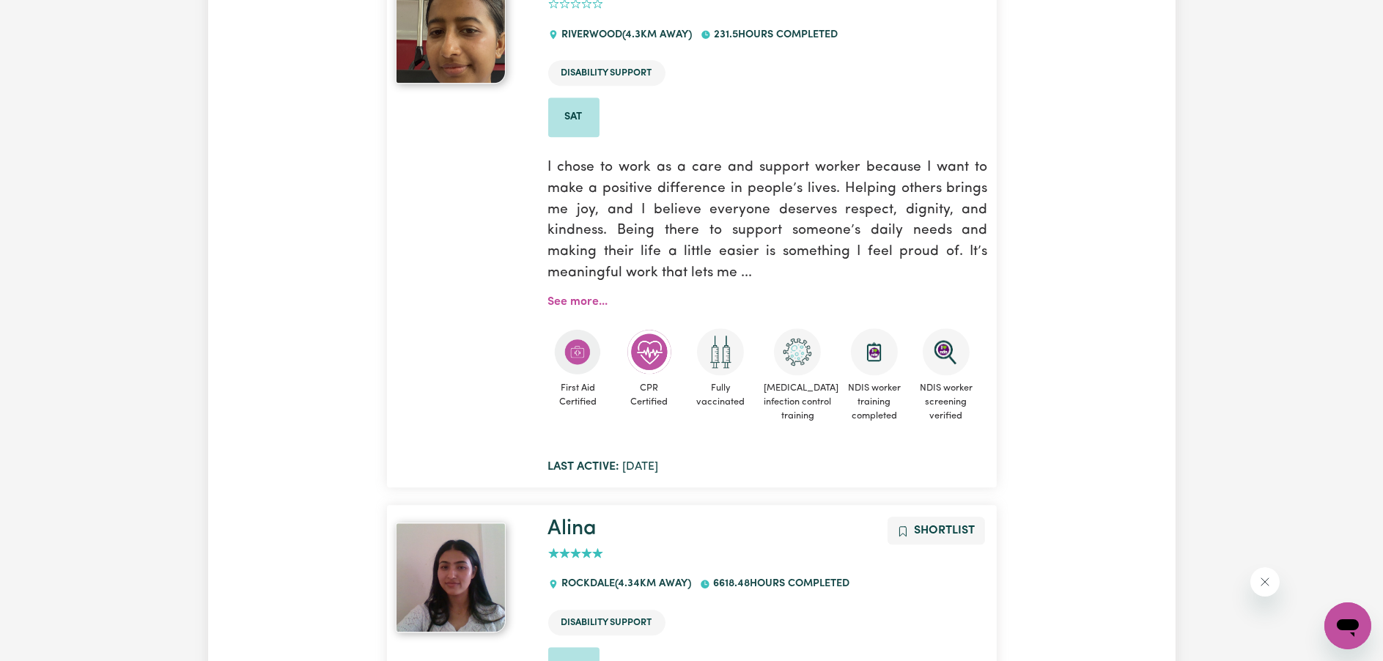
click at [210, 191] on div "Hooray Nicholas ! Your job has now been sent out to hundreds of workers! My job…" at bounding box center [692, 416] width 968 height 14575
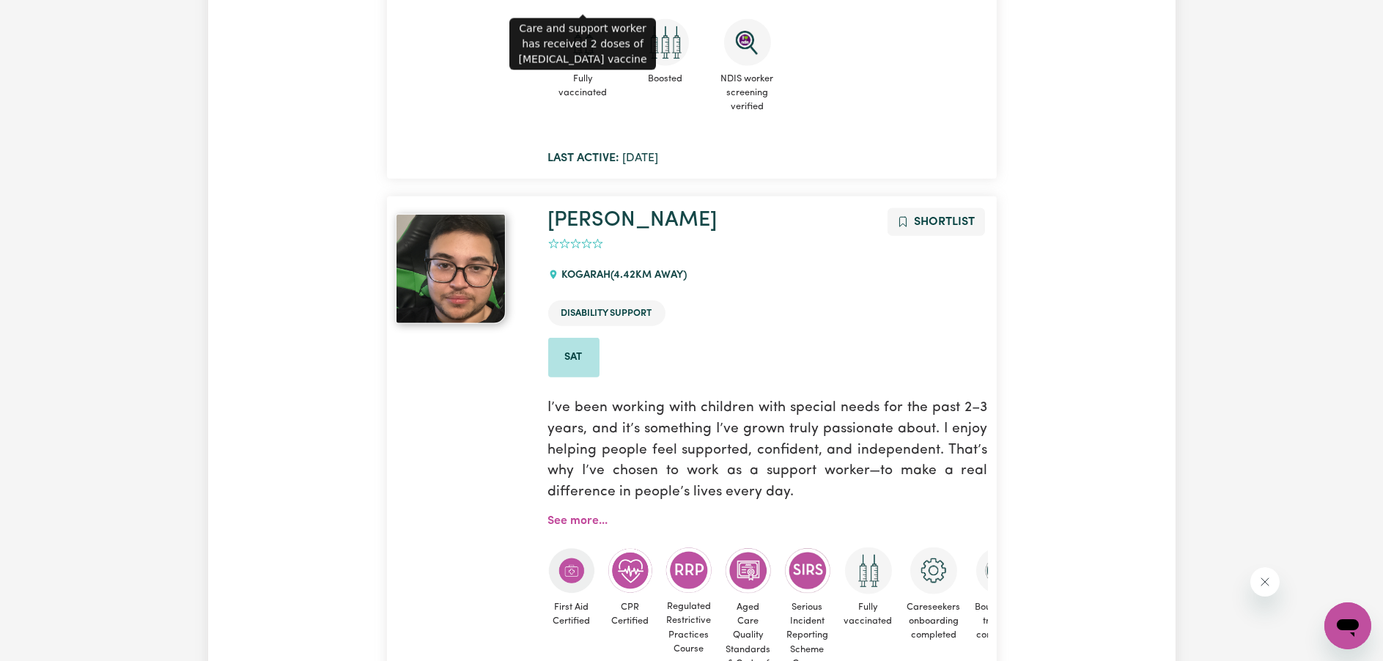
scroll to position [14220, 0]
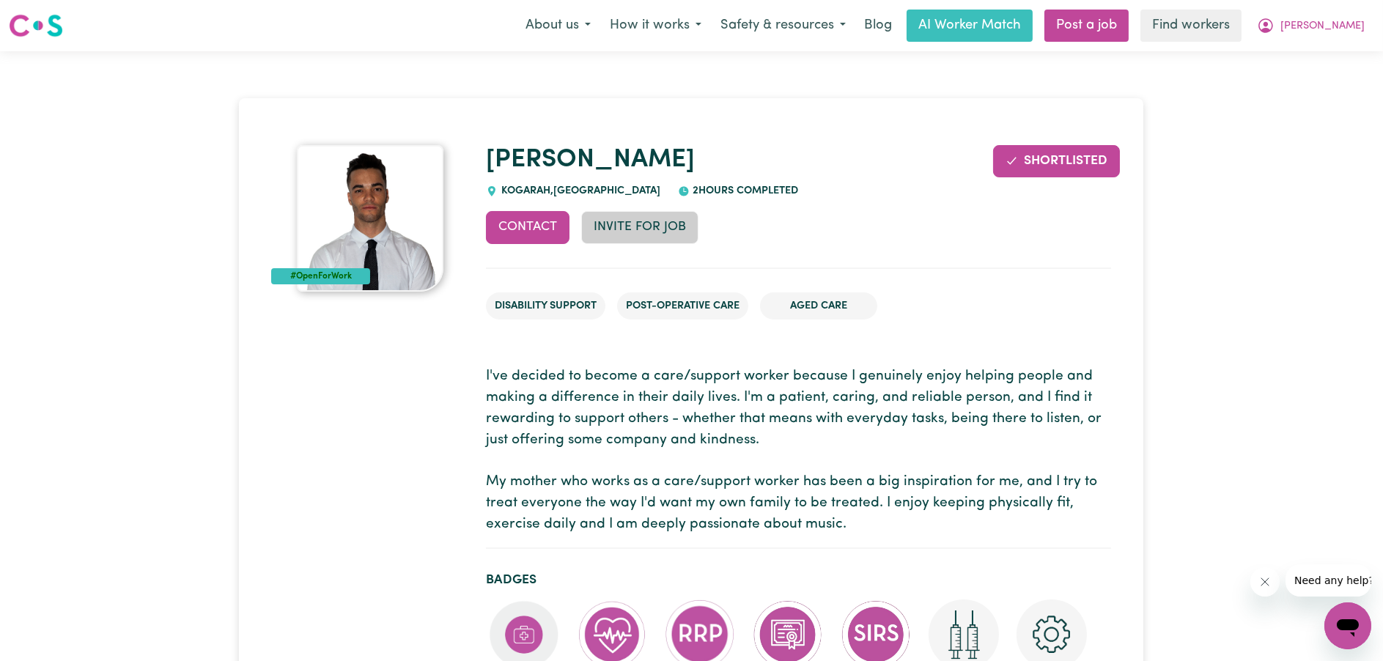
click at [614, 225] on button "Invite for Job" at bounding box center [639, 227] width 117 height 32
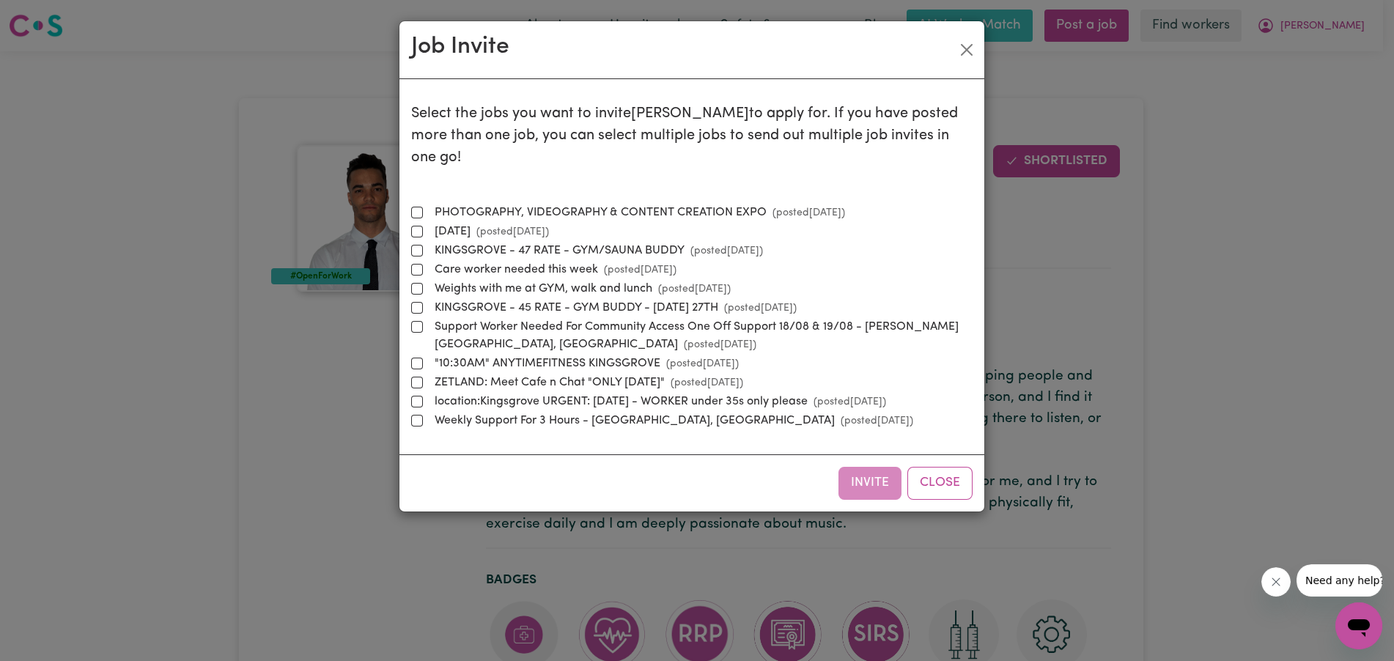
click at [593, 204] on label "PHOTOGRAPHY, VIDEOGRAPHY & CONTENT CREATION EXPO (posted Sep 18 2025 )" at bounding box center [637, 213] width 416 height 18
click at [423, 207] on input "PHOTOGRAPHY, VIDEOGRAPHY & CONTENT CREATION EXPO (posted Sep 18 2025 )" at bounding box center [417, 213] width 12 height 12
checkbox input "true"
click at [866, 467] on button "Invite" at bounding box center [870, 483] width 63 height 32
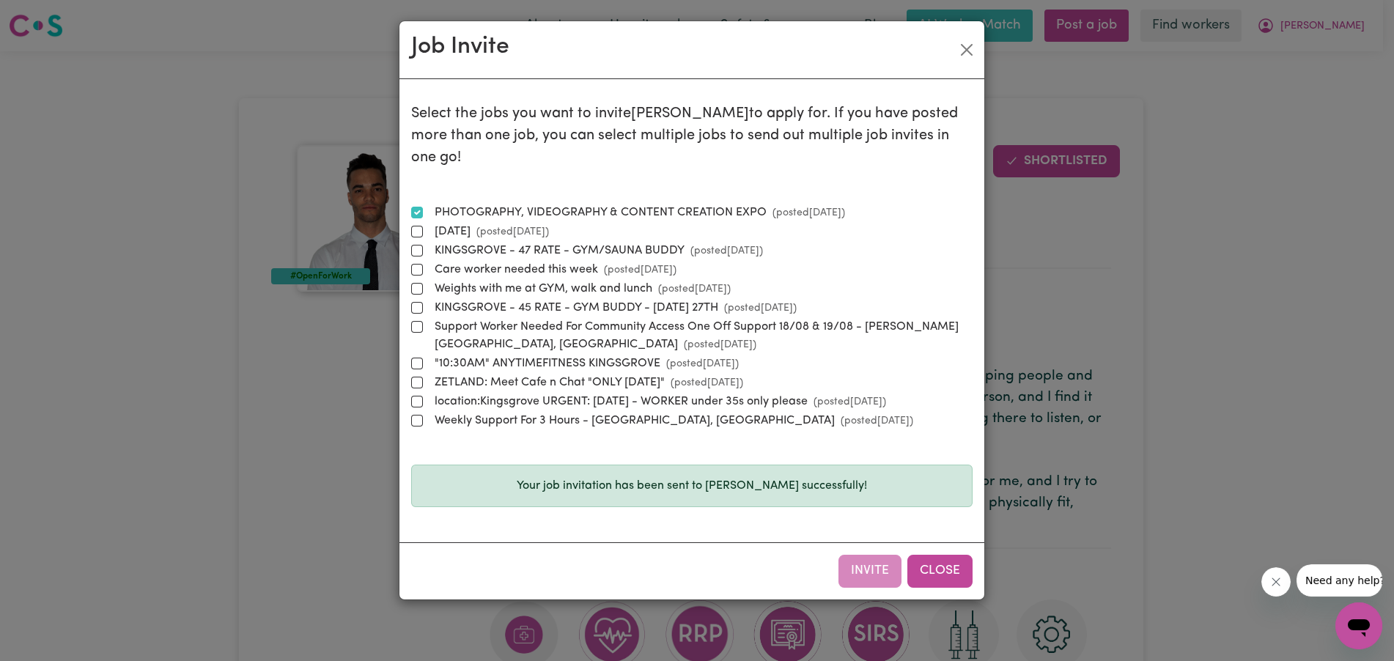
click at [955, 555] on button "Close" at bounding box center [939, 571] width 65 height 32
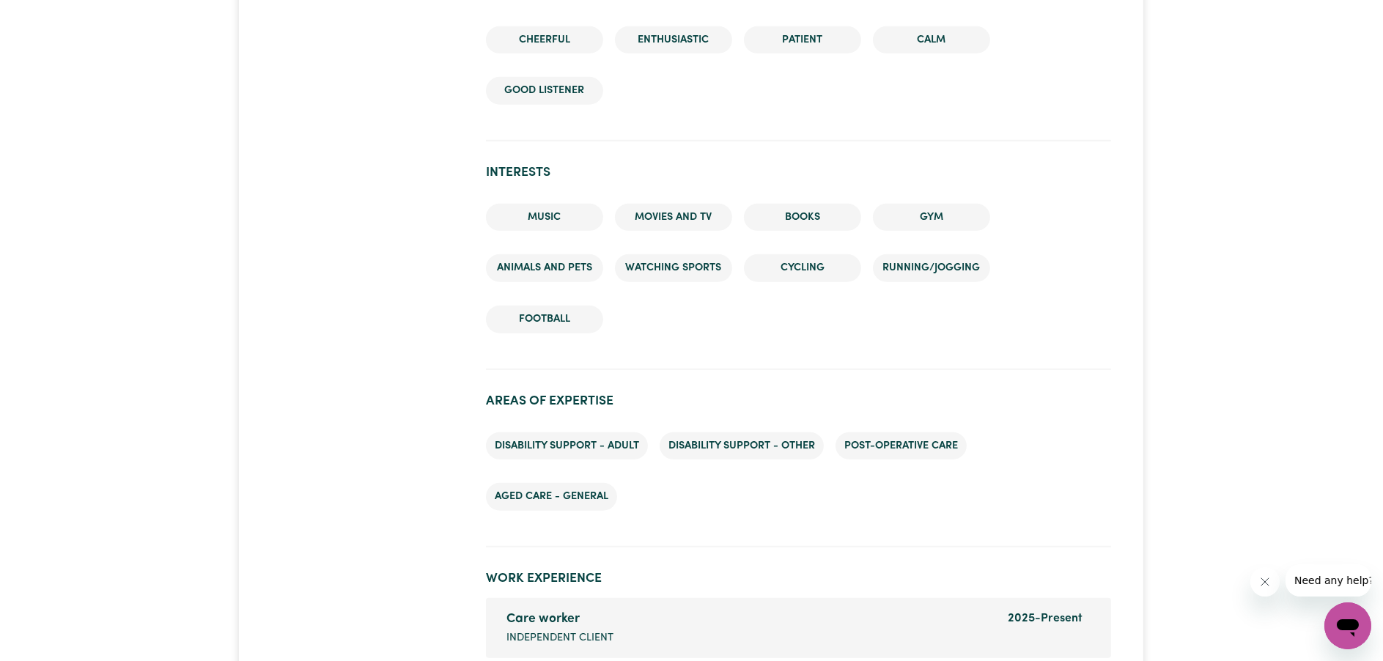
scroll to position [1906, 0]
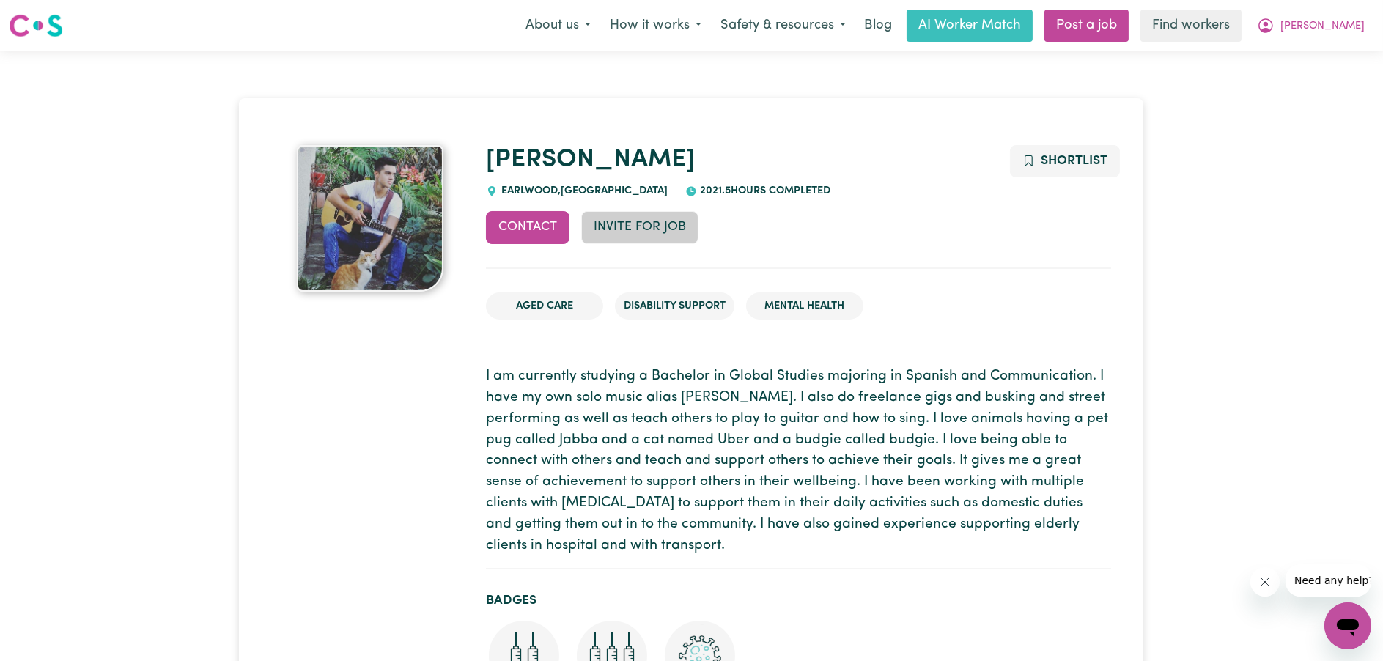
click at [660, 237] on button "Invite for Job" at bounding box center [639, 227] width 117 height 32
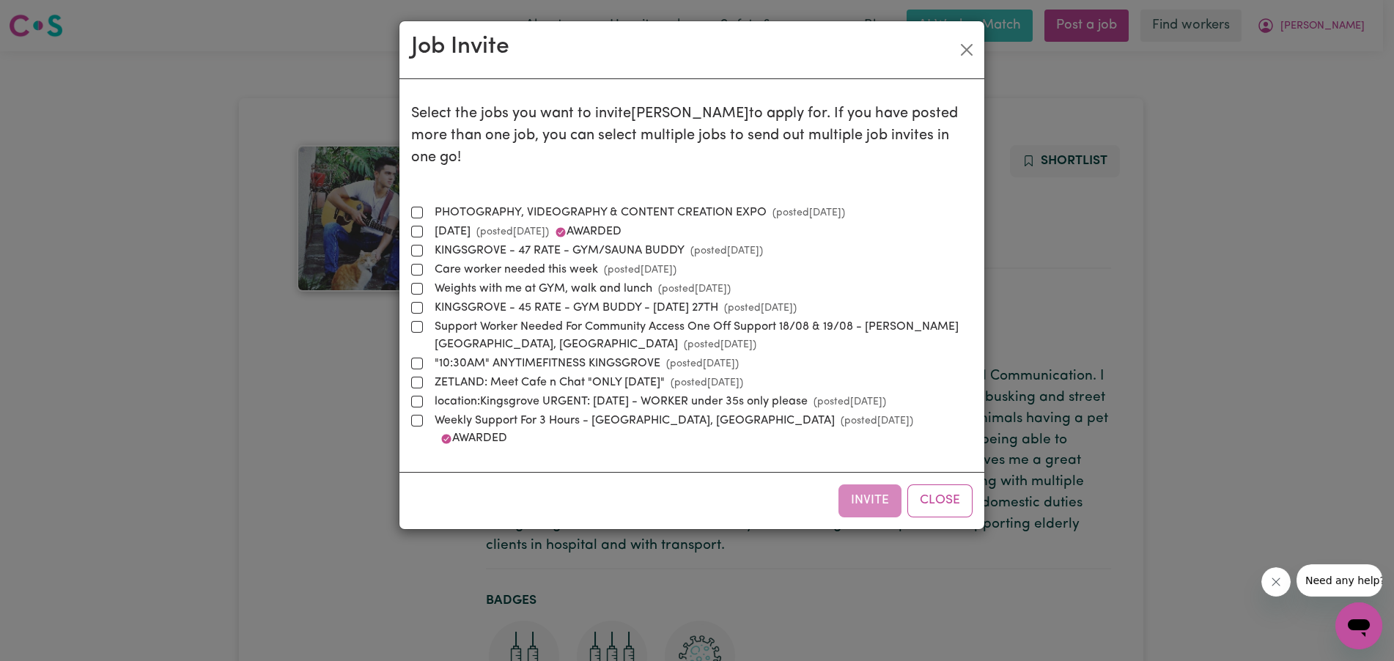
click at [551, 204] on label "PHOTOGRAPHY, VIDEOGRAPHY & CONTENT CREATION EXPO (posted [DATE] )" at bounding box center [637, 213] width 416 height 18
click at [423, 207] on input "PHOTOGRAPHY, VIDEOGRAPHY & CONTENT CREATION EXPO (posted [DATE] )" at bounding box center [417, 213] width 12 height 12
checkbox input "true"
click at [887, 485] on button "Invite" at bounding box center [870, 501] width 63 height 32
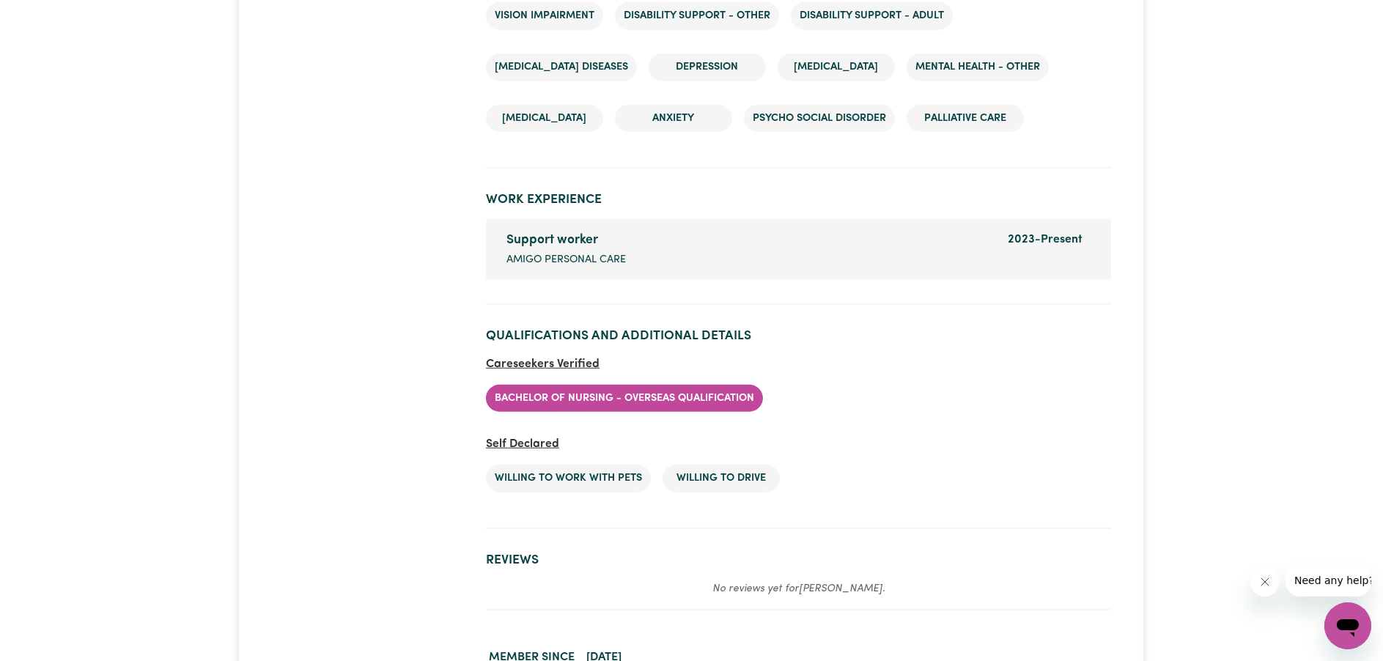
scroll to position [2565, 0]
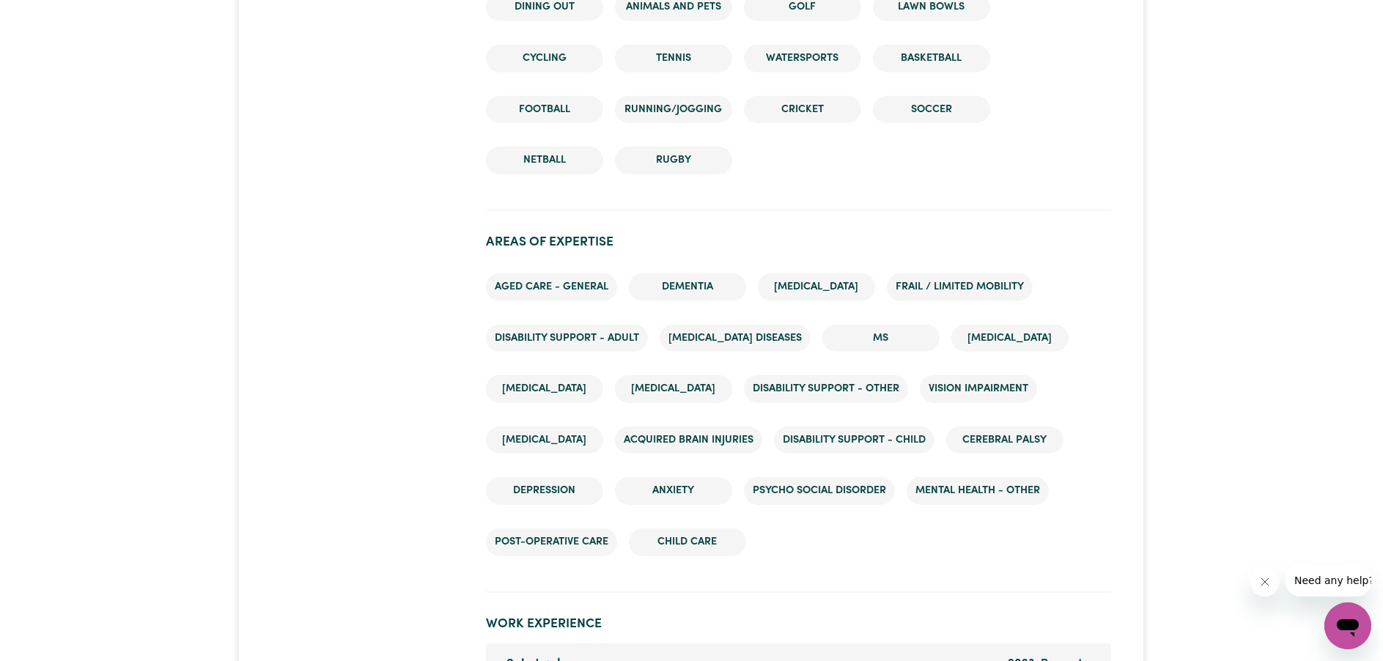
scroll to position [2712, 0]
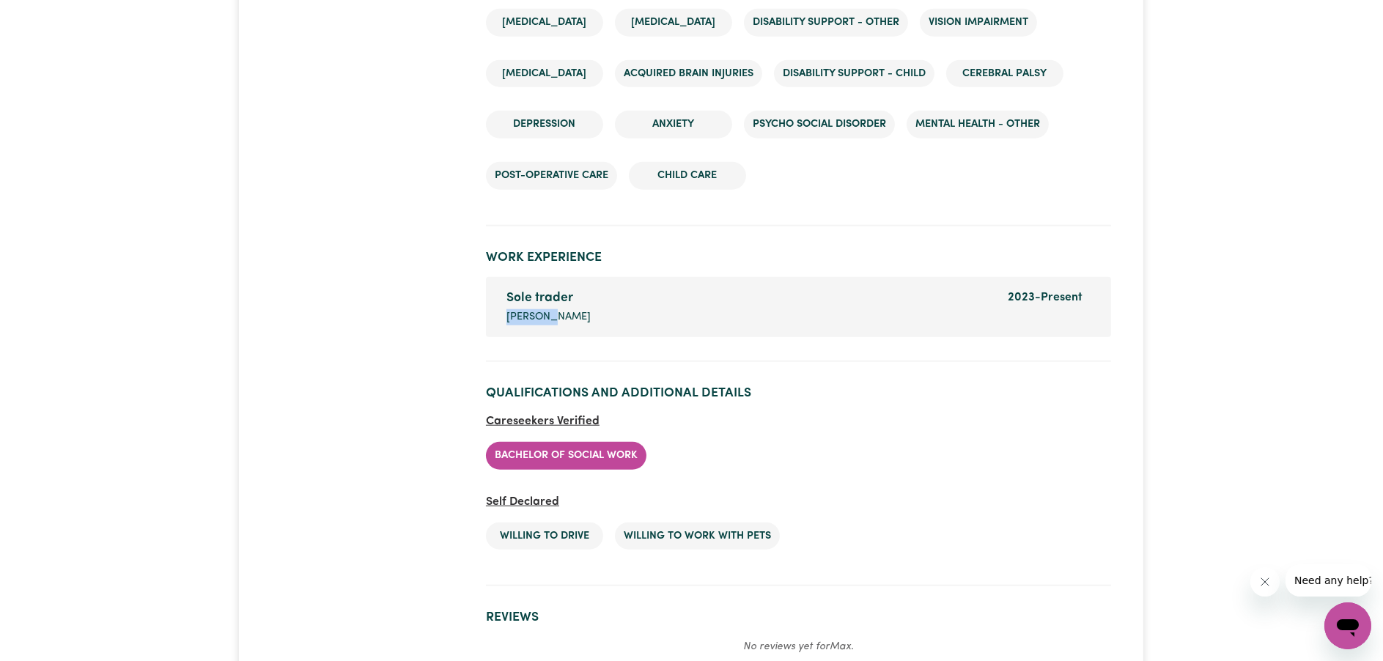
drag, startPoint x: 592, startPoint y: 312, endPoint x: 507, endPoint y: 316, distance: 85.1
click at [507, 316] on div "Sole trader Company name [PERSON_NAME]" at bounding box center [749, 307] width 502 height 37
